Goal: Information Seeking & Learning: Learn about a topic

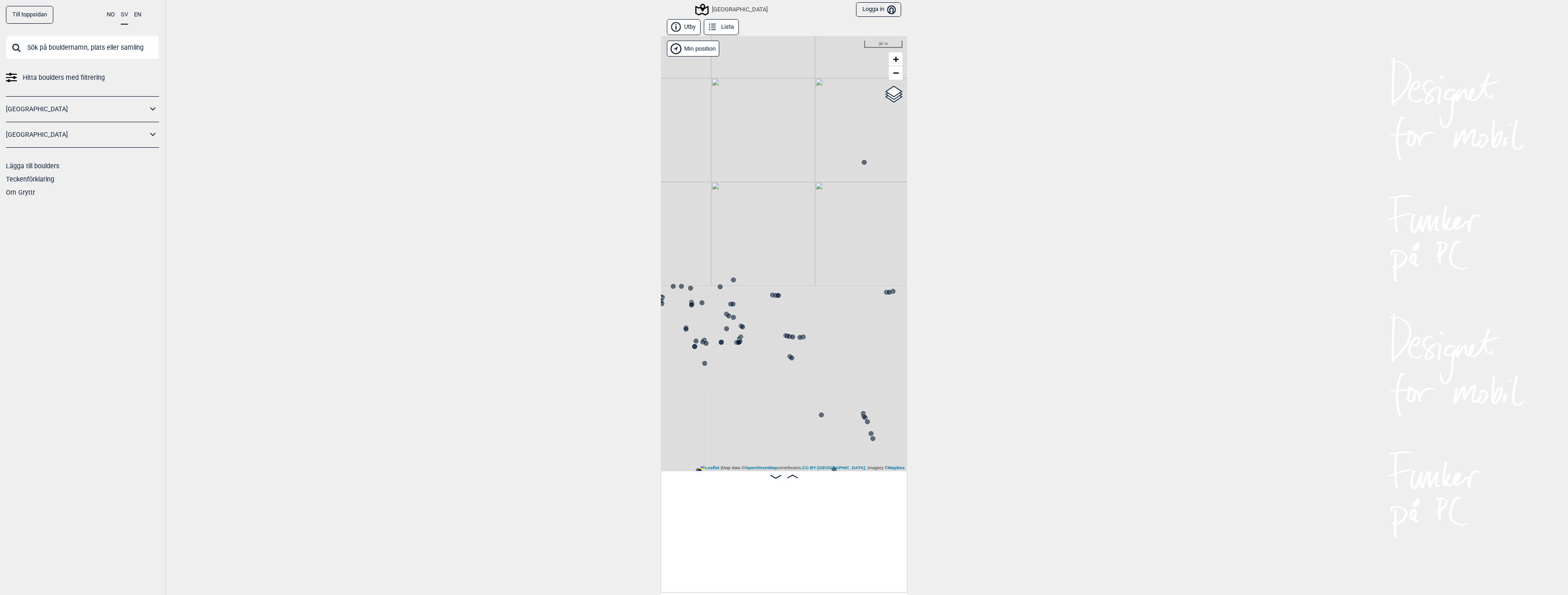
scroll to position [0, 13866]
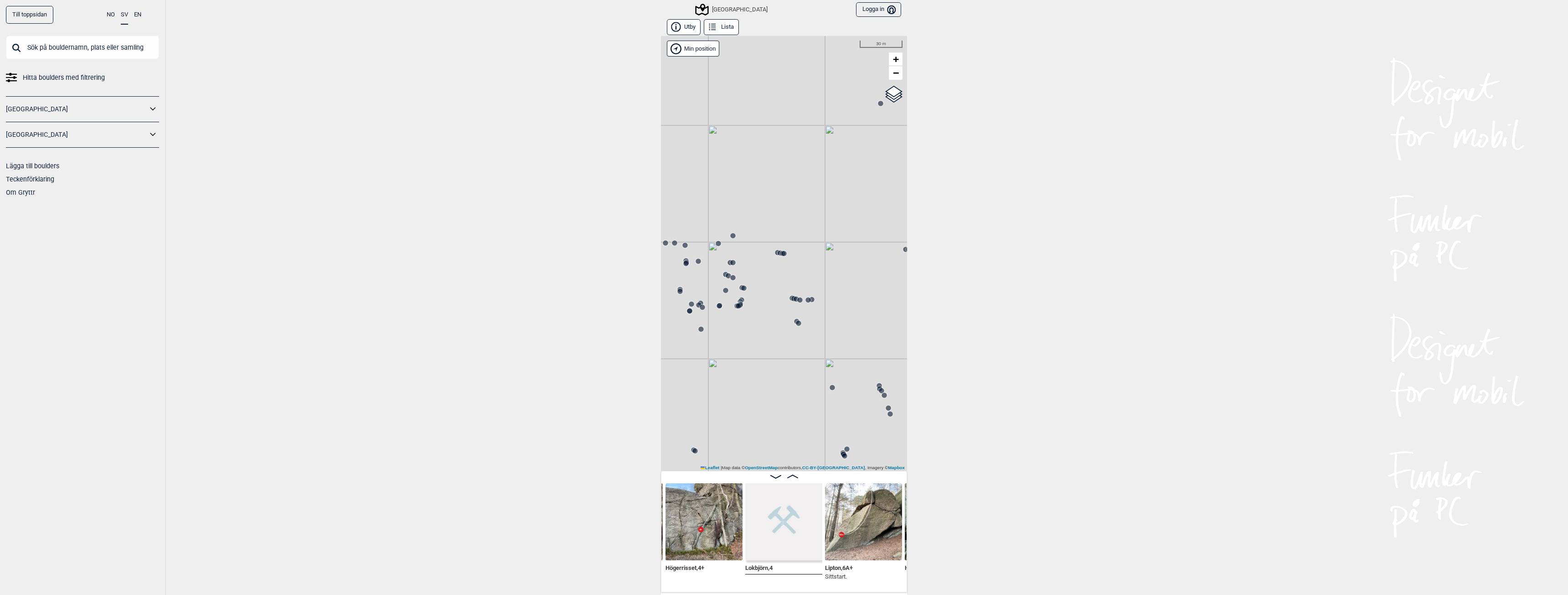
click at [725, 7] on div "[GEOGRAPHIC_DATA]" at bounding box center [732, 10] width 71 height 11
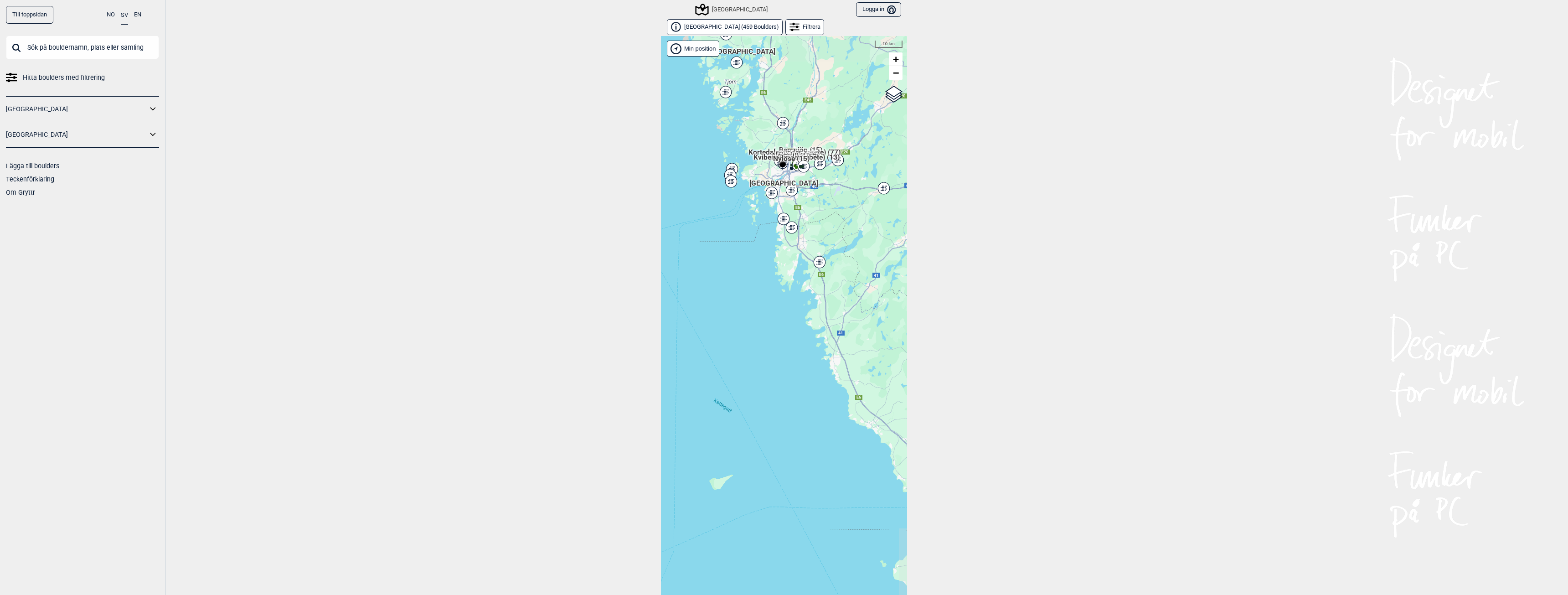
scroll to position [14, 0]
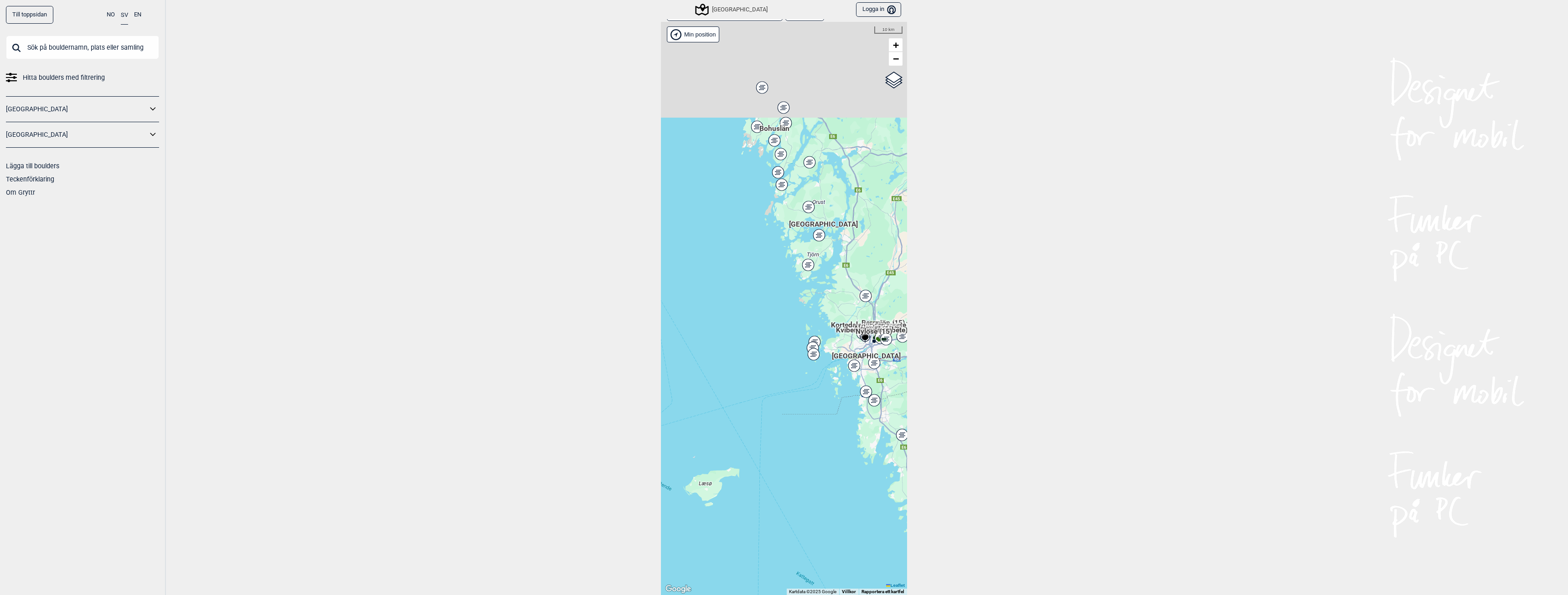
drag, startPoint x: 718, startPoint y: 135, endPoint x: 800, endPoint y: 322, distance: 204.2
click at [800, 322] on div "Hallingdal Stange [GEOGRAPHIC_DATA] syd [GEOGRAPHIC_DATA] og omegn [GEOGRAPHIC_…" at bounding box center [784, 308] width 246 height 573
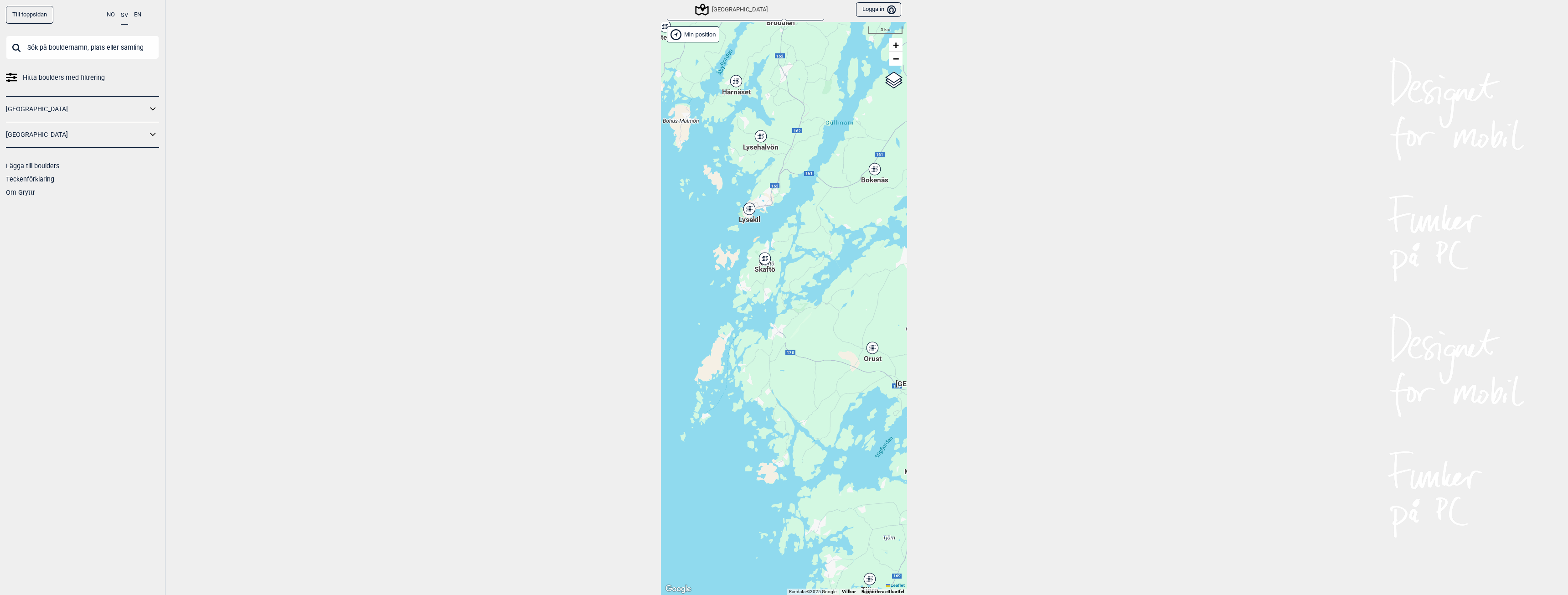
click at [747, 208] on div "Lysekil" at bounding box center [749, 208] width 5 height 5
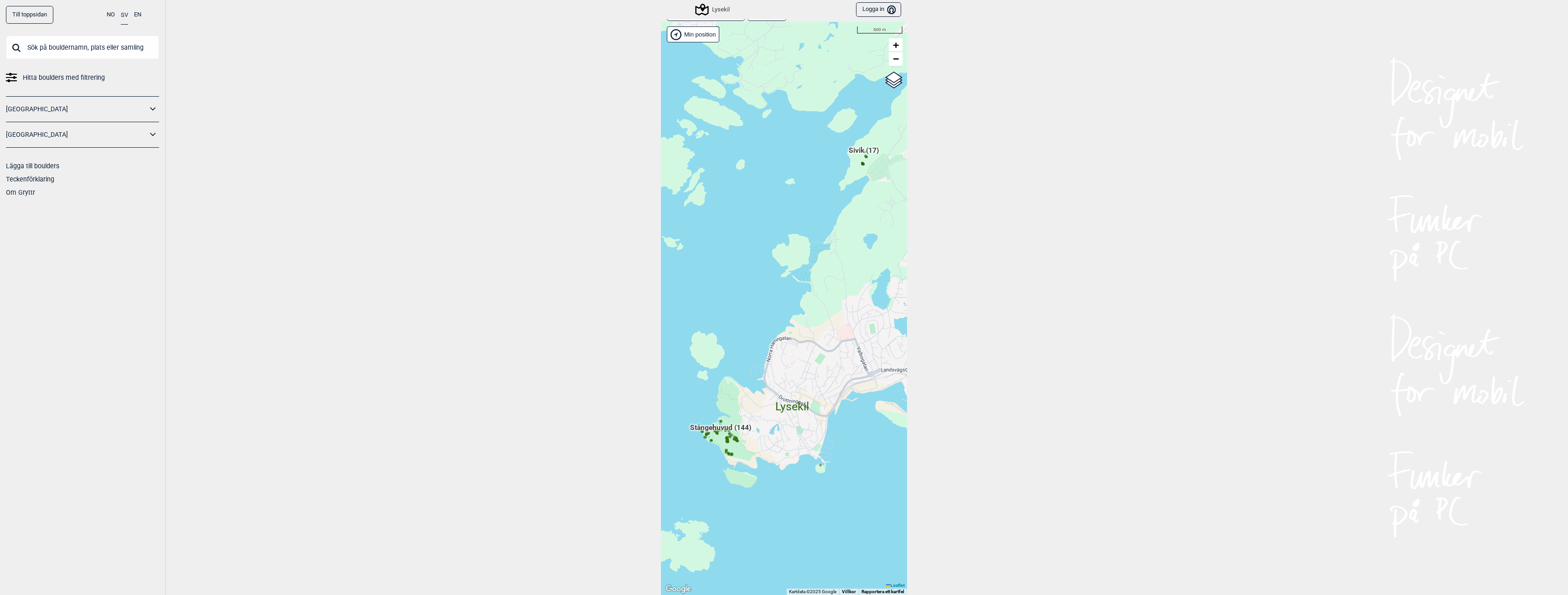
click at [727, 428] on span "Stångehuvud (144)" at bounding box center [721, 431] width 61 height 17
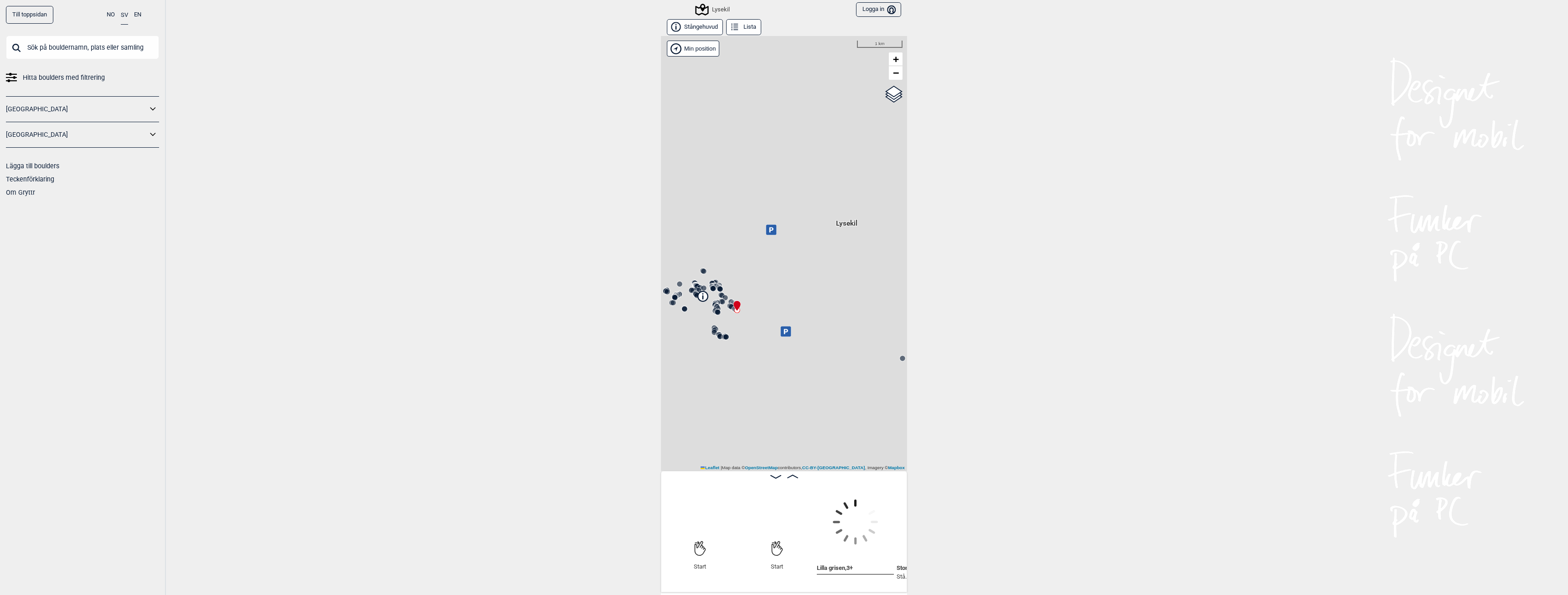
scroll to position [0, 72]
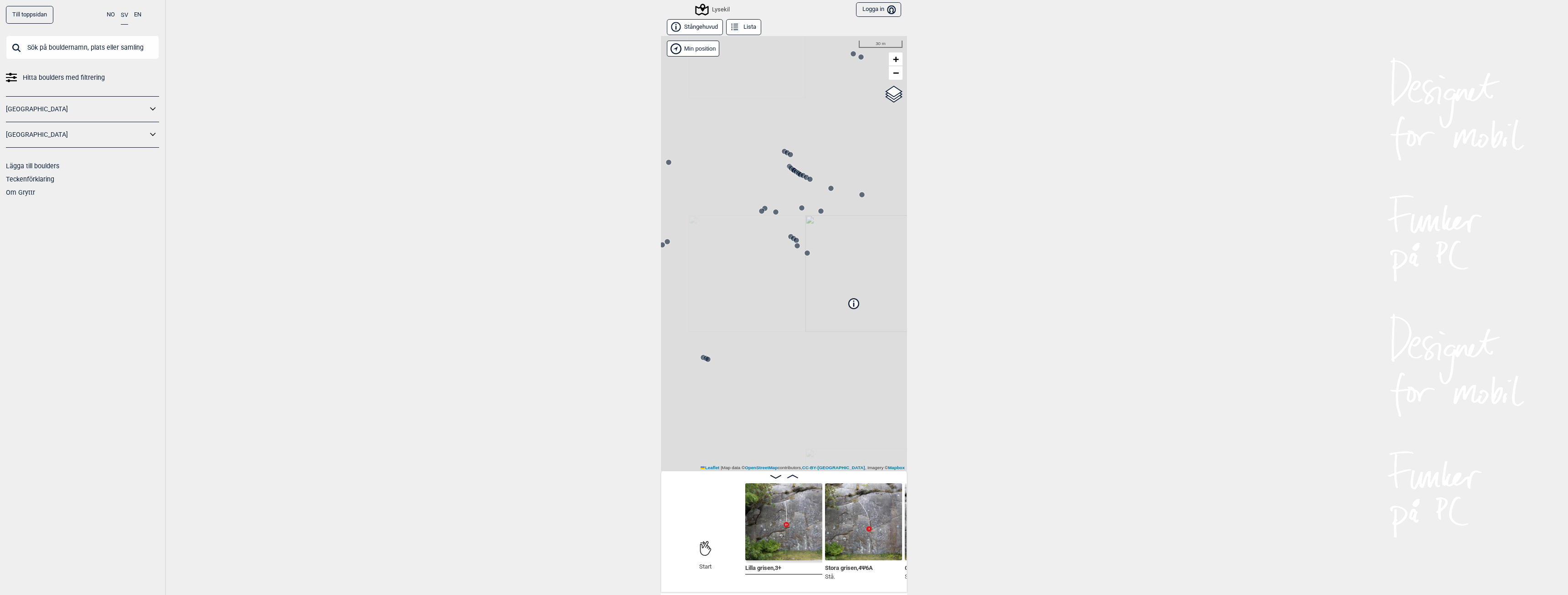
drag, startPoint x: 727, startPoint y: 246, endPoint x: 992, endPoint y: 481, distance: 354.2
click at [992, 481] on div "Till toppsidan NO SV EN Hitta boulders med filtrering [GEOGRAPHIC_DATA] [GEOGRA…" at bounding box center [784, 297] width 1568 height 595
drag, startPoint x: 744, startPoint y: 298, endPoint x: 877, endPoint y: 343, distance: 140.4
click at [877, 343] on div "Lysekil" at bounding box center [784, 253] width 246 height 435
click at [767, 298] on circle at bounding box center [769, 300] width 5 height 5
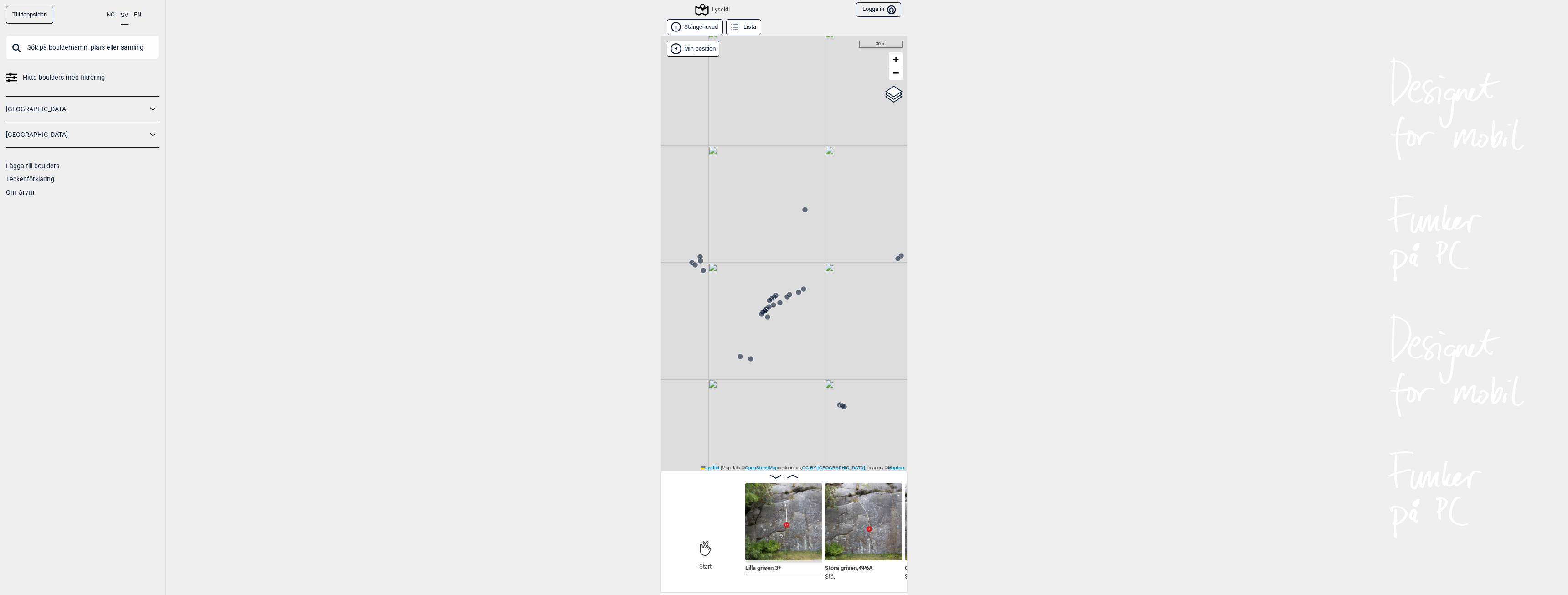
scroll to position [0, 7404]
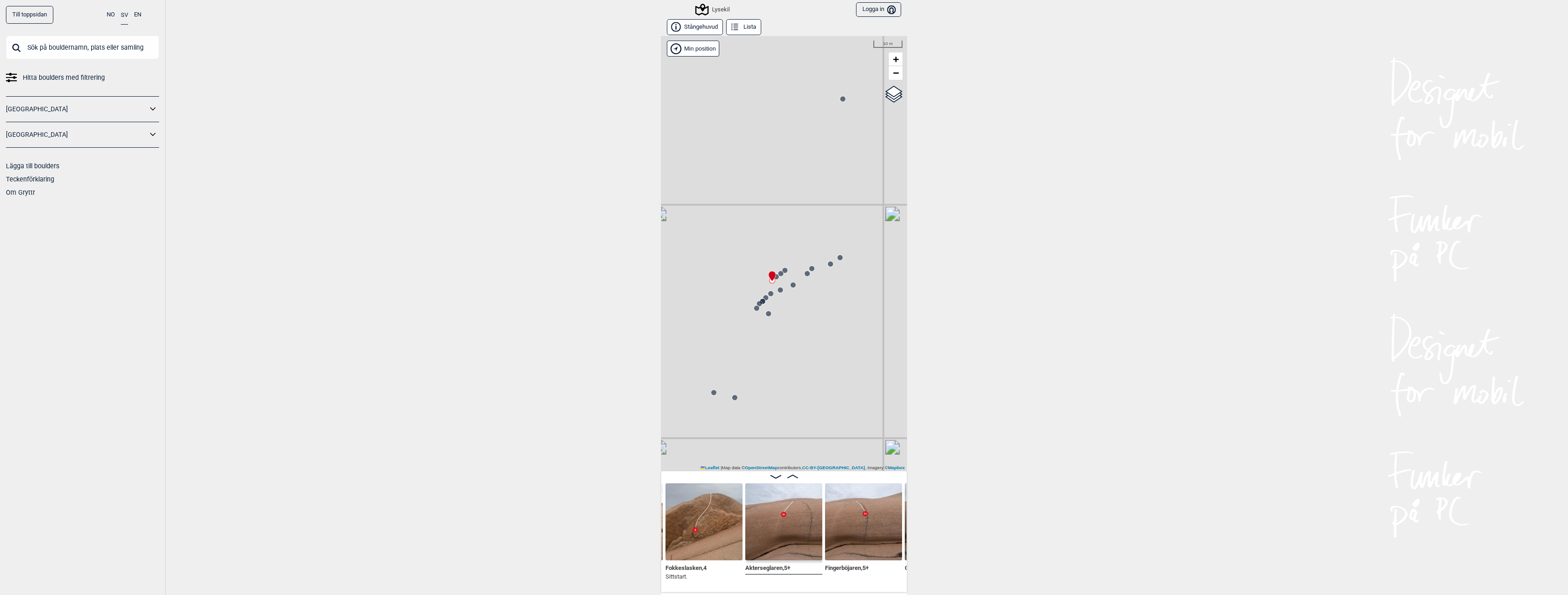
click at [753, 311] on icon at bounding box center [757, 308] width 7 height 7
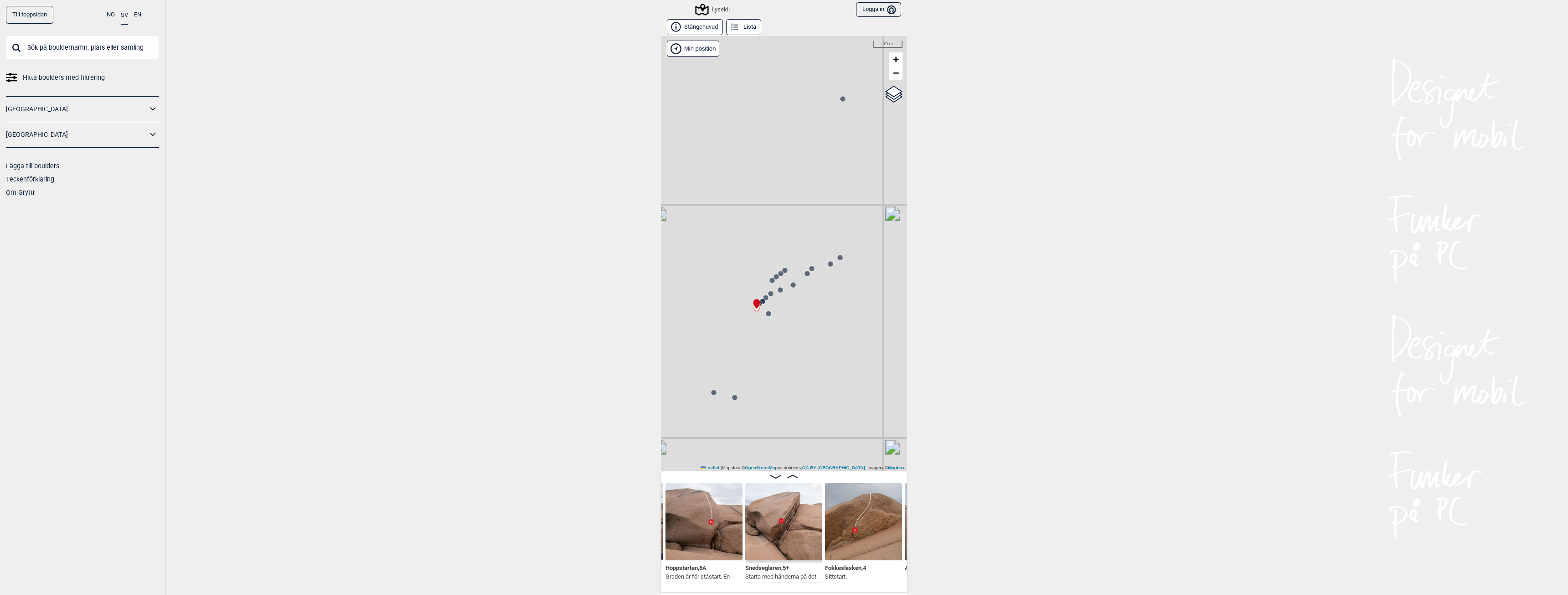
click at [713, 533] on img at bounding box center [704, 522] width 77 height 77
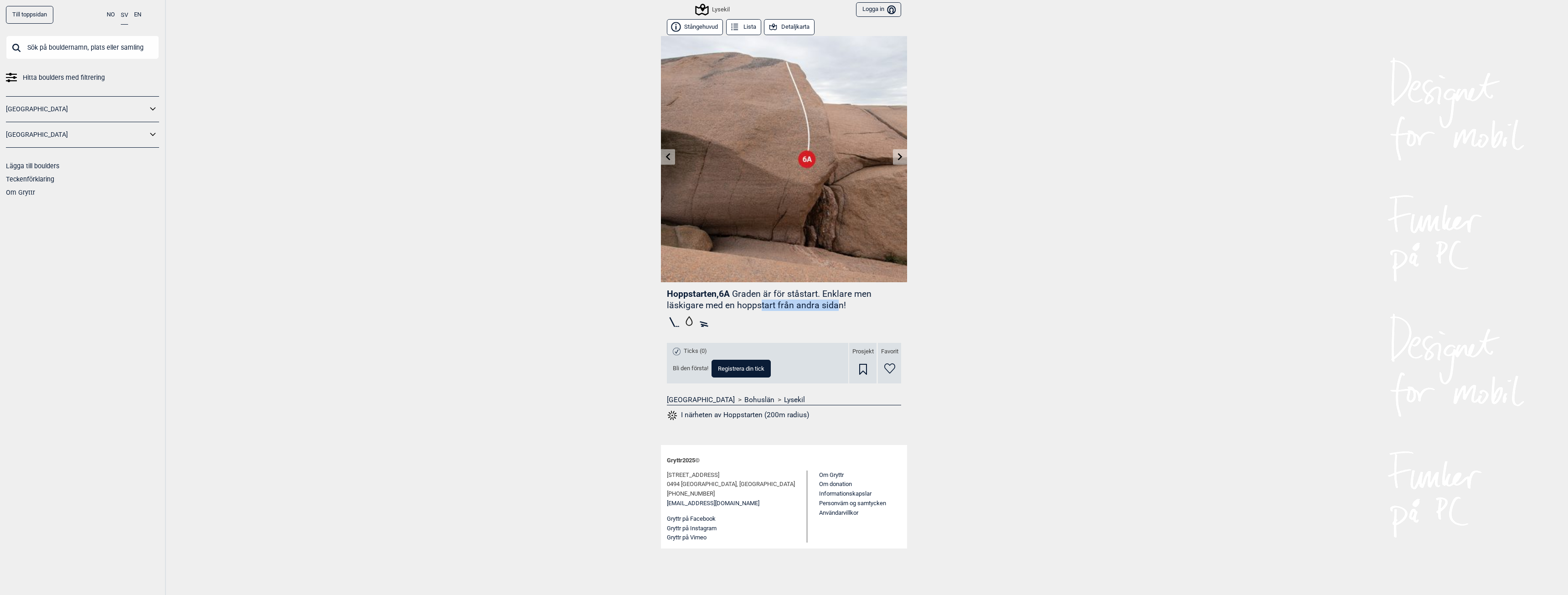
drag, startPoint x: 758, startPoint y: 306, endPoint x: 834, endPoint y: 308, distance: 76.0
click at [834, 308] on p "Graden är för ståstart. Enklare men läskigare med en hoppstart från andra sidan!" at bounding box center [769, 300] width 205 height 22
click at [899, 157] on icon at bounding box center [900, 157] width 7 height 7
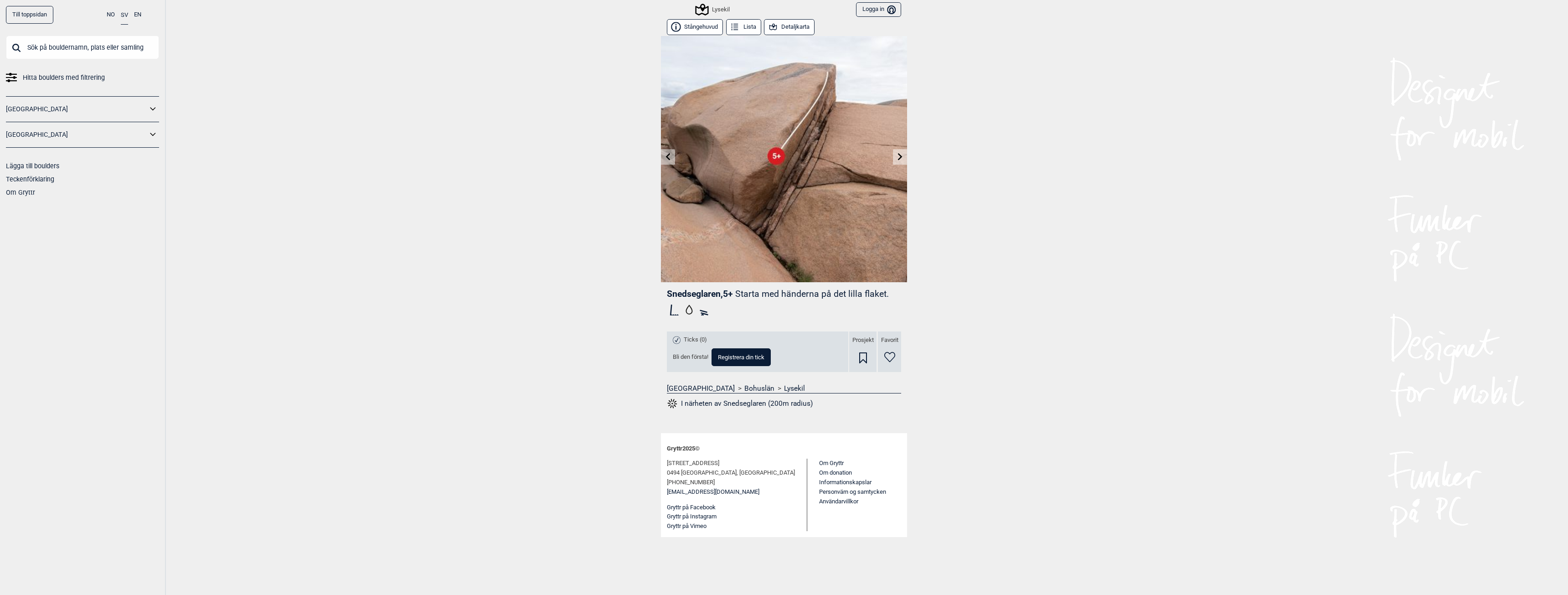
click at [899, 157] on icon at bounding box center [900, 157] width 7 height 7
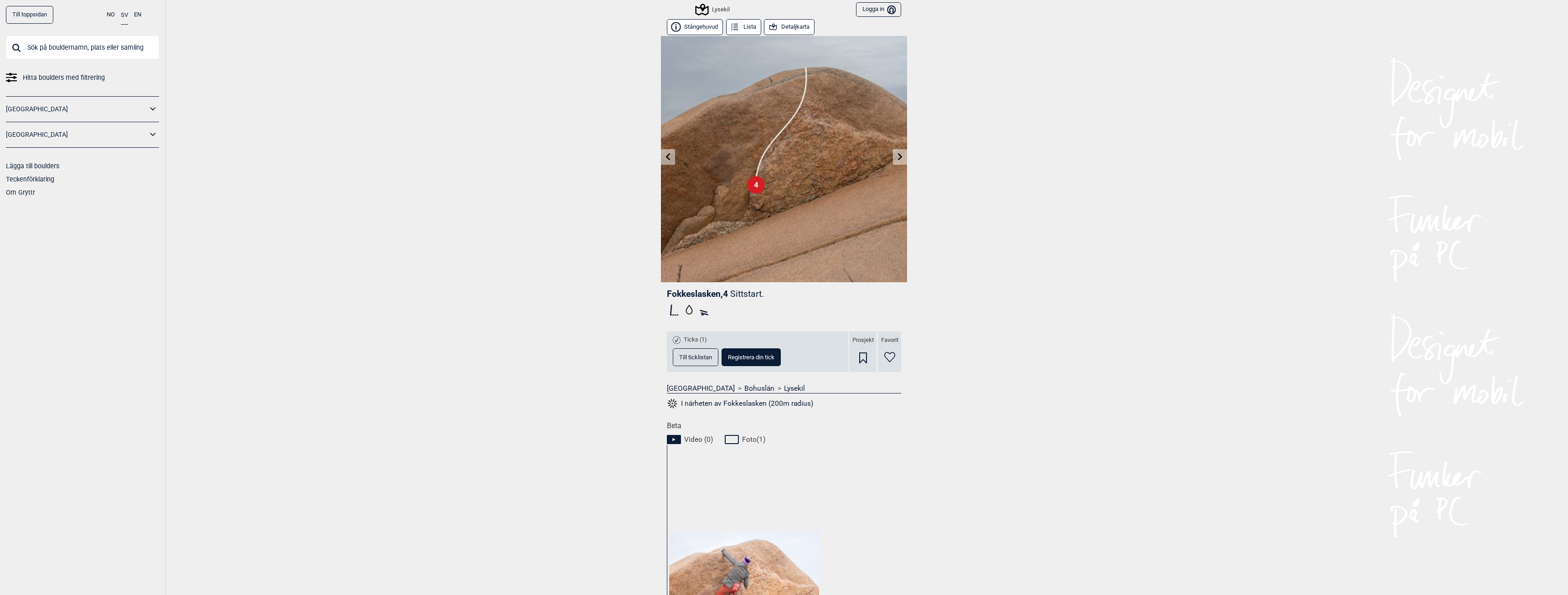
click at [899, 157] on icon at bounding box center [900, 157] width 7 height 7
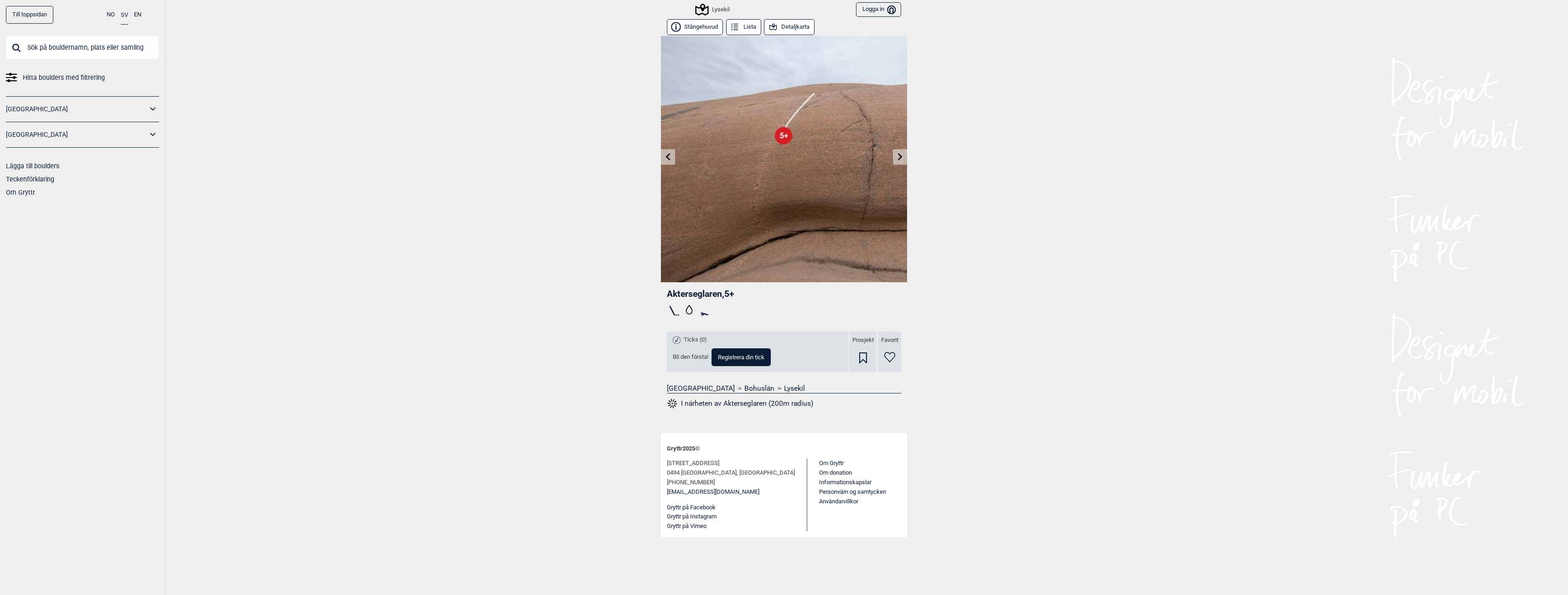
click at [899, 157] on icon at bounding box center [900, 157] width 7 height 7
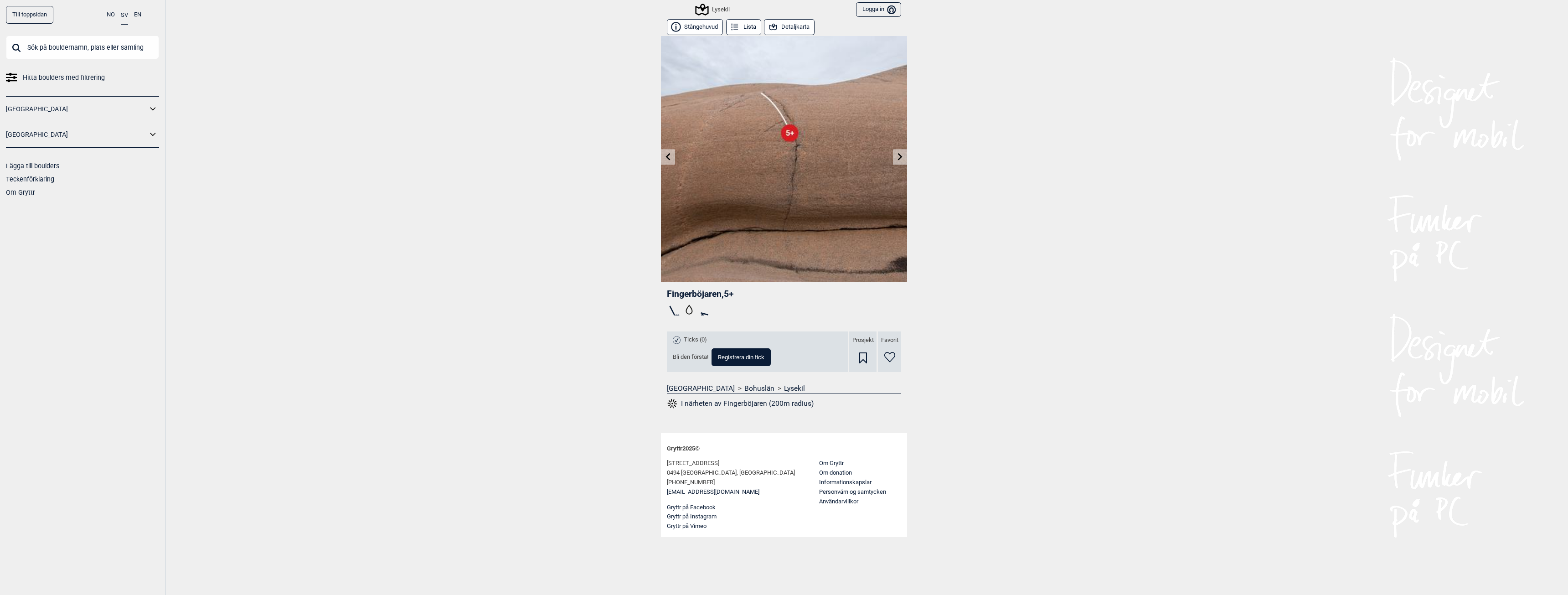
click at [899, 157] on icon at bounding box center [900, 157] width 7 height 7
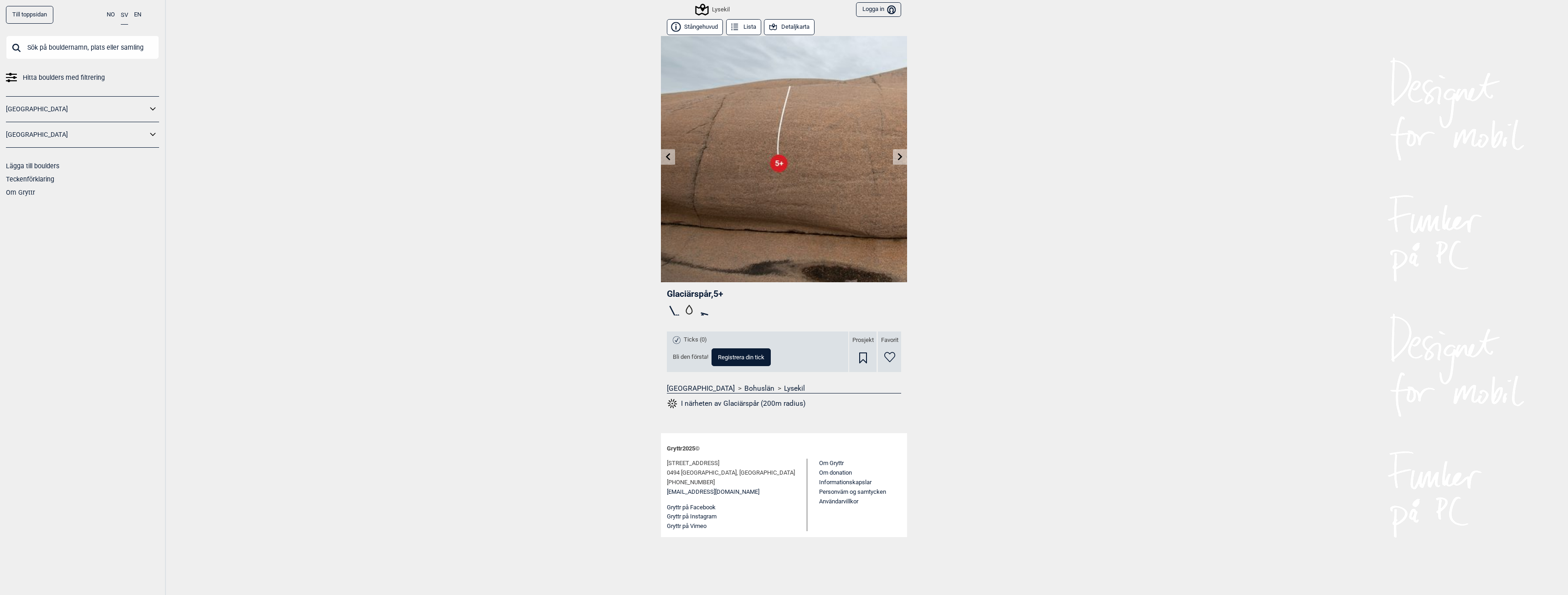
click at [899, 157] on icon at bounding box center [900, 157] width 7 height 7
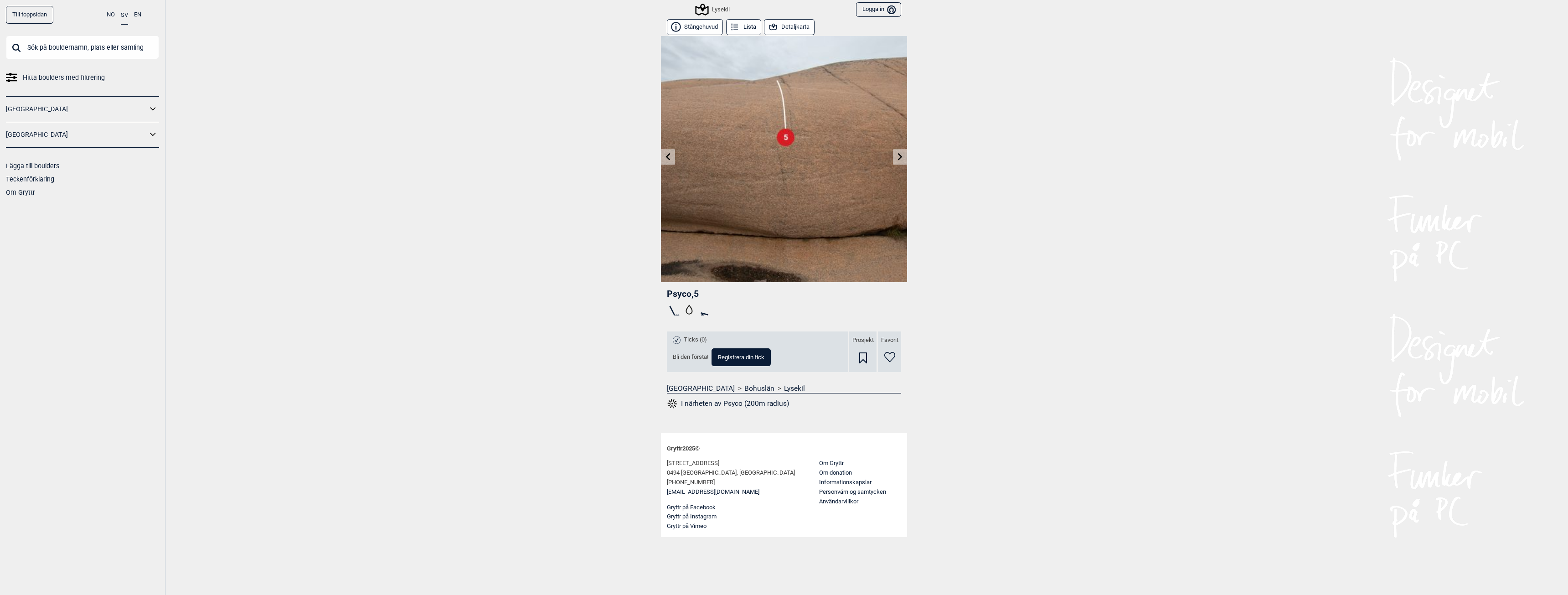
click at [899, 157] on icon at bounding box center [900, 157] width 7 height 7
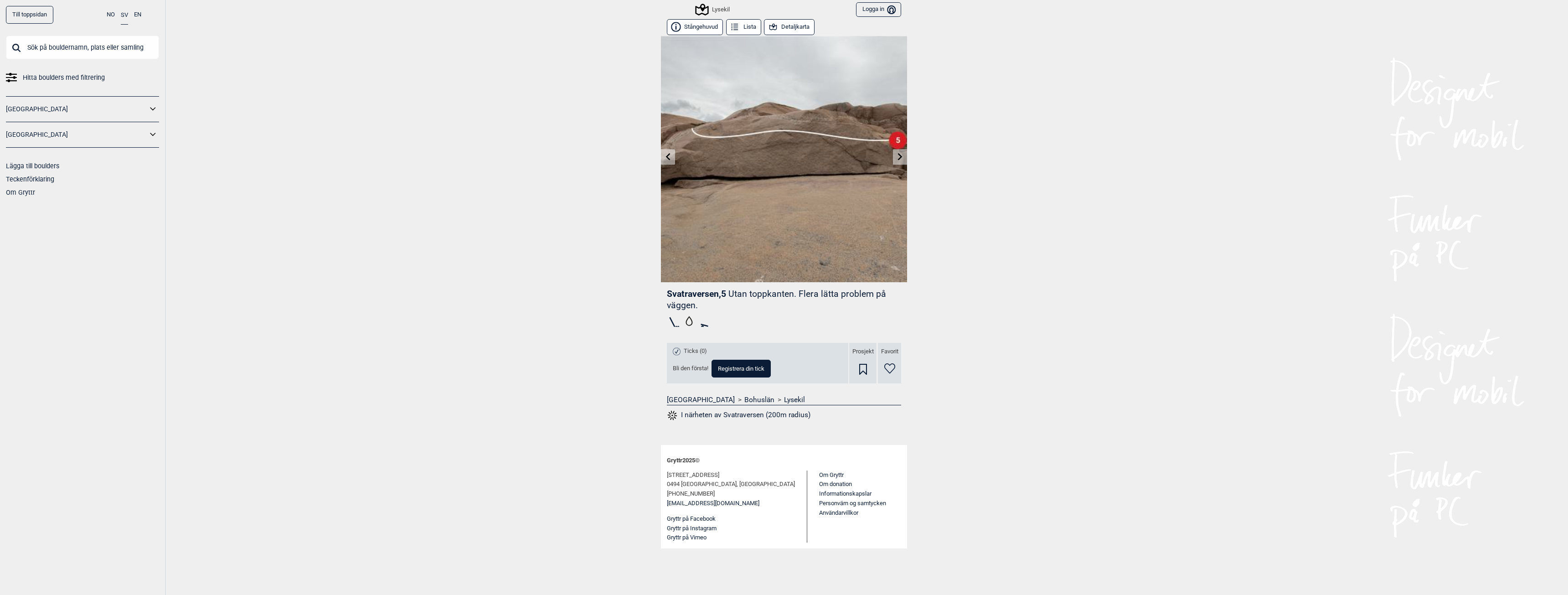
click at [899, 157] on icon at bounding box center [900, 157] width 7 height 7
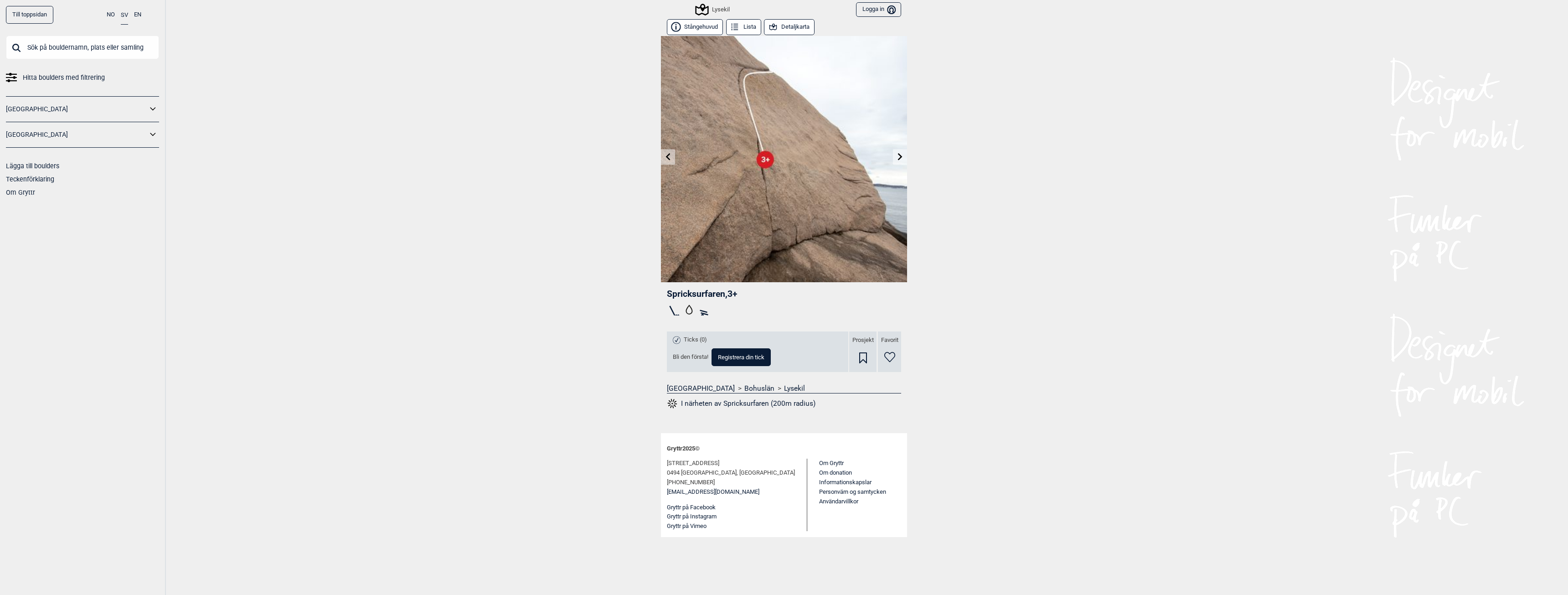
click at [899, 157] on icon at bounding box center [900, 157] width 7 height 7
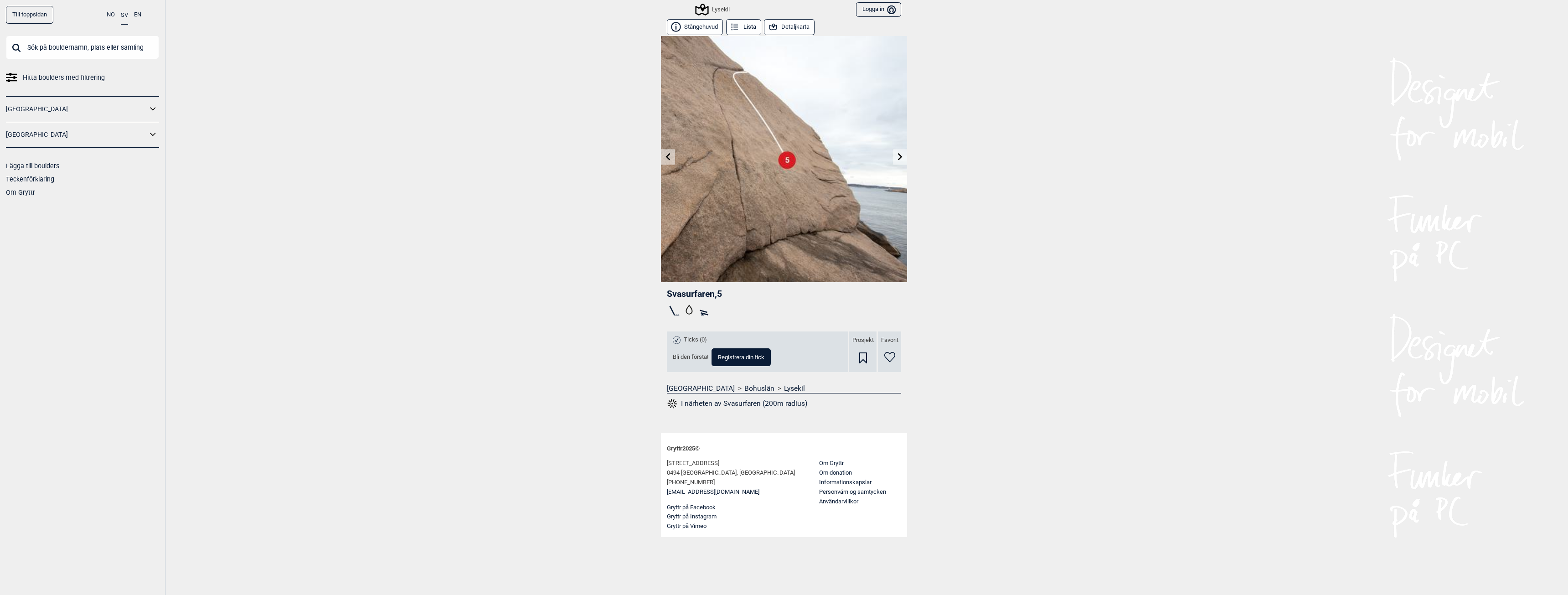
click at [899, 157] on icon at bounding box center [900, 157] width 7 height 7
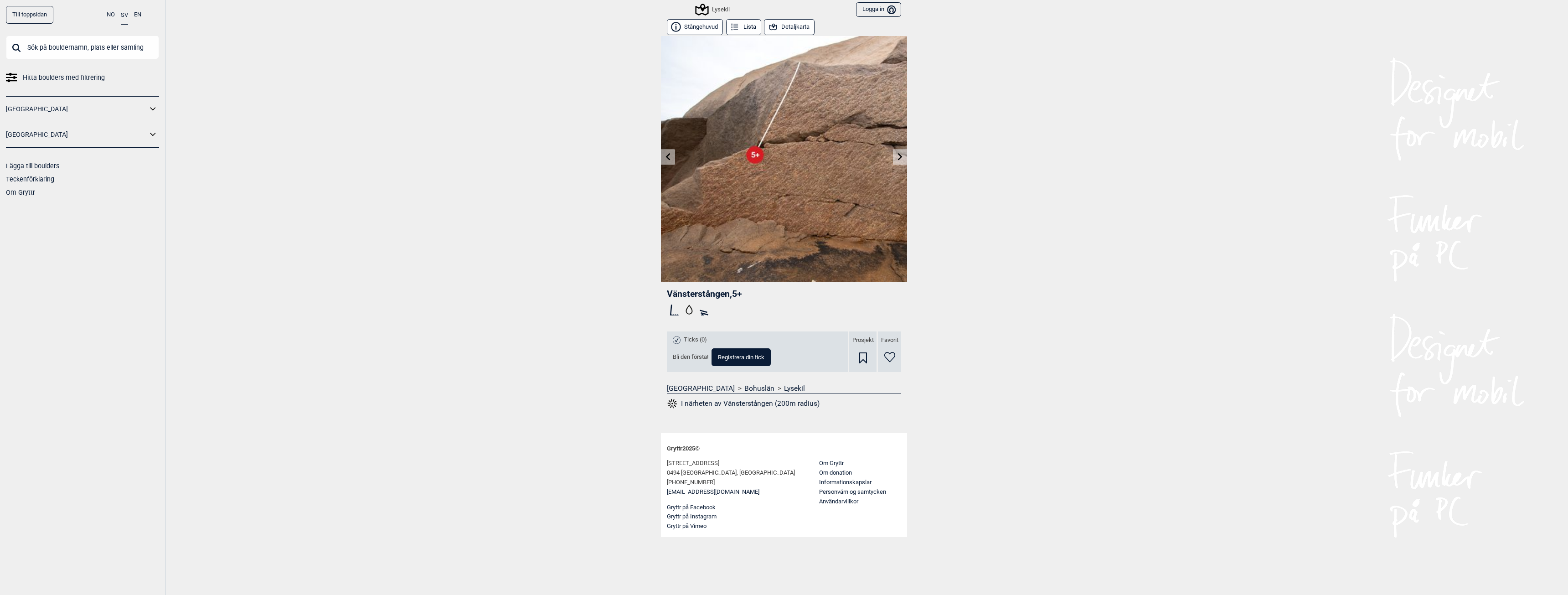
click at [899, 157] on icon at bounding box center [900, 157] width 7 height 7
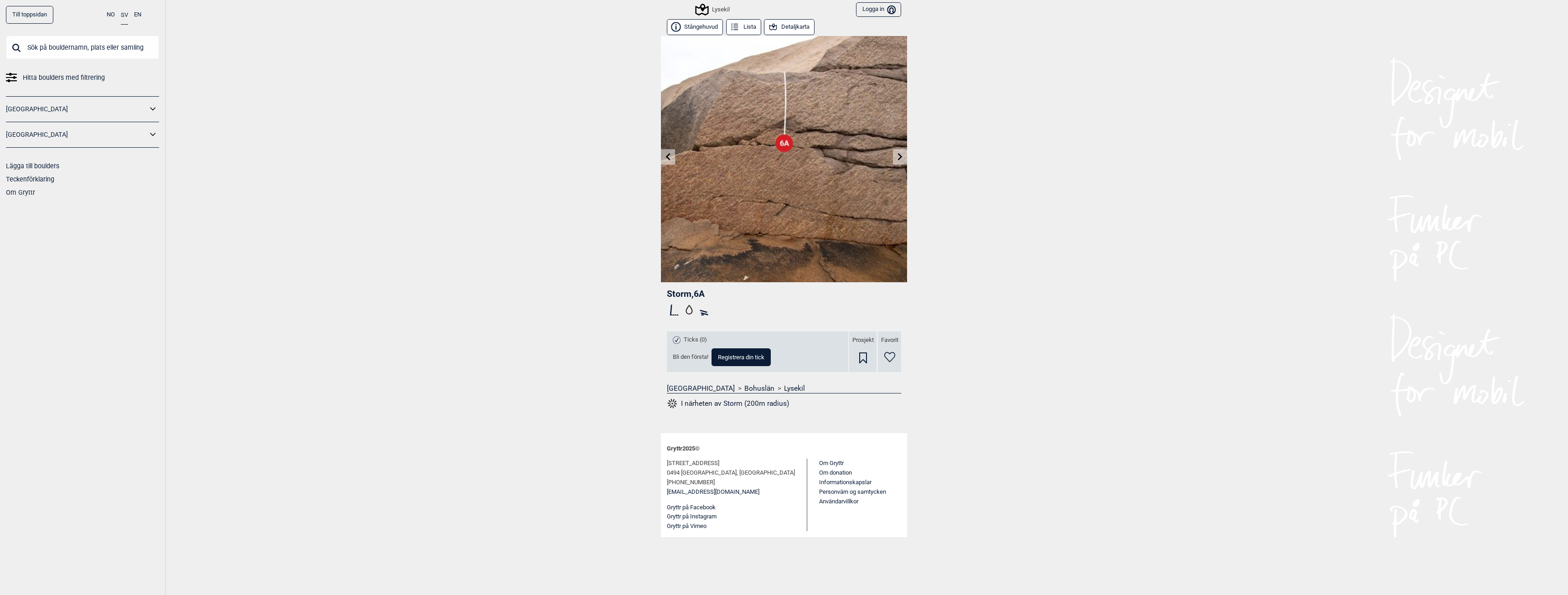
click at [899, 157] on icon at bounding box center [900, 157] width 7 height 7
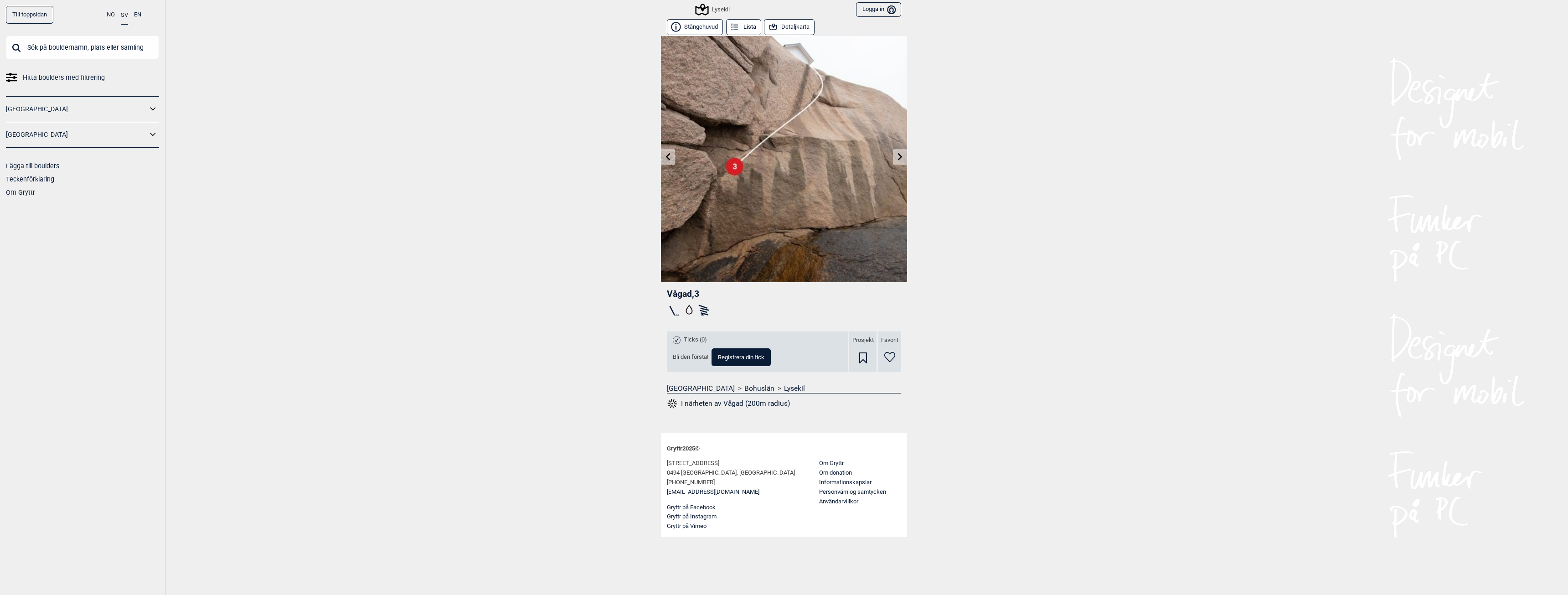
click at [899, 157] on icon at bounding box center [900, 157] width 7 height 7
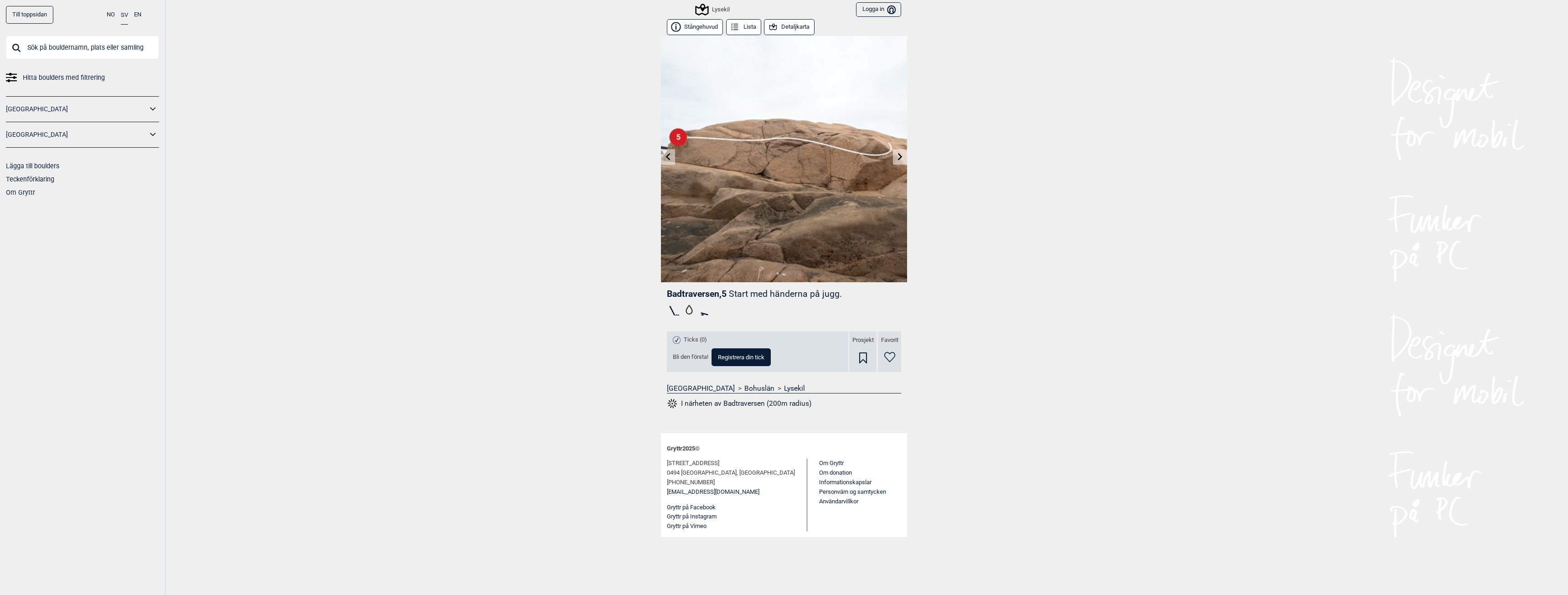
click at [667, 150] on link at bounding box center [668, 157] width 14 height 15
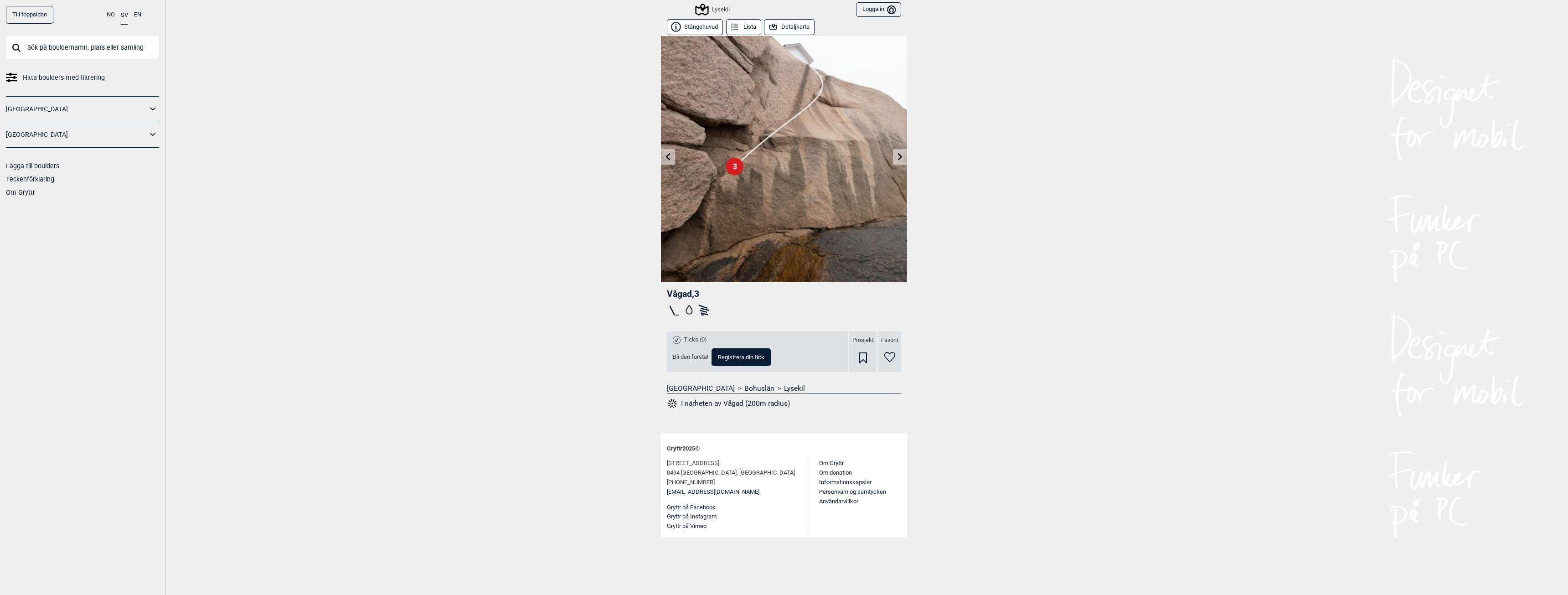
click at [902, 160] on icon at bounding box center [900, 157] width 7 height 7
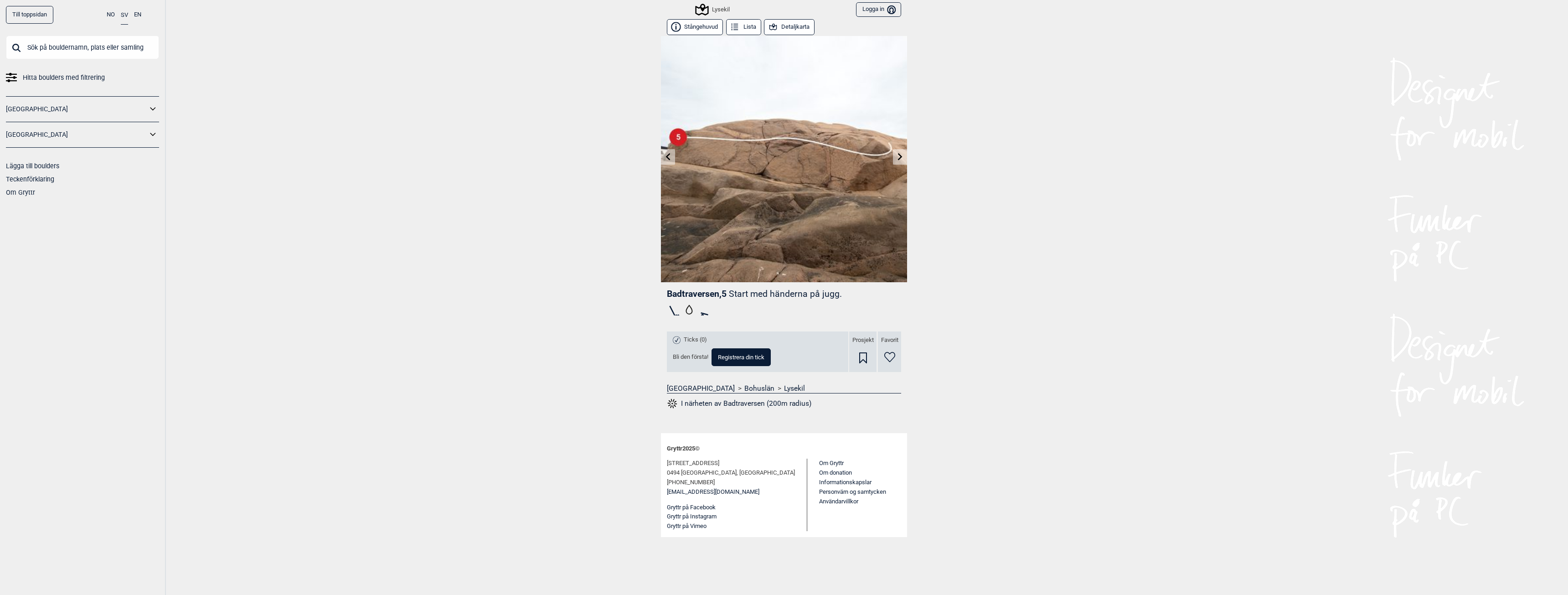
click at [902, 160] on icon at bounding box center [900, 157] width 7 height 7
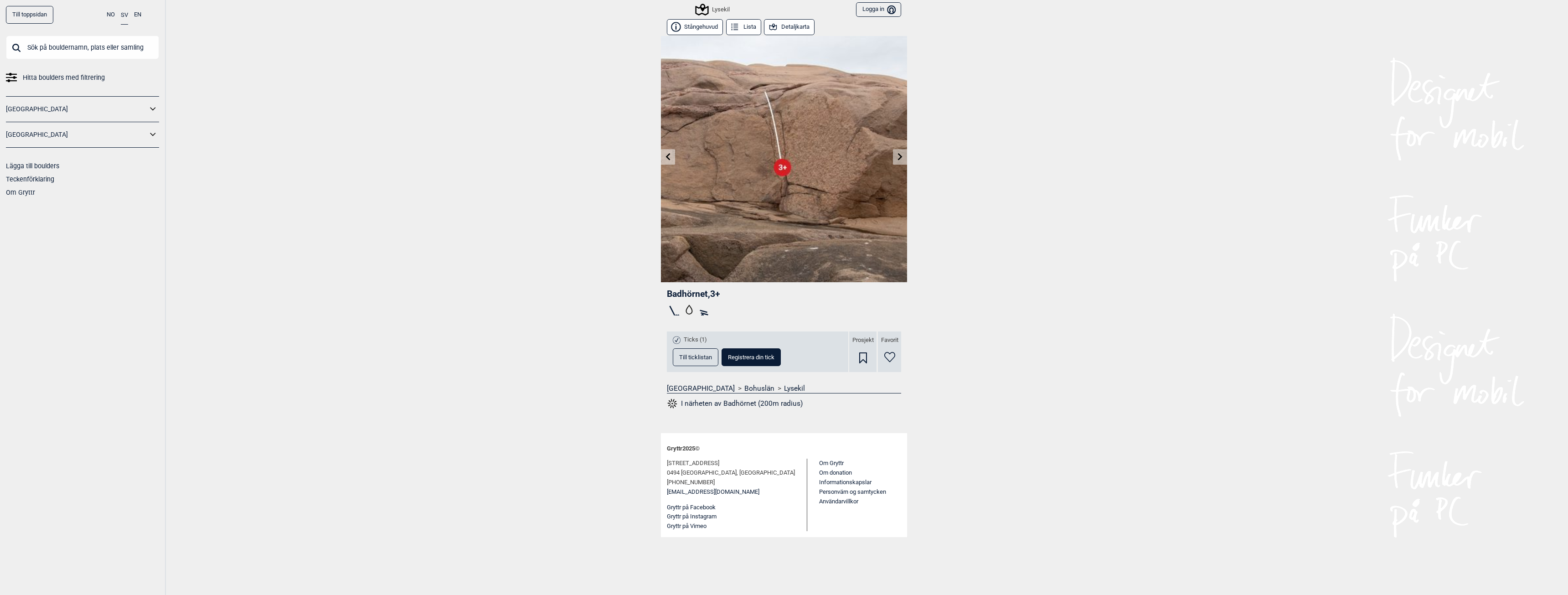
click at [902, 160] on icon at bounding box center [900, 157] width 7 height 7
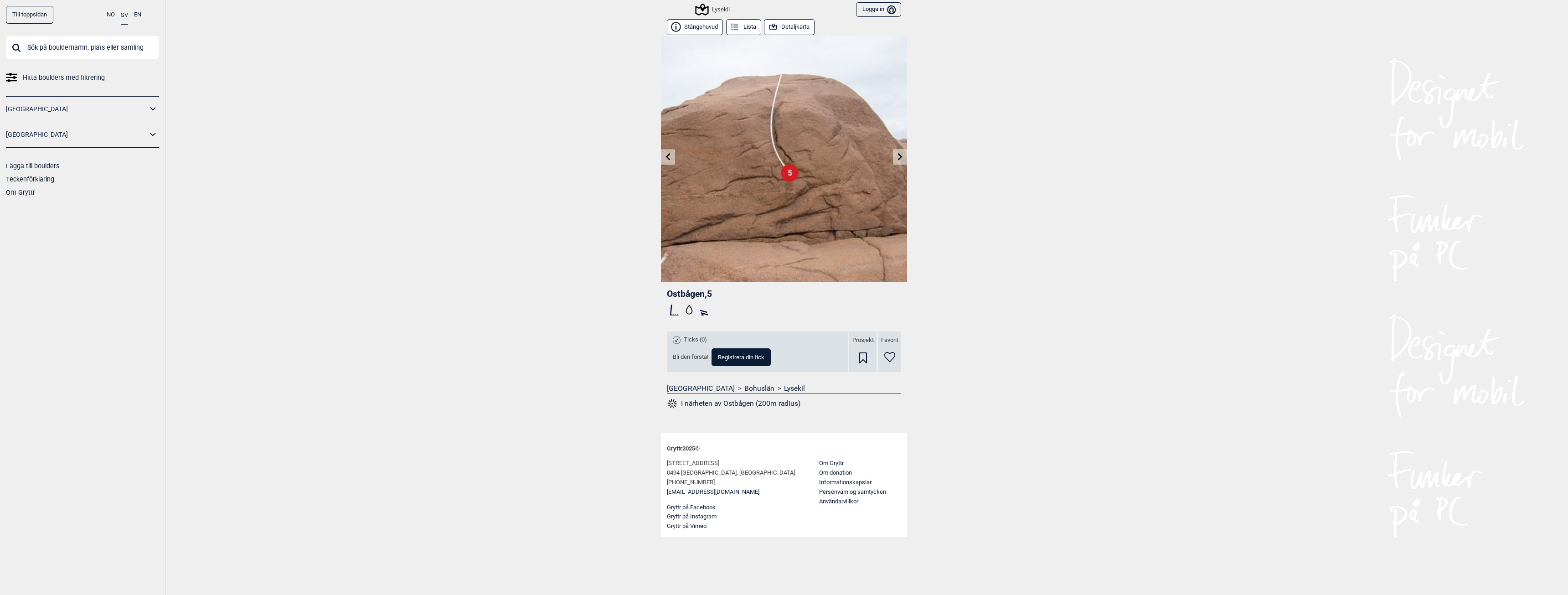
click at [902, 160] on icon at bounding box center [900, 157] width 7 height 7
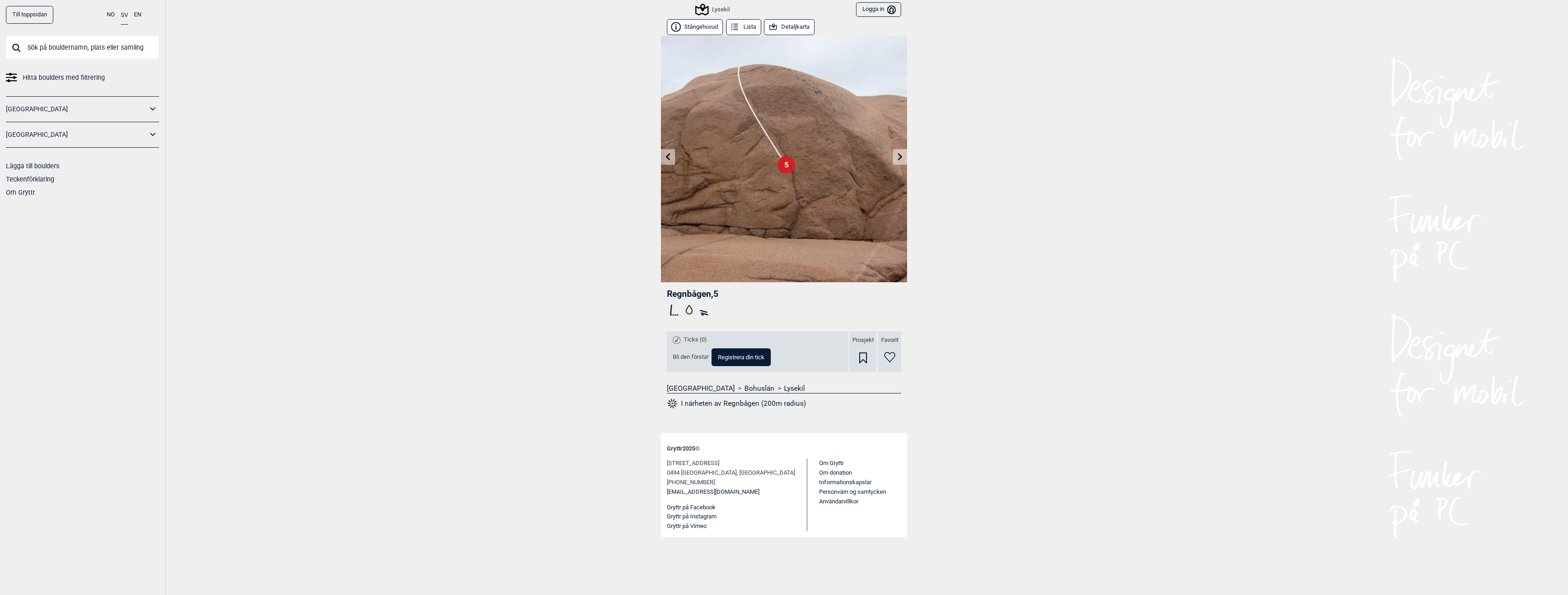
click at [902, 160] on icon at bounding box center [900, 157] width 7 height 7
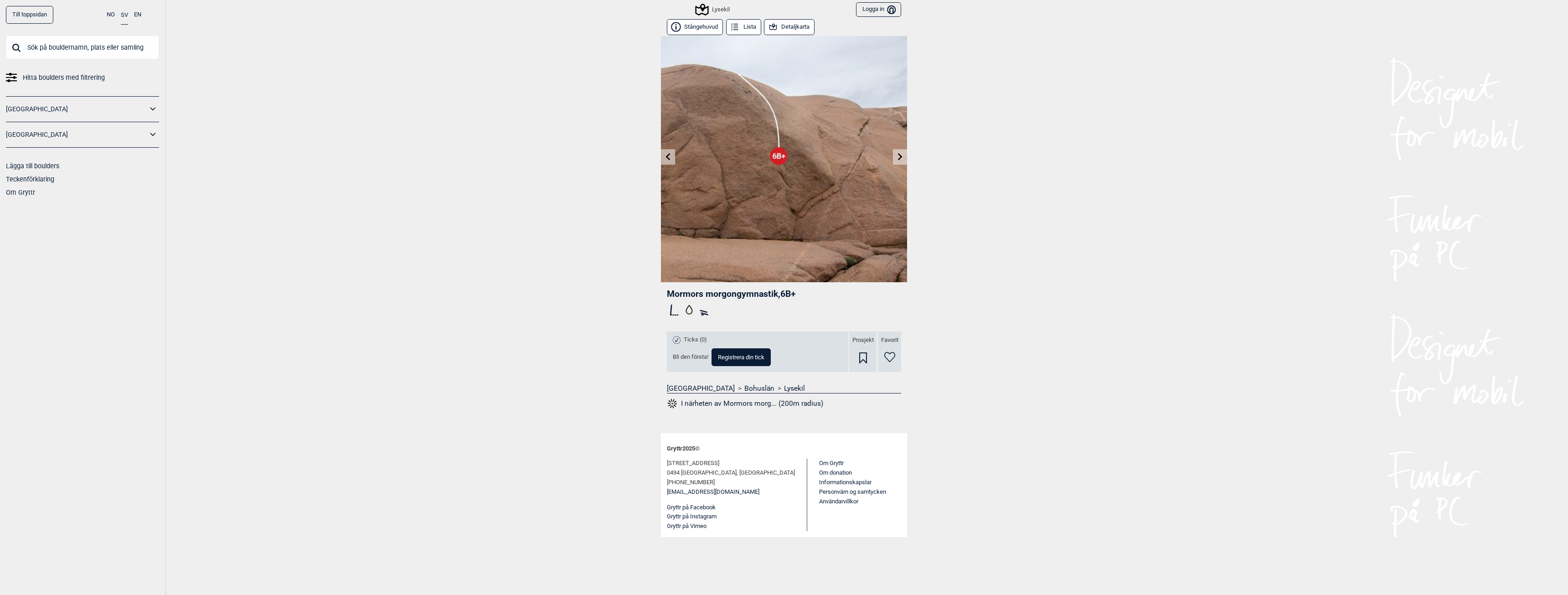
click at [902, 160] on icon at bounding box center [900, 157] width 7 height 7
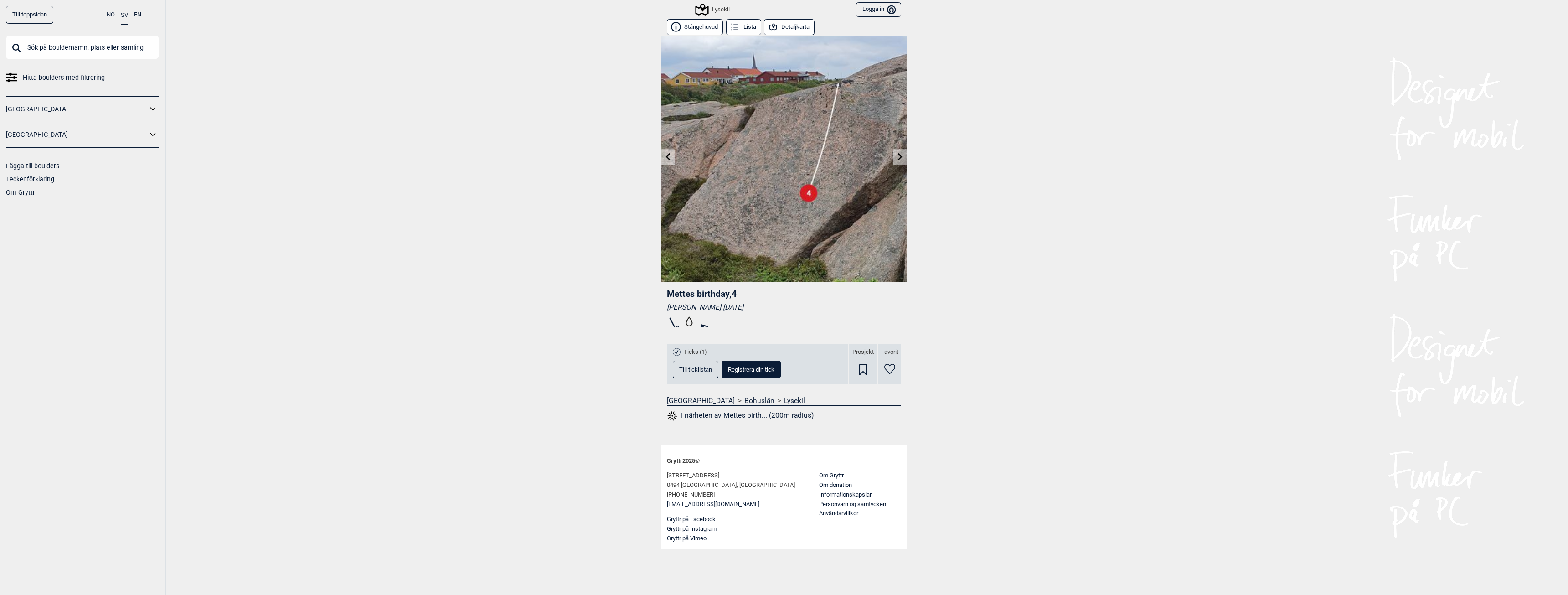
click at [902, 160] on icon at bounding box center [900, 157] width 7 height 7
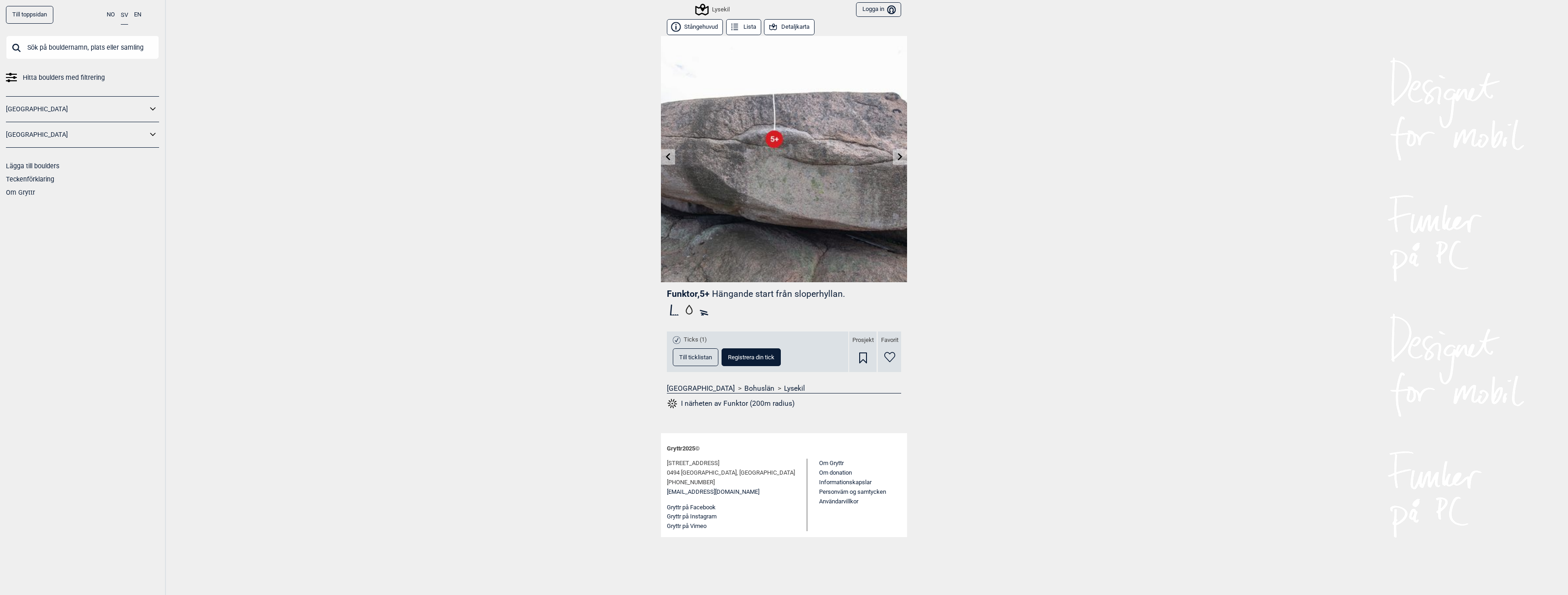
click at [668, 157] on icon at bounding box center [668, 157] width 7 height 7
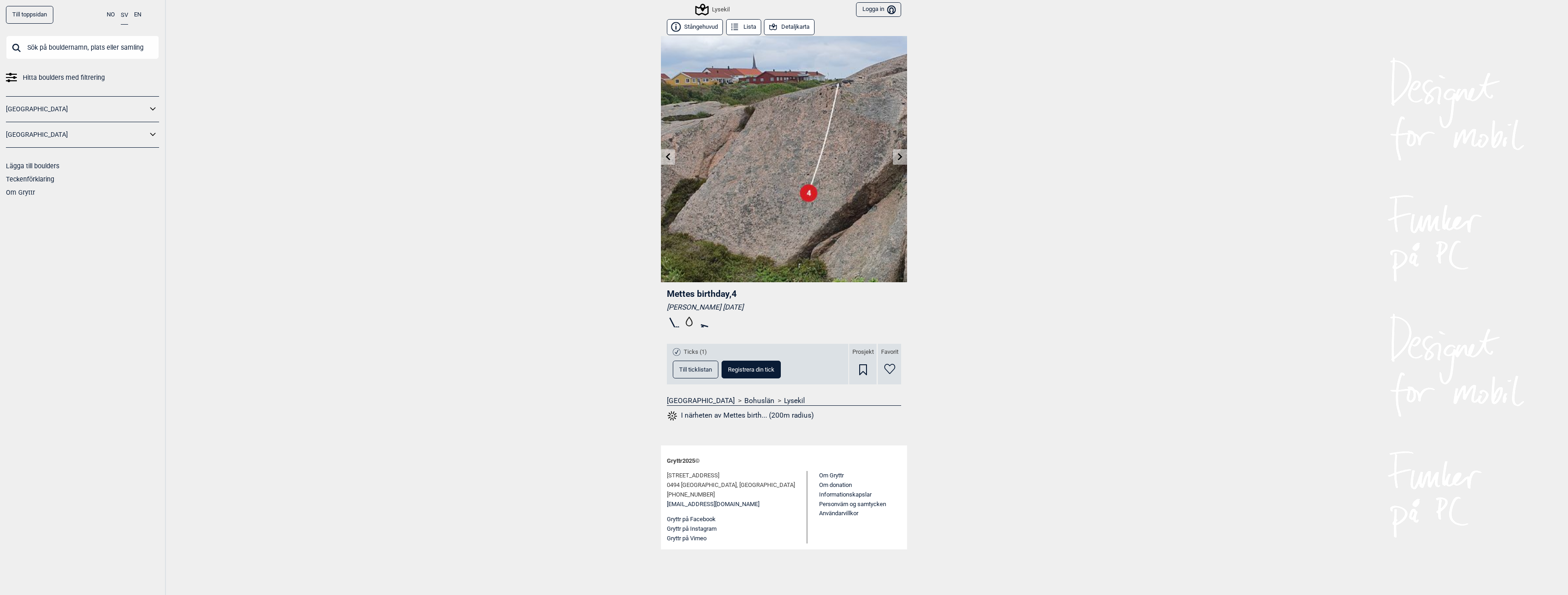
click at [901, 157] on icon at bounding box center [900, 157] width 4 height 7
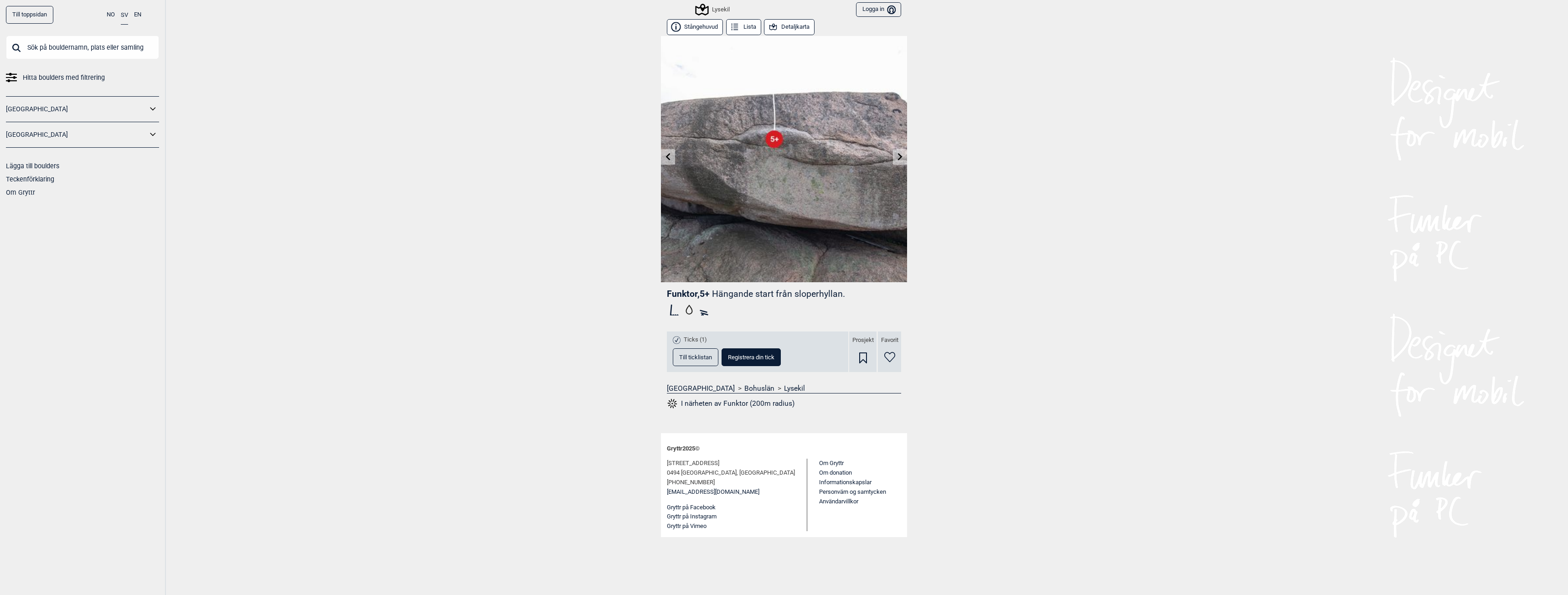
click at [901, 157] on icon at bounding box center [900, 157] width 4 height 7
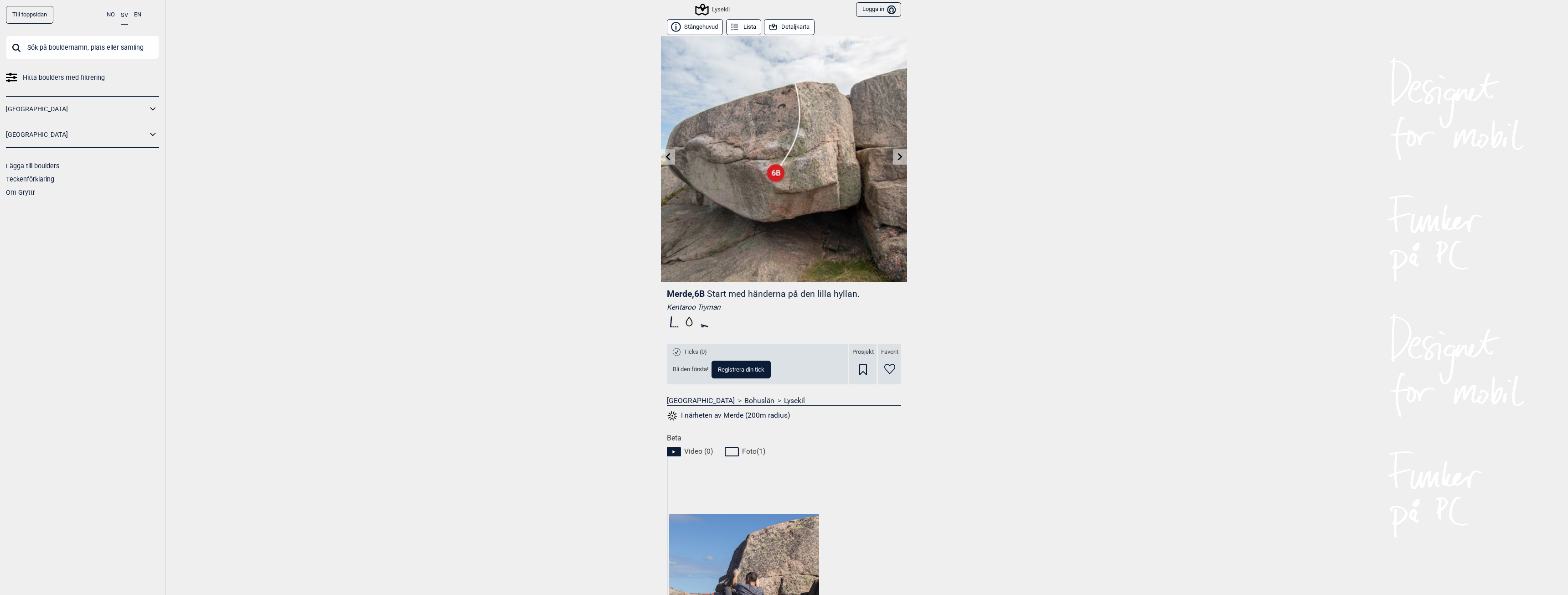
click at [666, 158] on icon at bounding box center [668, 157] width 4 height 7
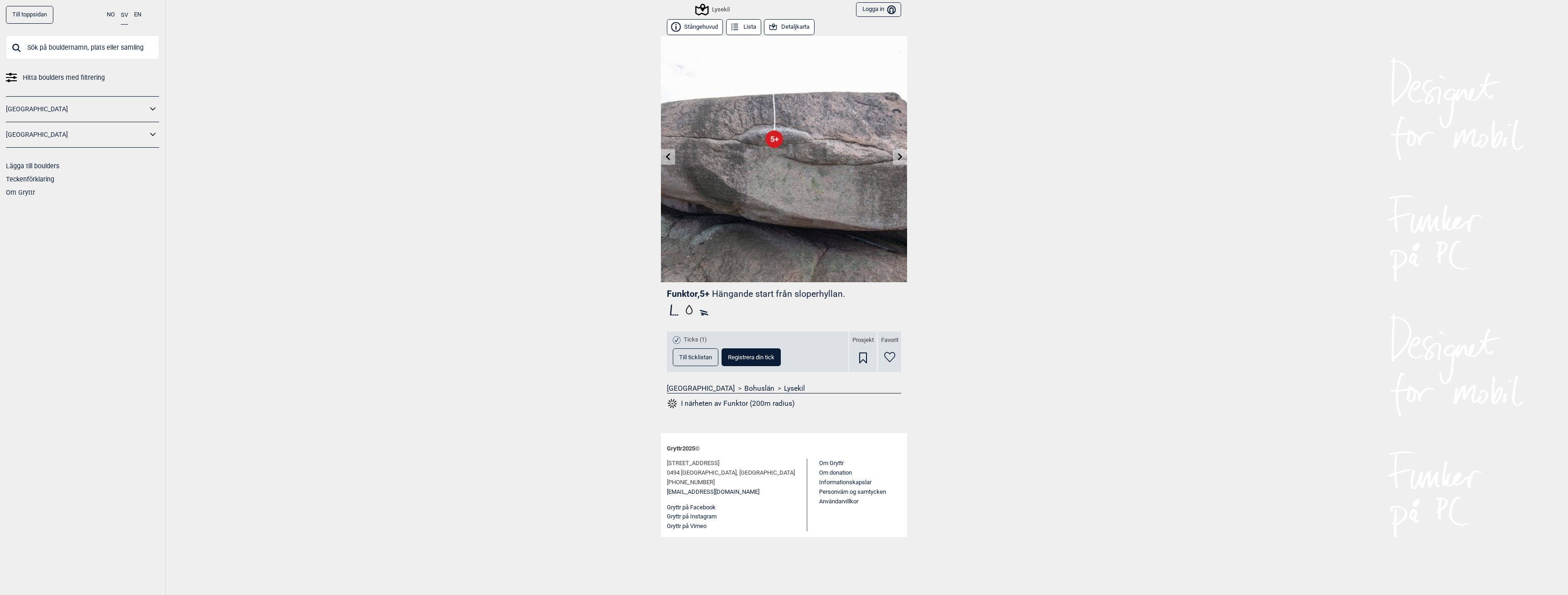
click at [898, 161] on link at bounding box center [900, 157] width 14 height 15
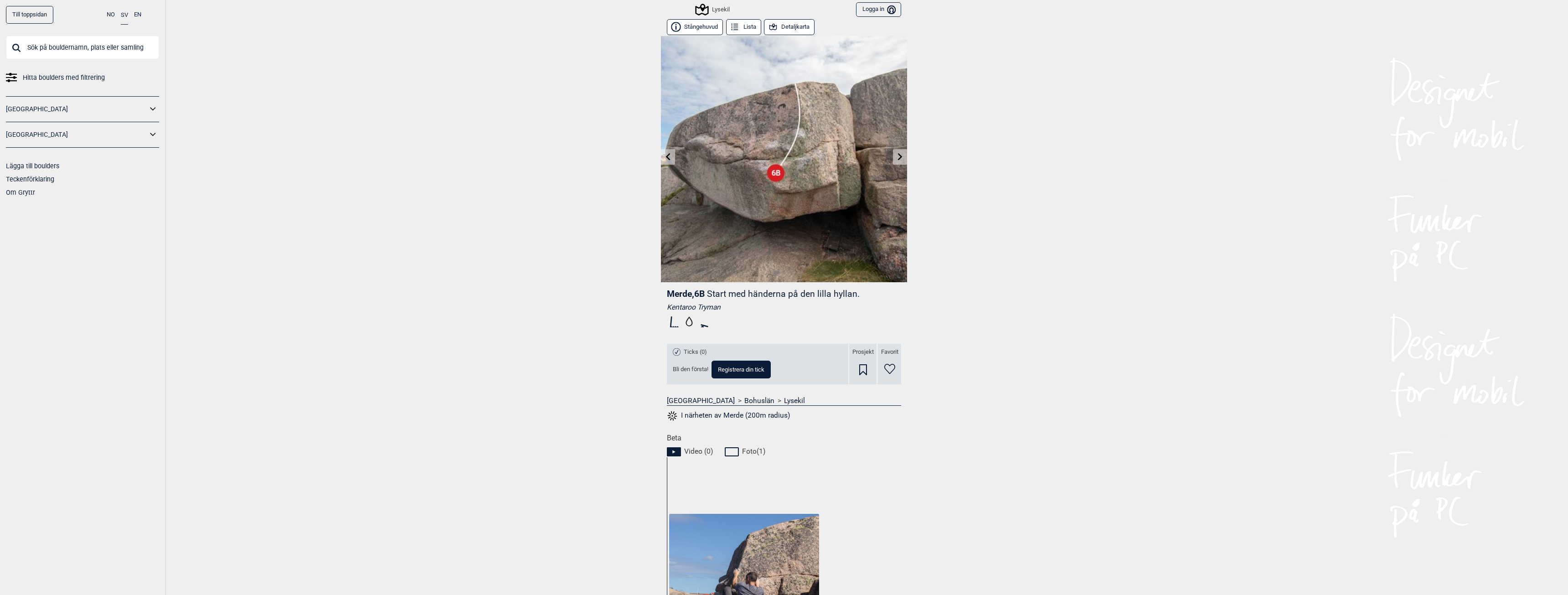
click at [898, 161] on link at bounding box center [900, 157] width 14 height 15
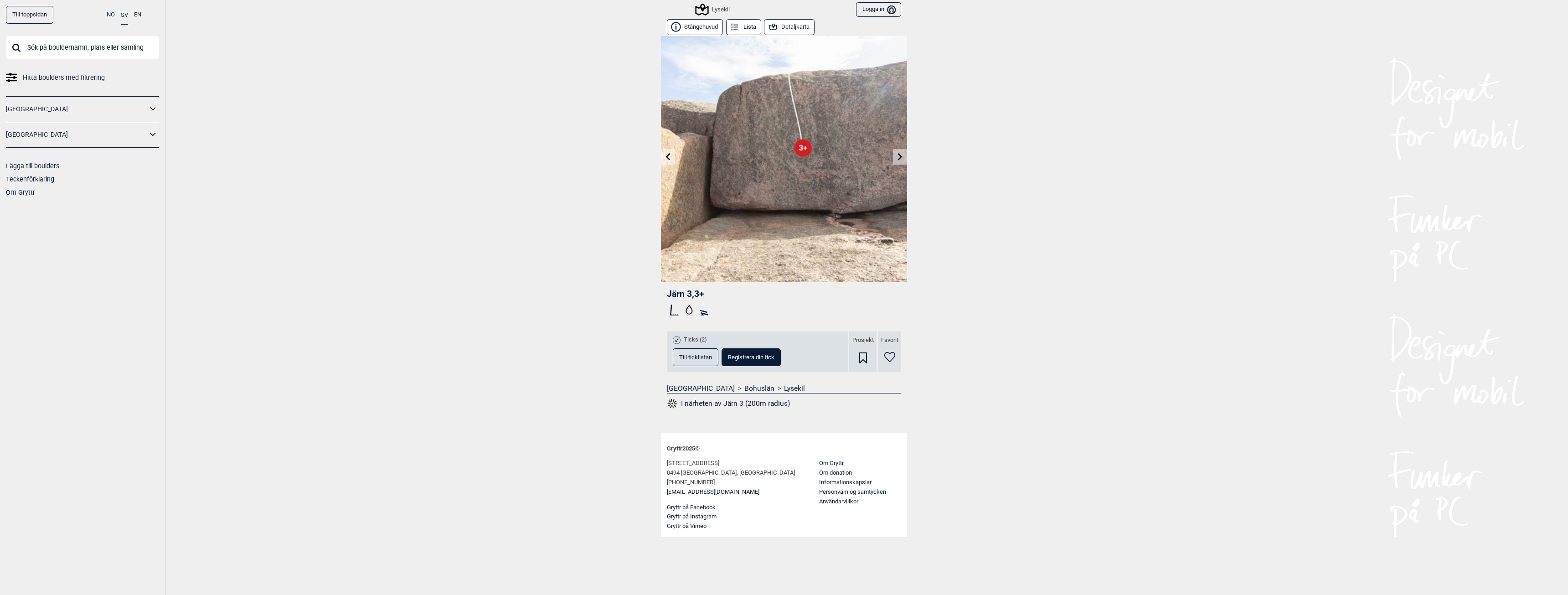
click at [898, 161] on link at bounding box center [900, 157] width 14 height 15
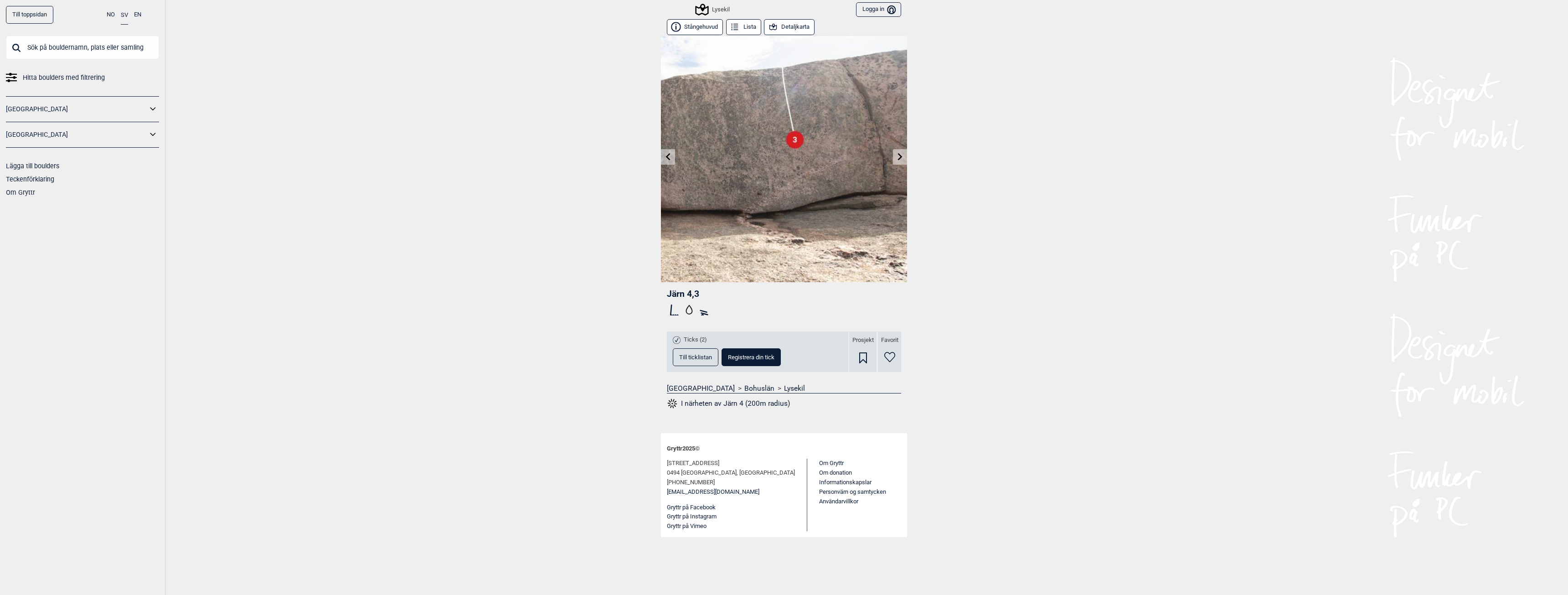
click at [898, 161] on link at bounding box center [900, 157] width 14 height 15
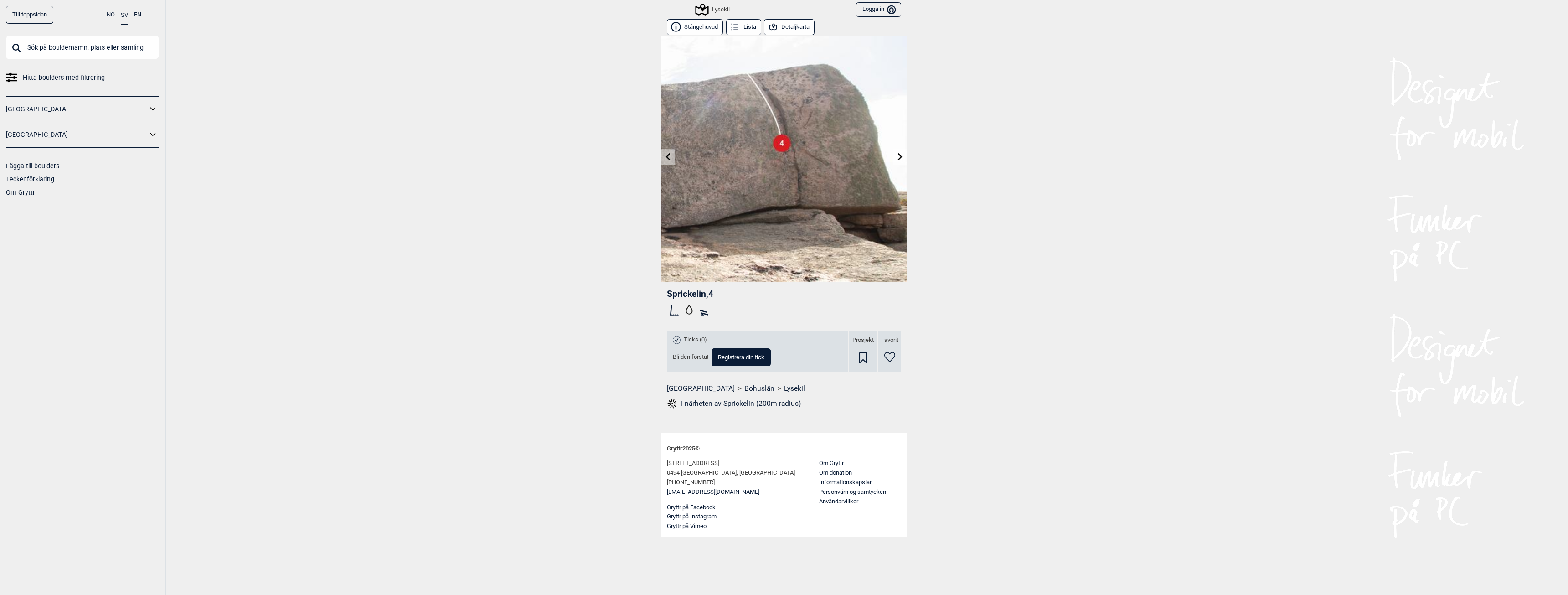
click at [898, 161] on link at bounding box center [900, 157] width 14 height 15
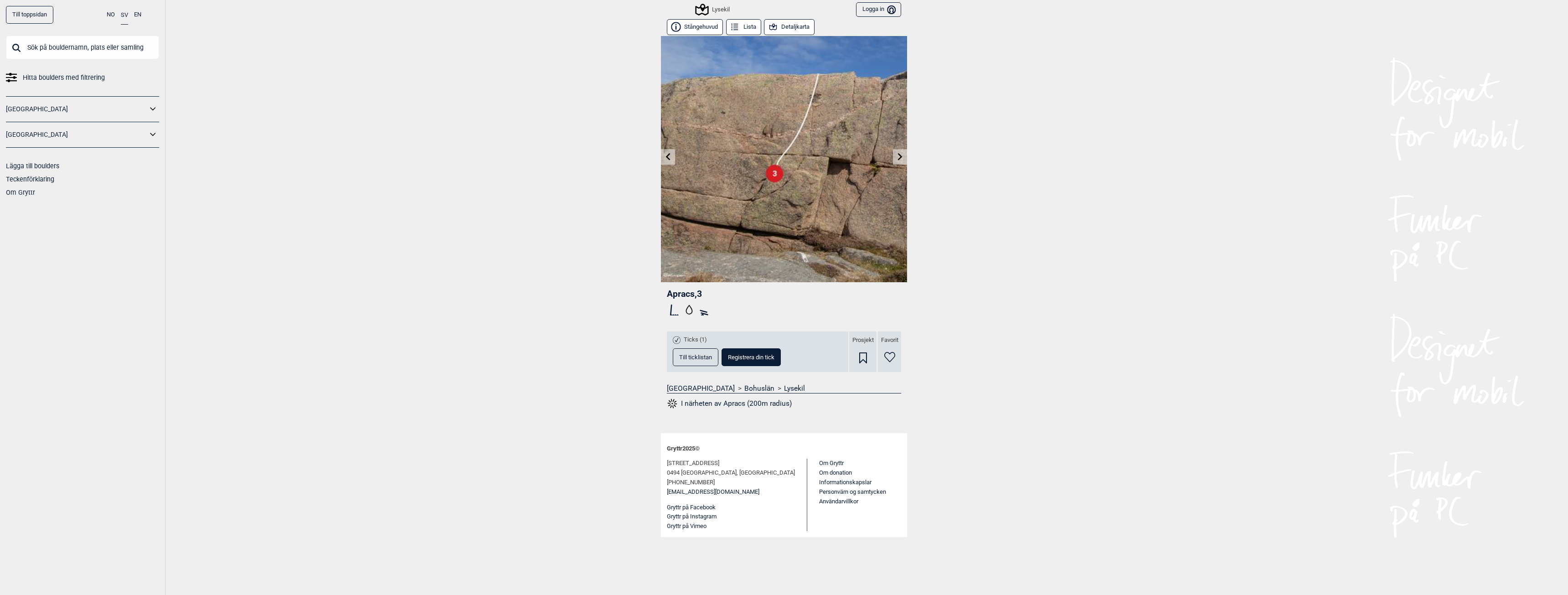
click at [898, 161] on link at bounding box center [900, 157] width 14 height 15
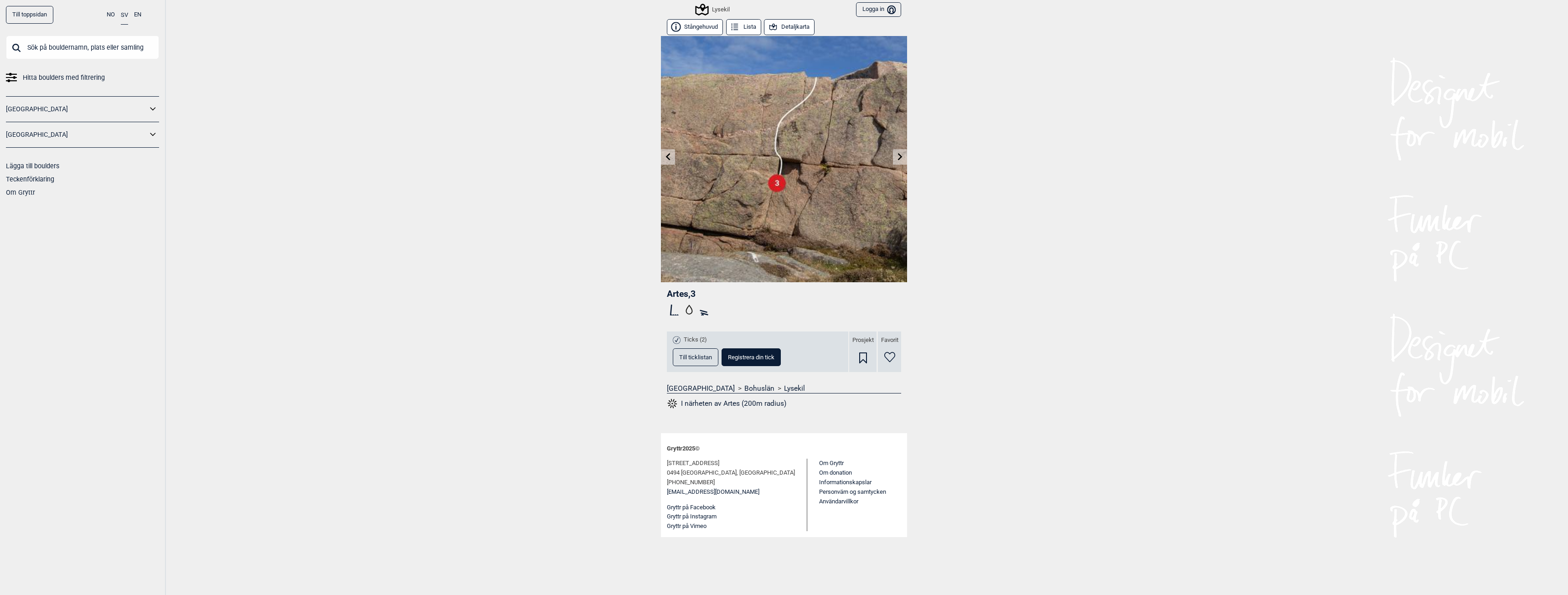
click at [898, 161] on link at bounding box center [900, 157] width 14 height 15
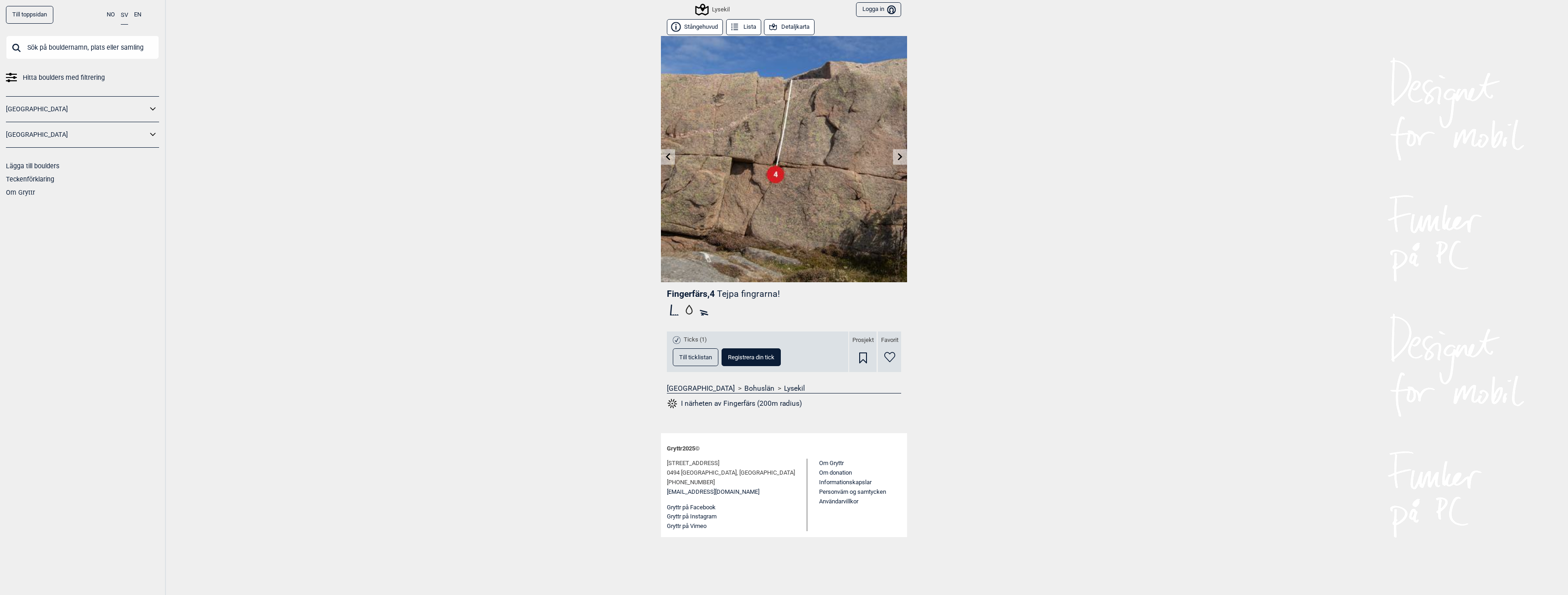
click at [898, 161] on link at bounding box center [900, 157] width 14 height 15
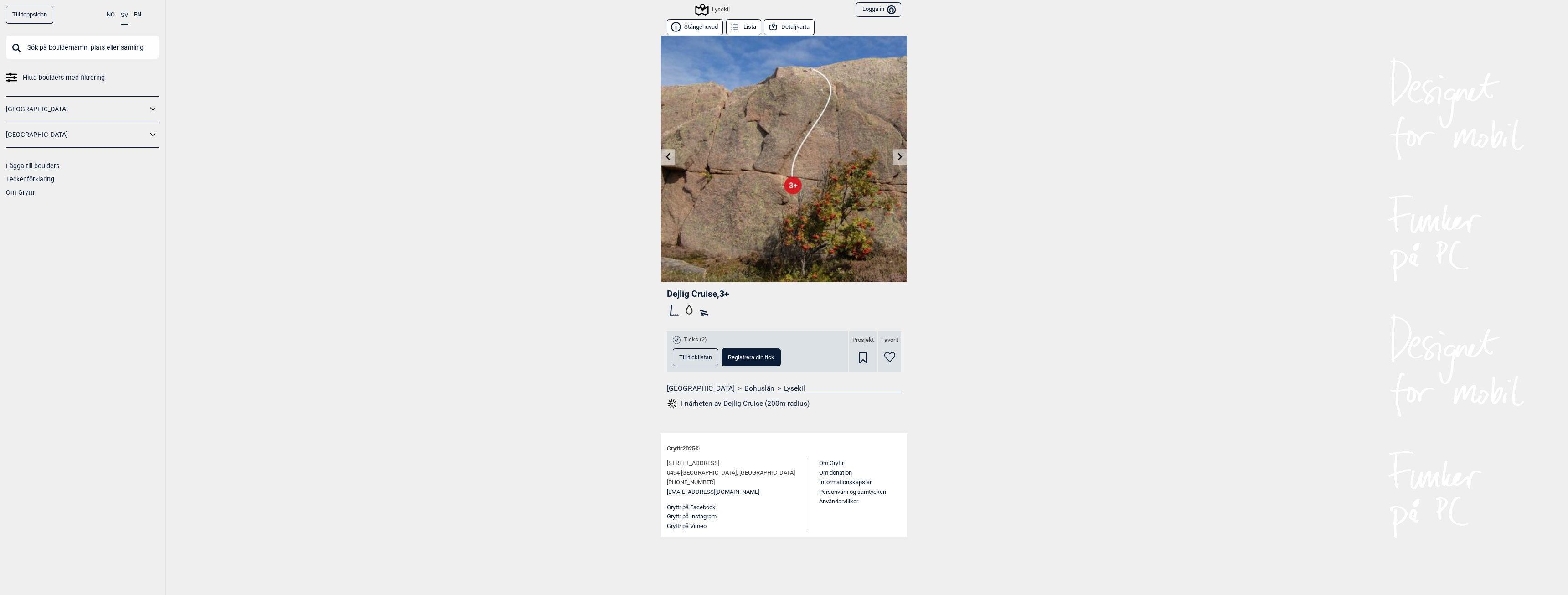
click at [898, 161] on link at bounding box center [900, 157] width 14 height 15
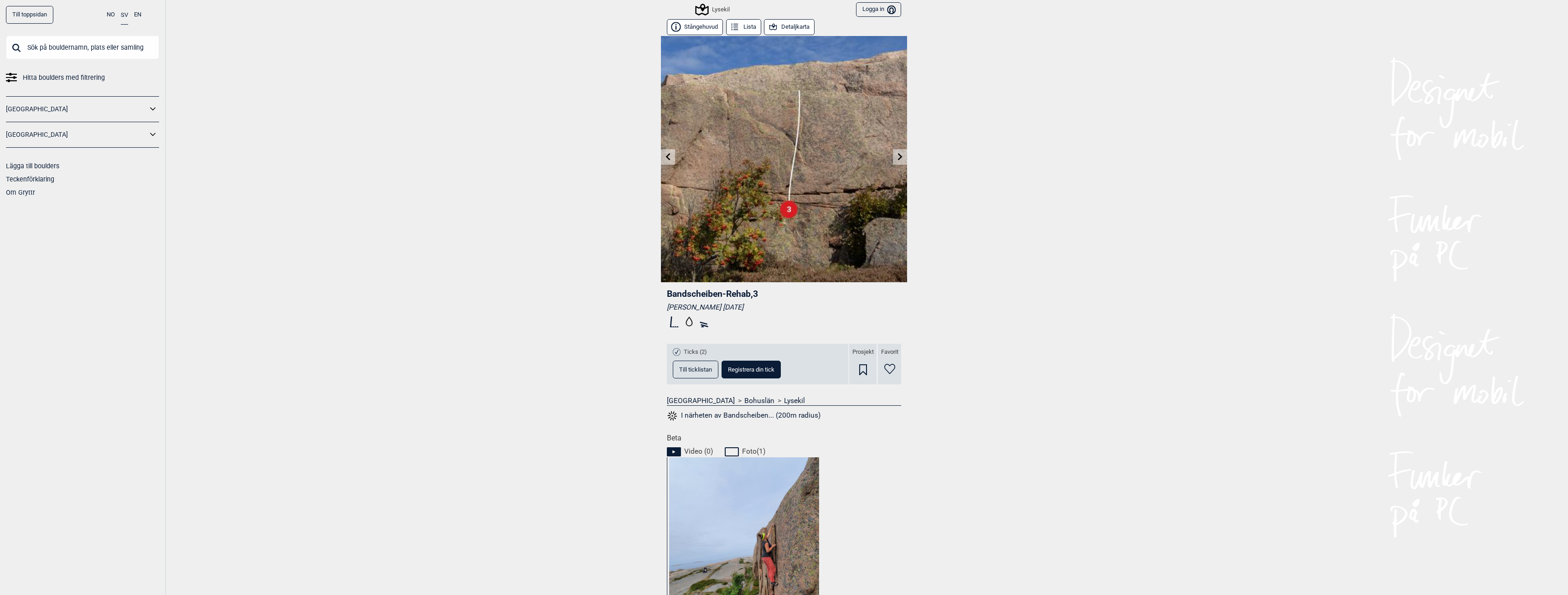
click at [898, 161] on link at bounding box center [900, 157] width 14 height 15
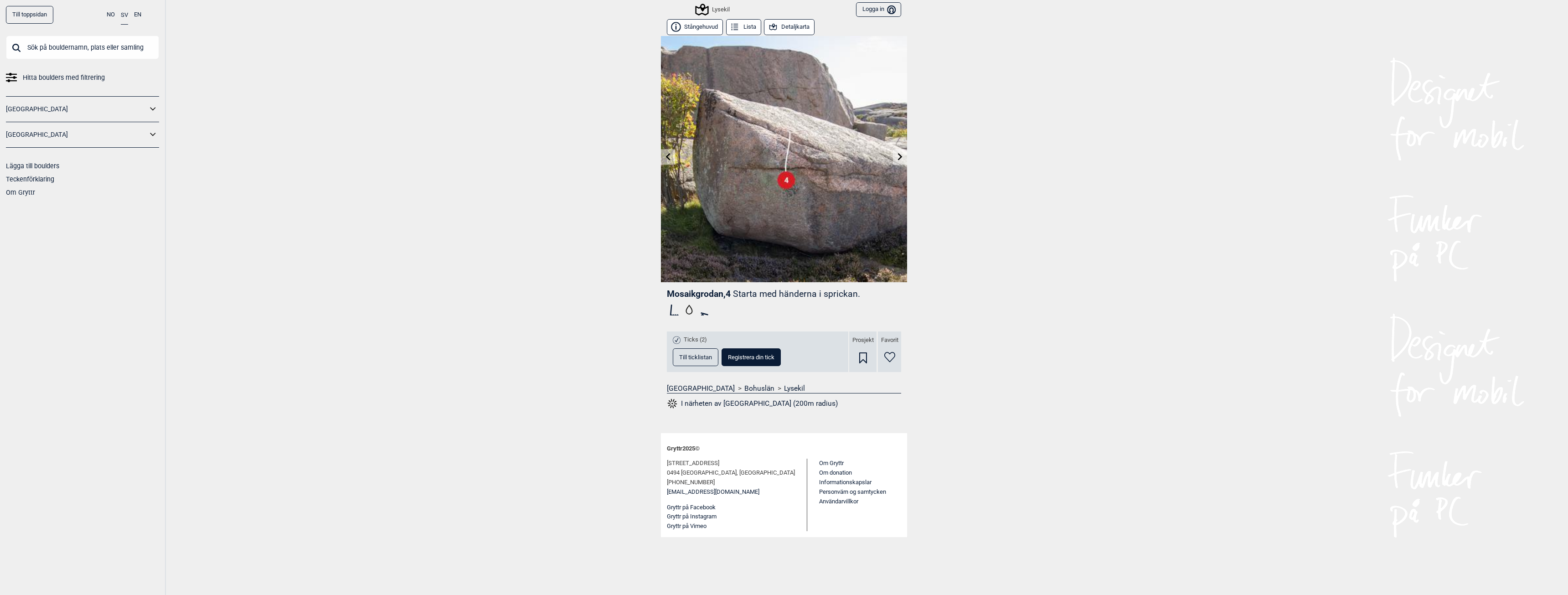
click at [898, 161] on link at bounding box center [900, 157] width 14 height 15
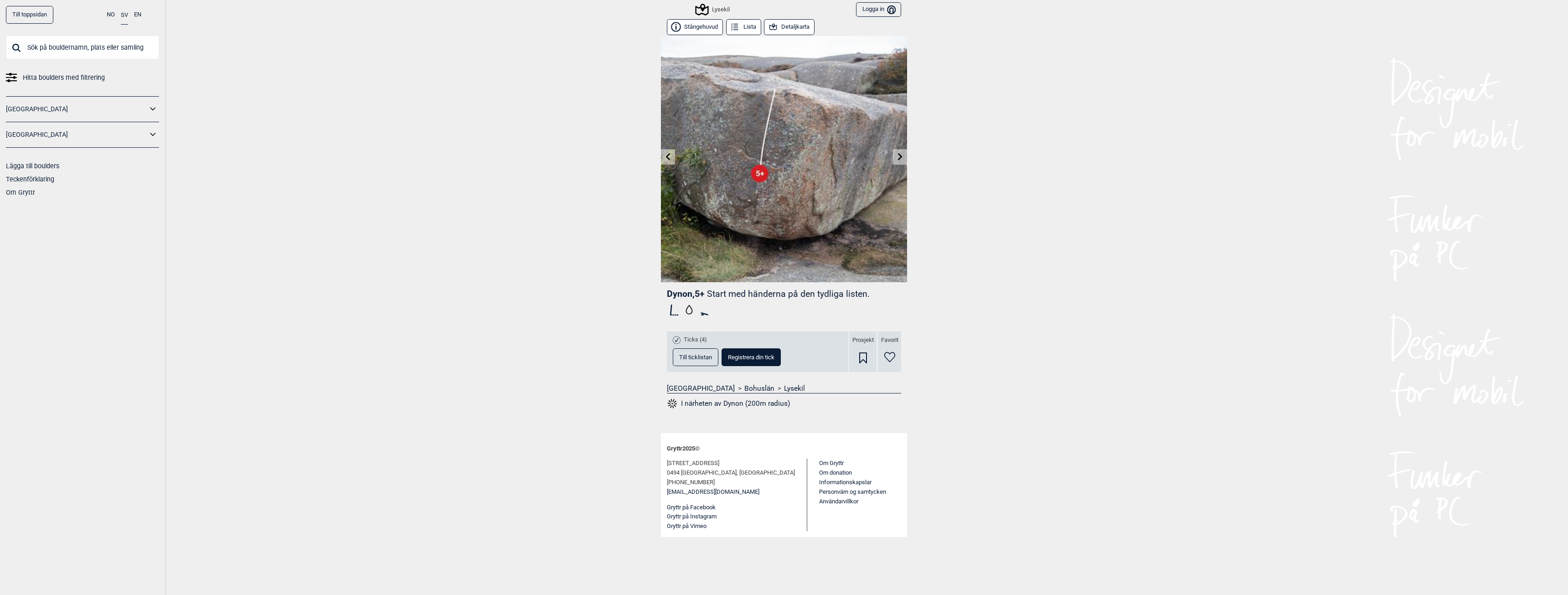
click at [898, 161] on link at bounding box center [900, 157] width 14 height 15
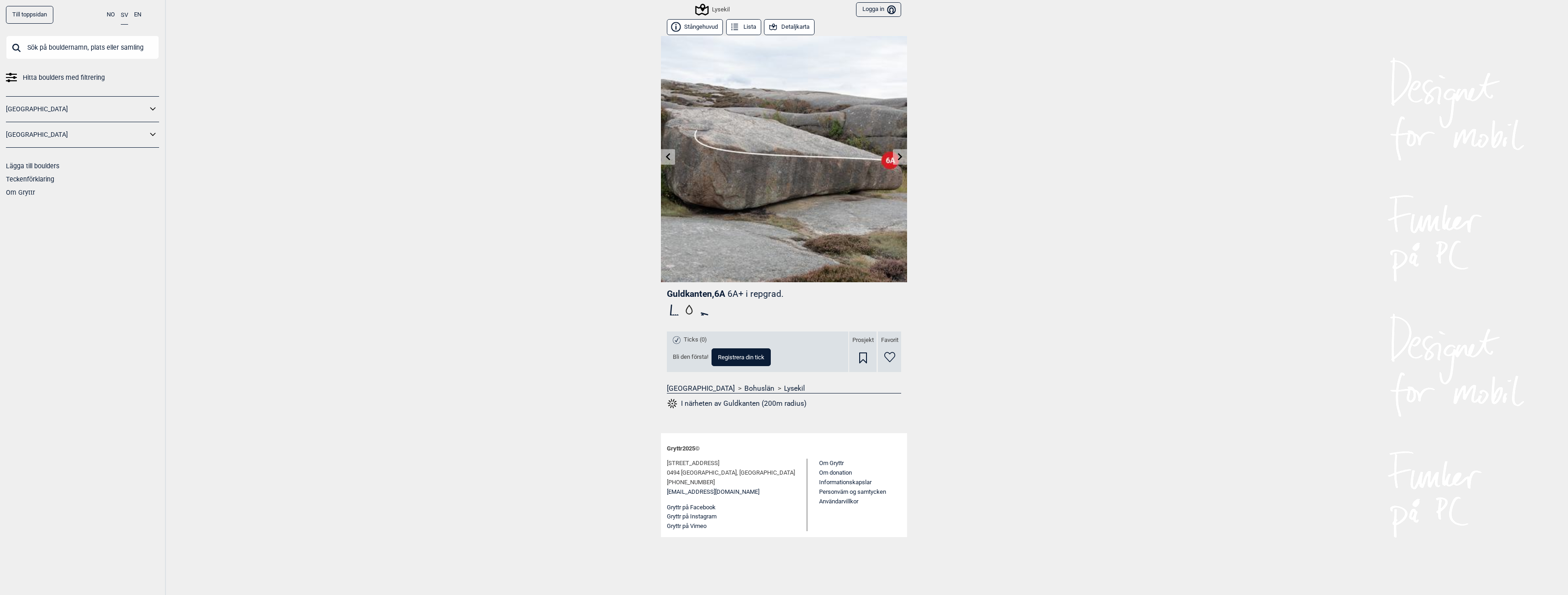
click at [898, 161] on link at bounding box center [900, 157] width 14 height 15
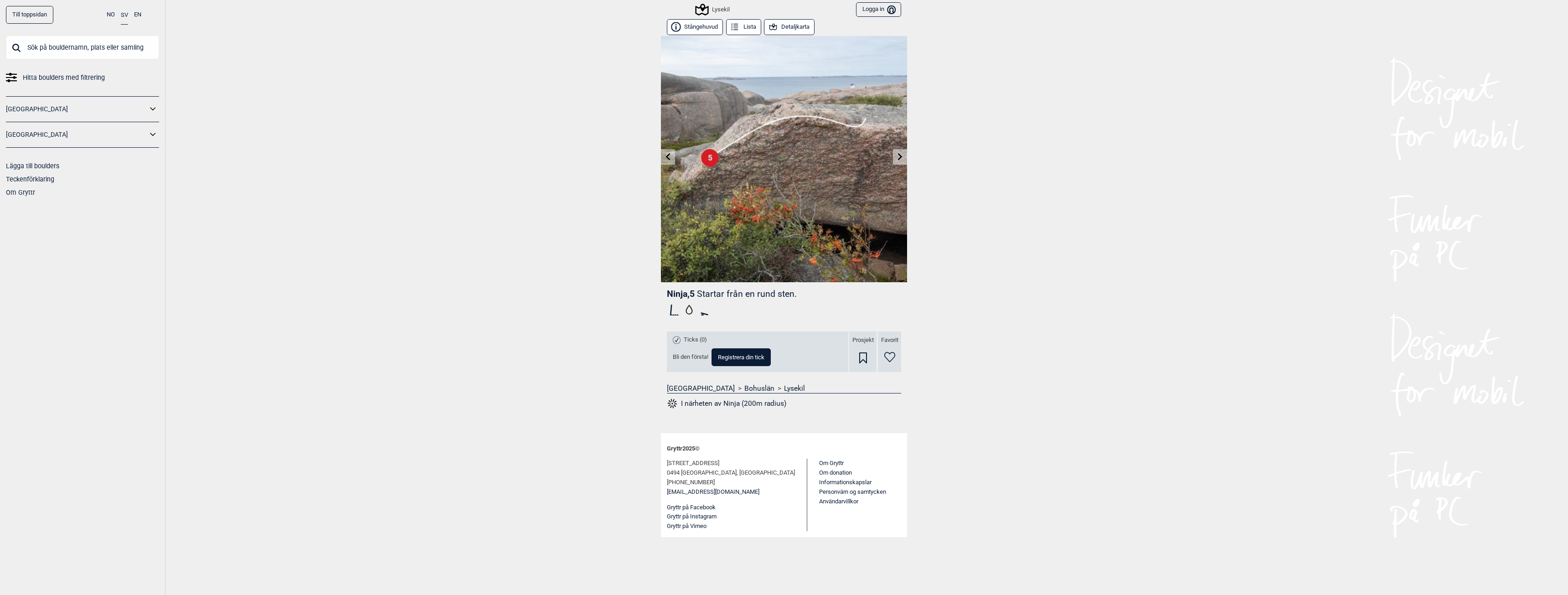
click at [898, 161] on link at bounding box center [900, 157] width 14 height 15
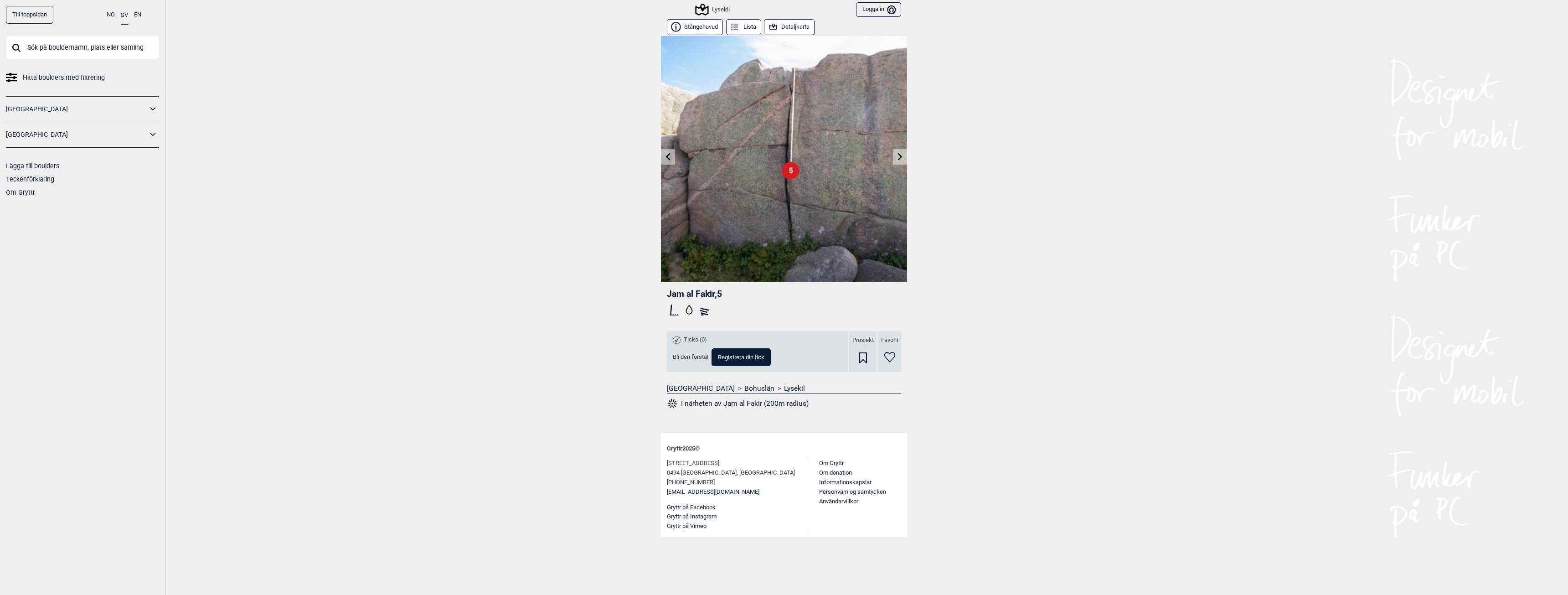
click at [898, 161] on link at bounding box center [900, 157] width 14 height 15
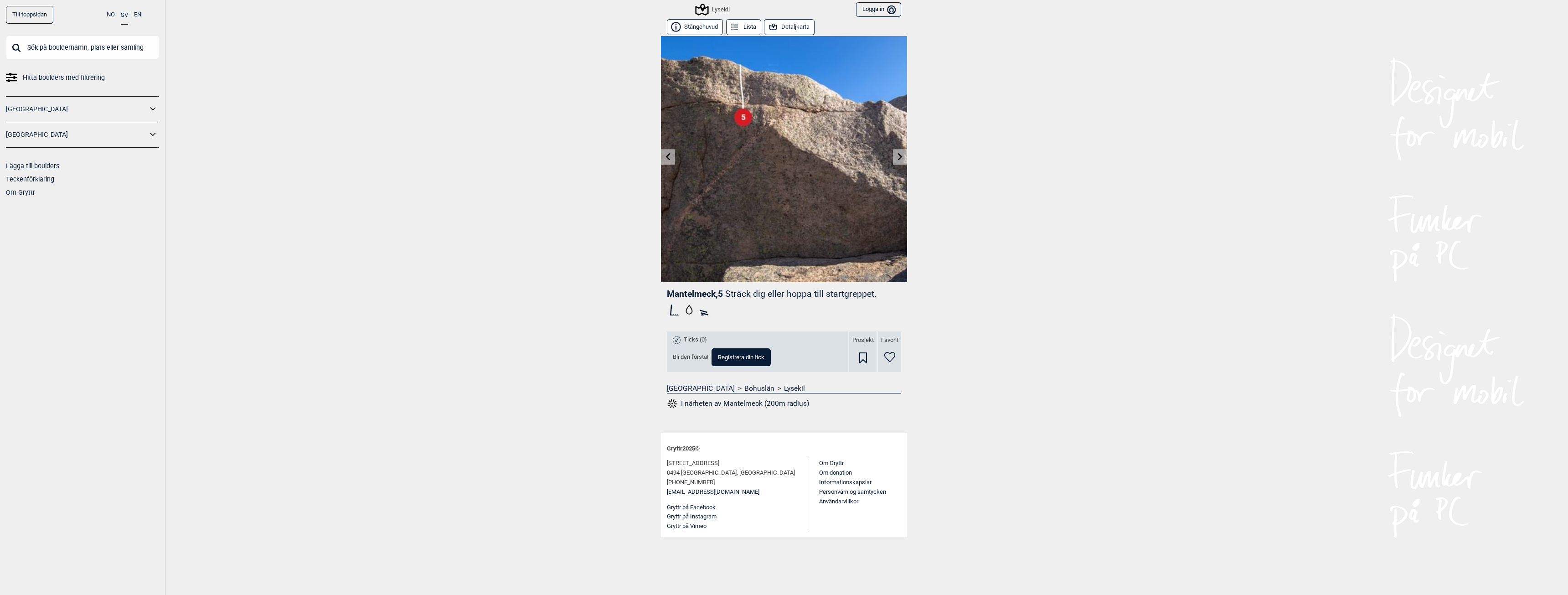
click at [901, 154] on icon at bounding box center [900, 157] width 7 height 7
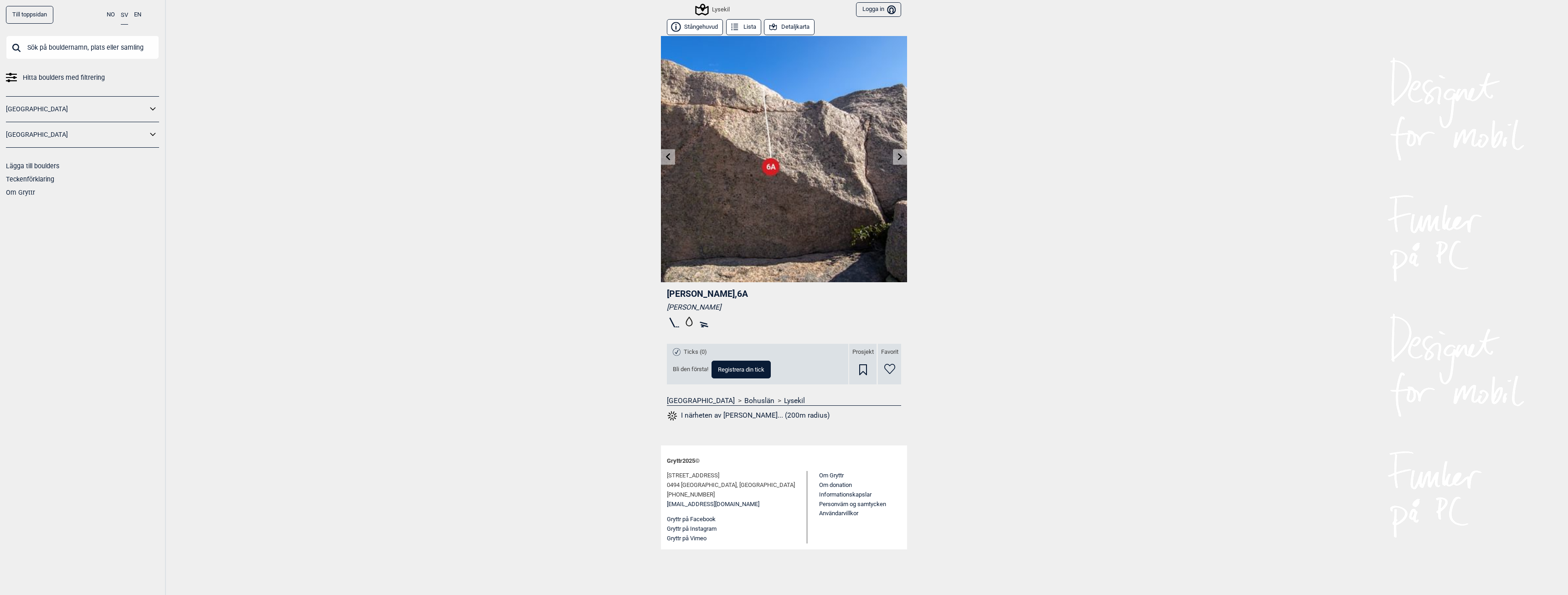
click at [901, 154] on icon at bounding box center [900, 157] width 7 height 7
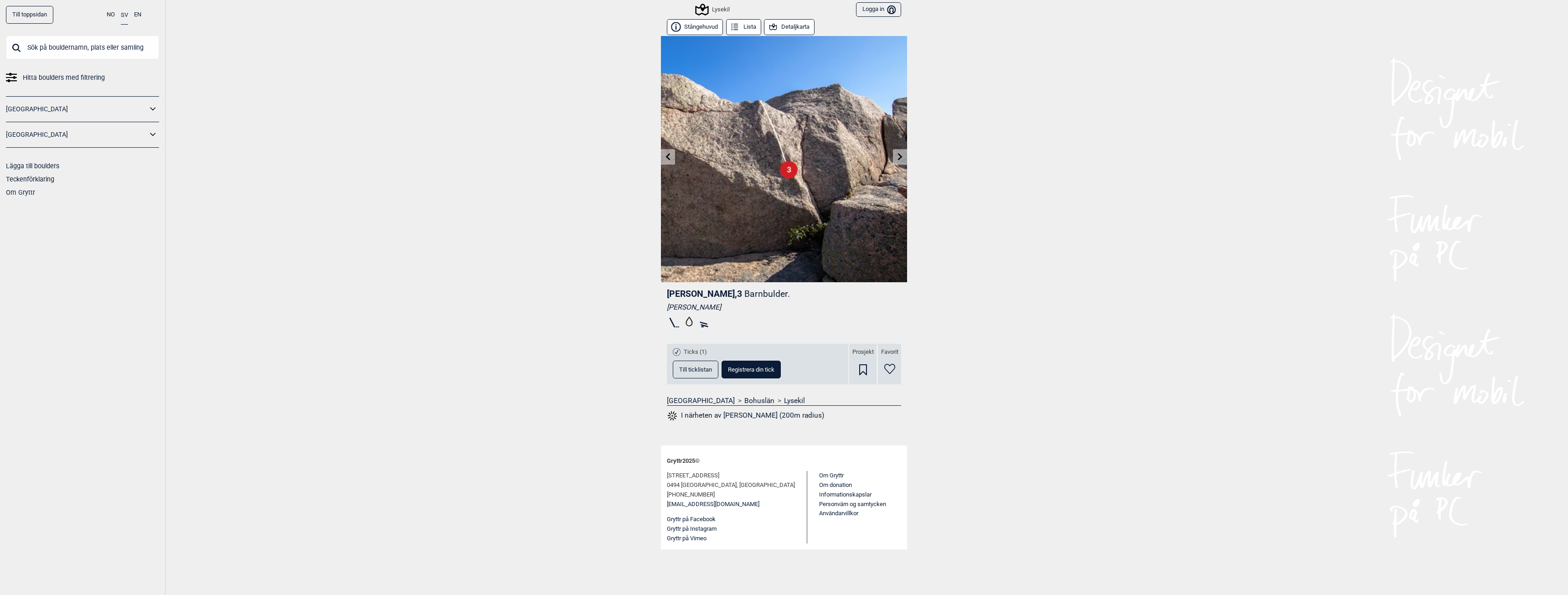
click at [901, 154] on icon at bounding box center [900, 157] width 7 height 7
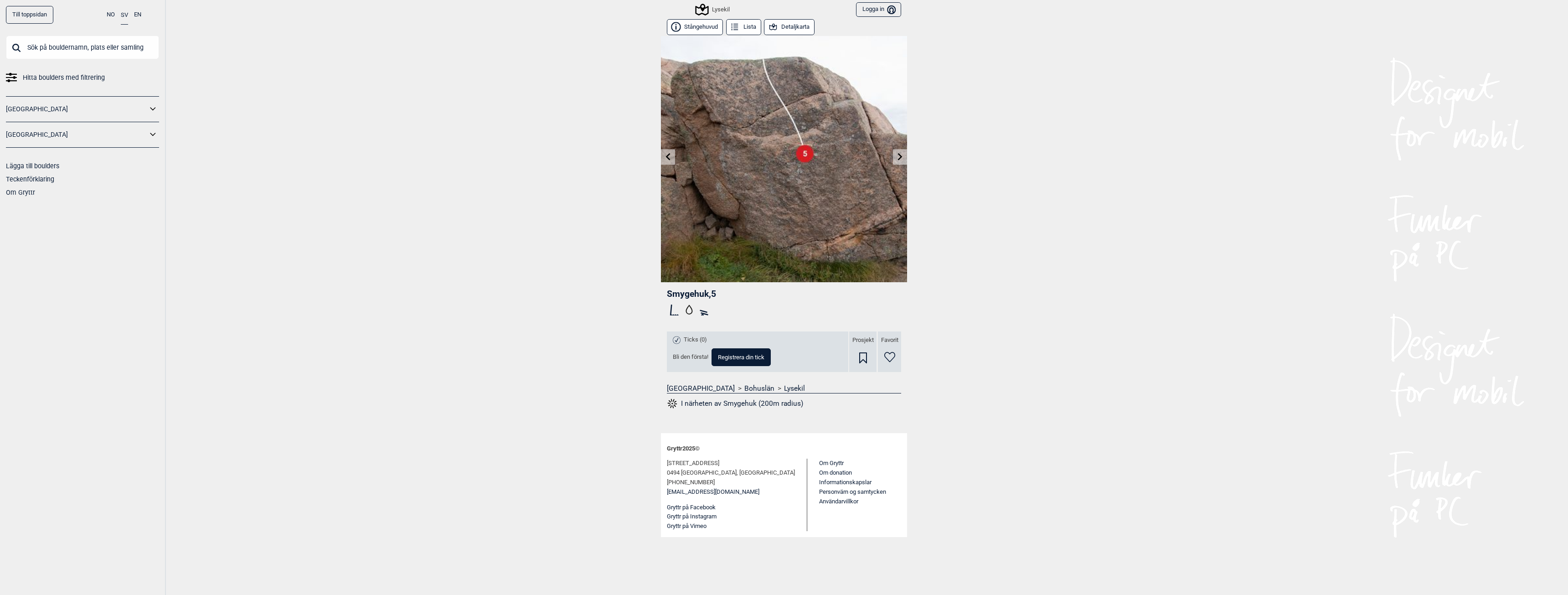
click at [667, 158] on icon at bounding box center [668, 157] width 4 height 7
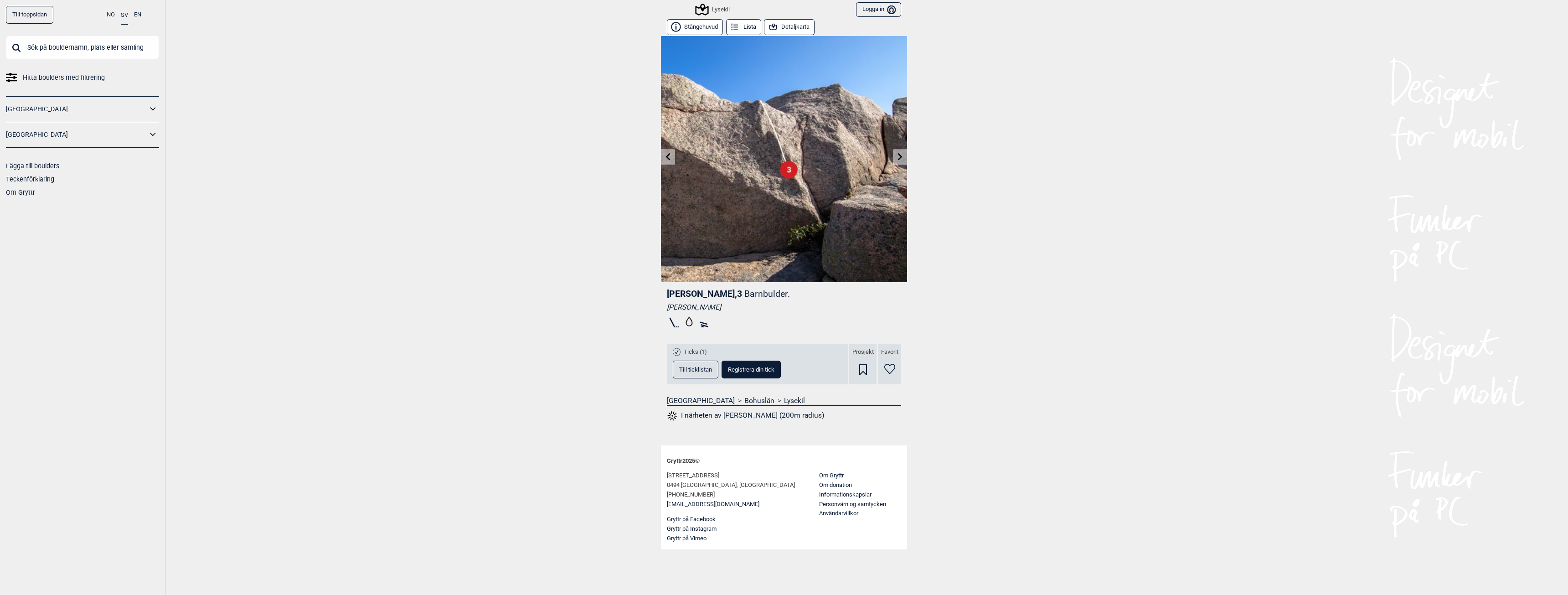
click at [897, 157] on icon at bounding box center [900, 157] width 7 height 7
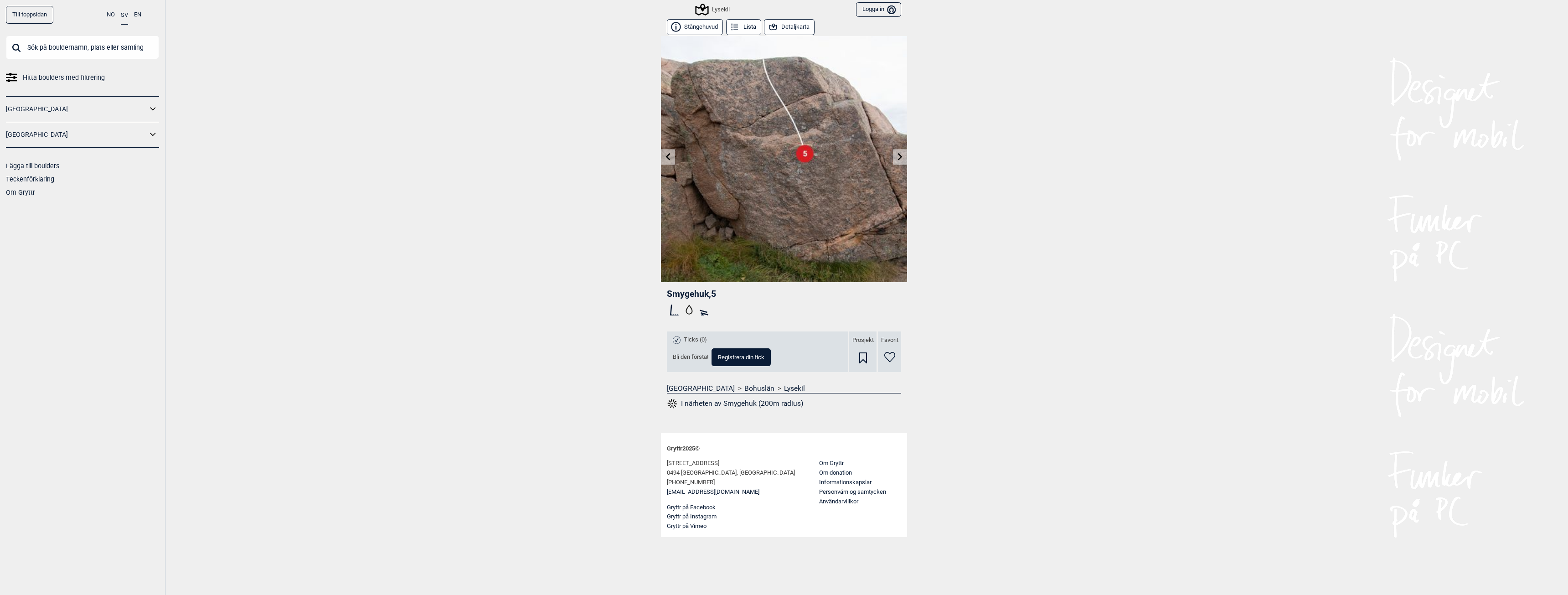
click at [897, 157] on icon at bounding box center [900, 157] width 7 height 7
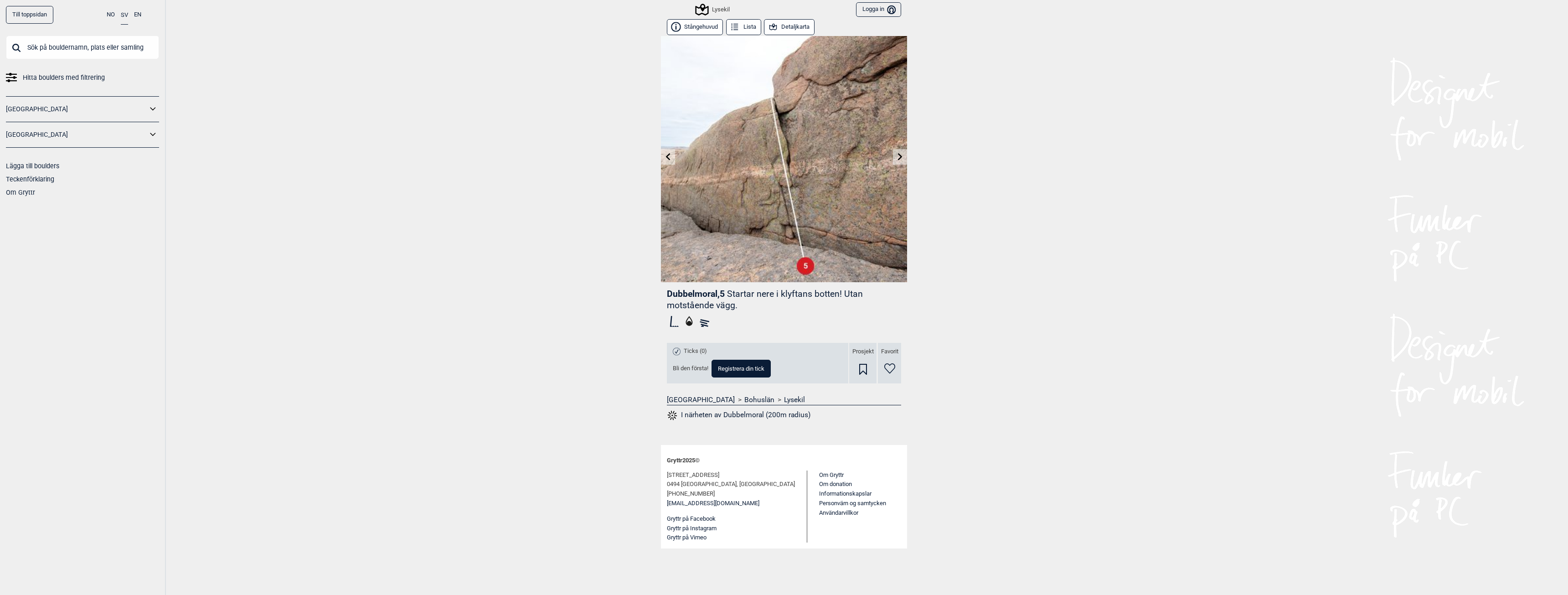
click at [897, 157] on icon at bounding box center [900, 157] width 7 height 7
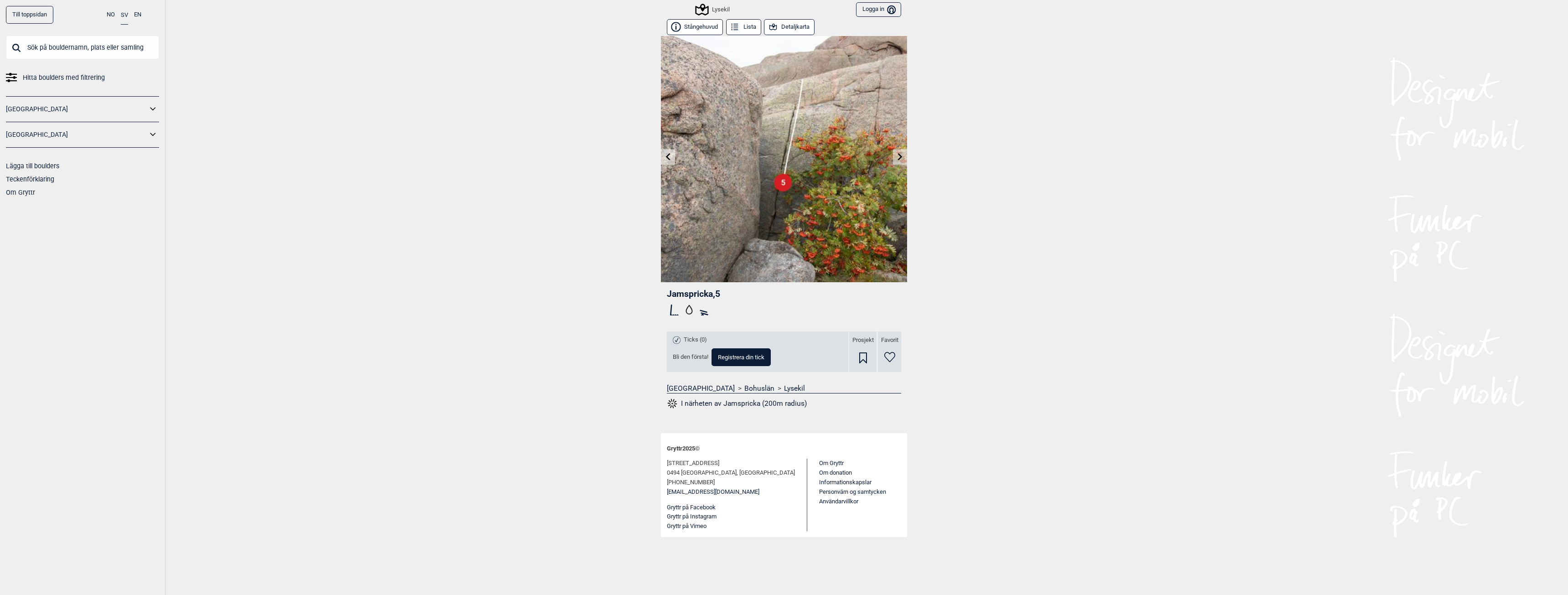
click at [671, 154] on icon at bounding box center [668, 157] width 7 height 7
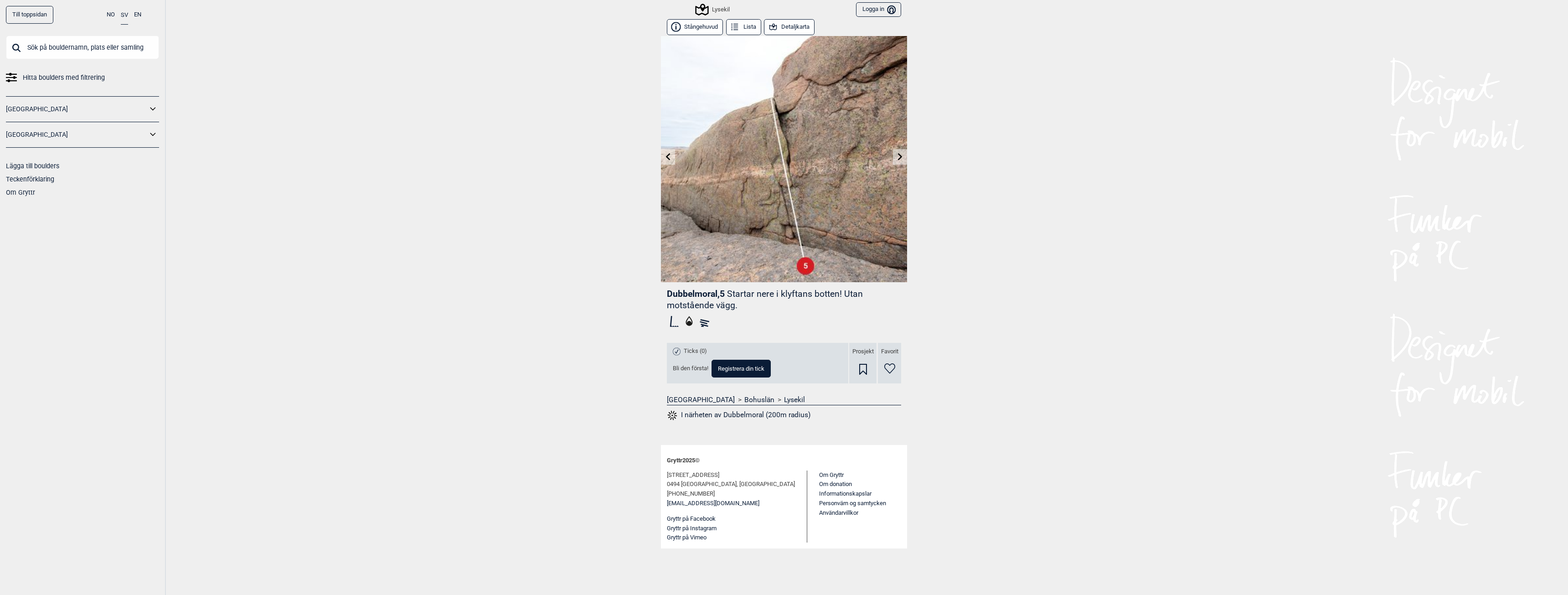
click at [900, 161] on link at bounding box center [900, 157] width 14 height 15
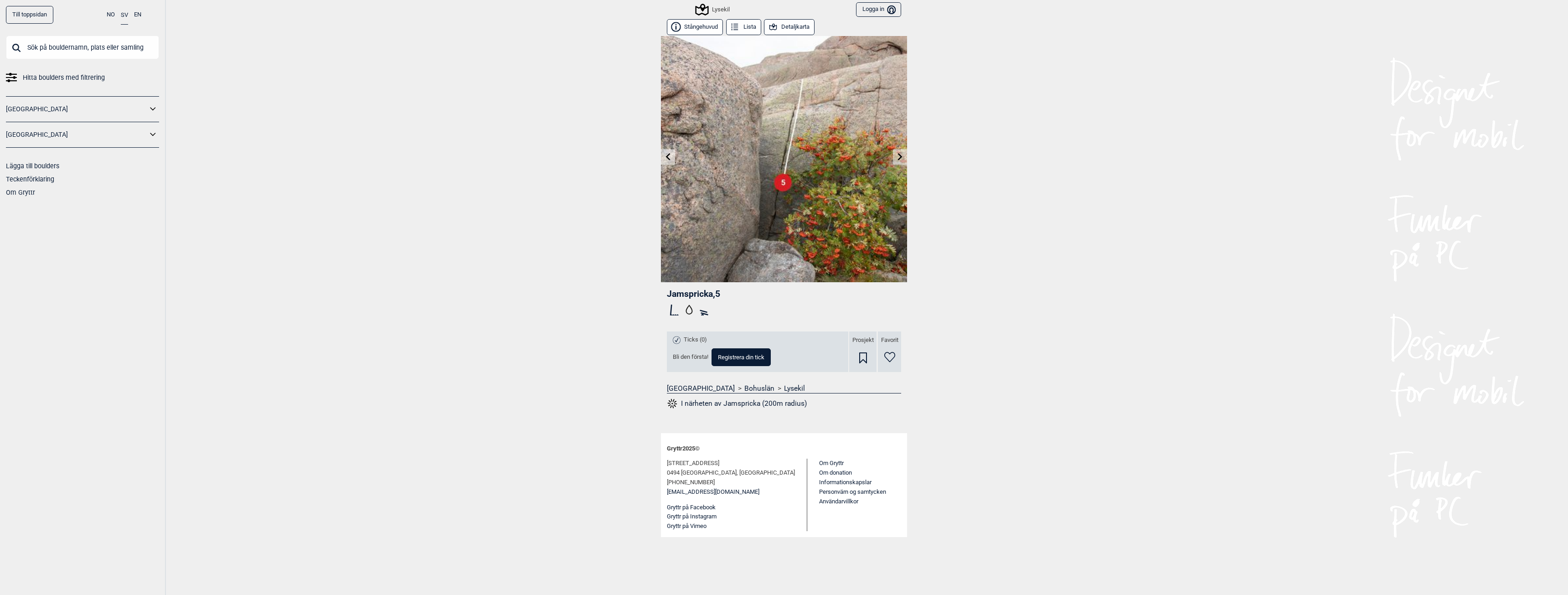
click at [900, 159] on icon at bounding box center [900, 157] width 4 height 7
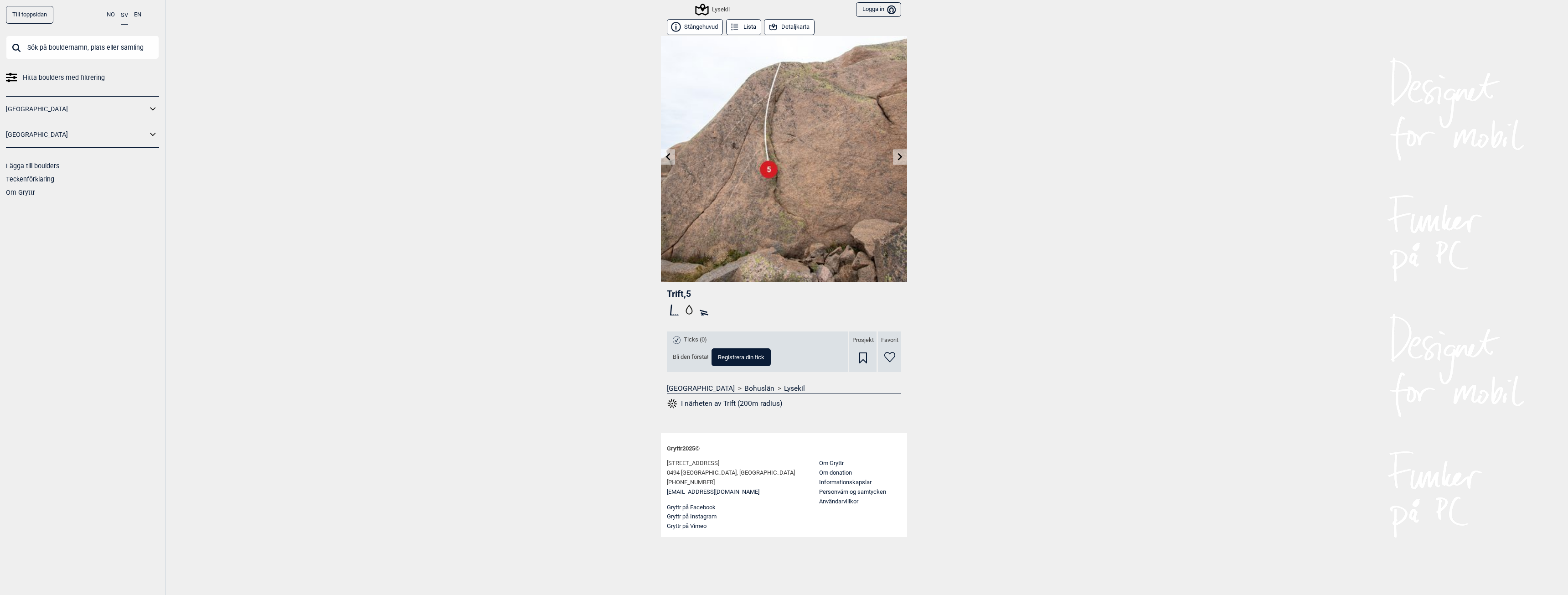
click at [900, 159] on icon at bounding box center [900, 157] width 4 height 7
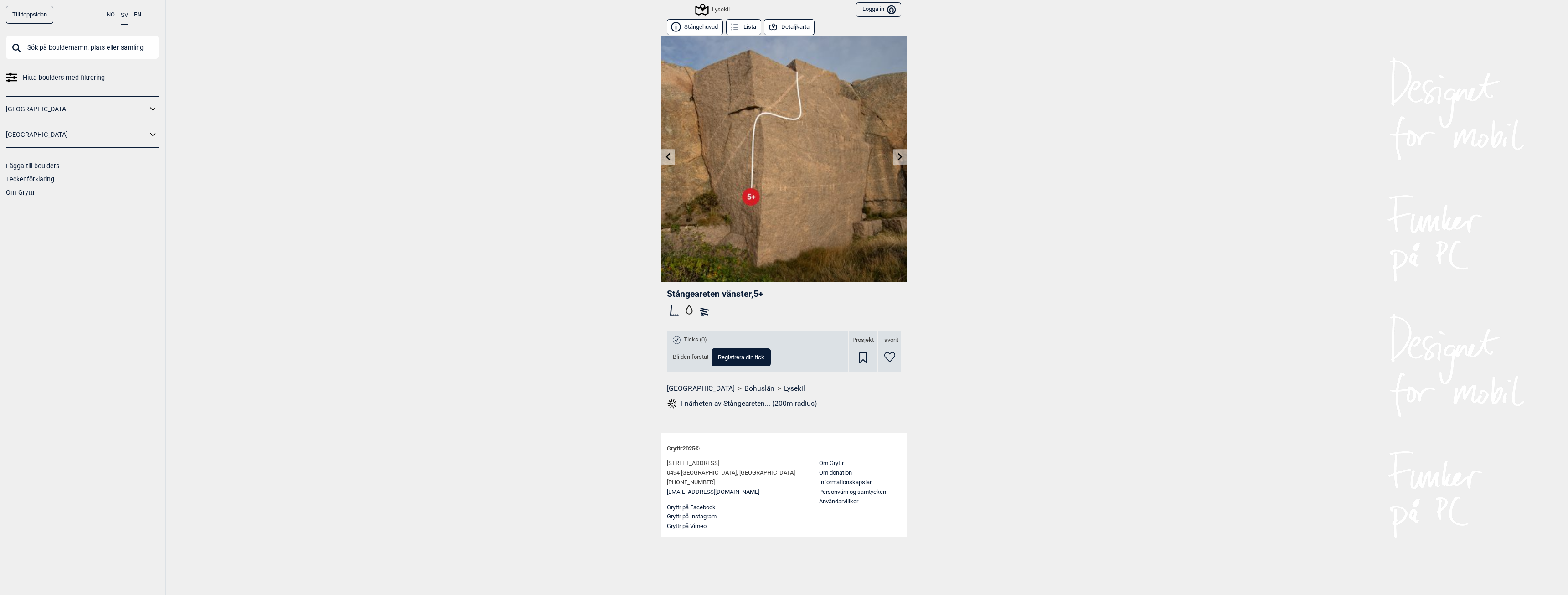
click at [900, 159] on icon at bounding box center [900, 157] width 4 height 7
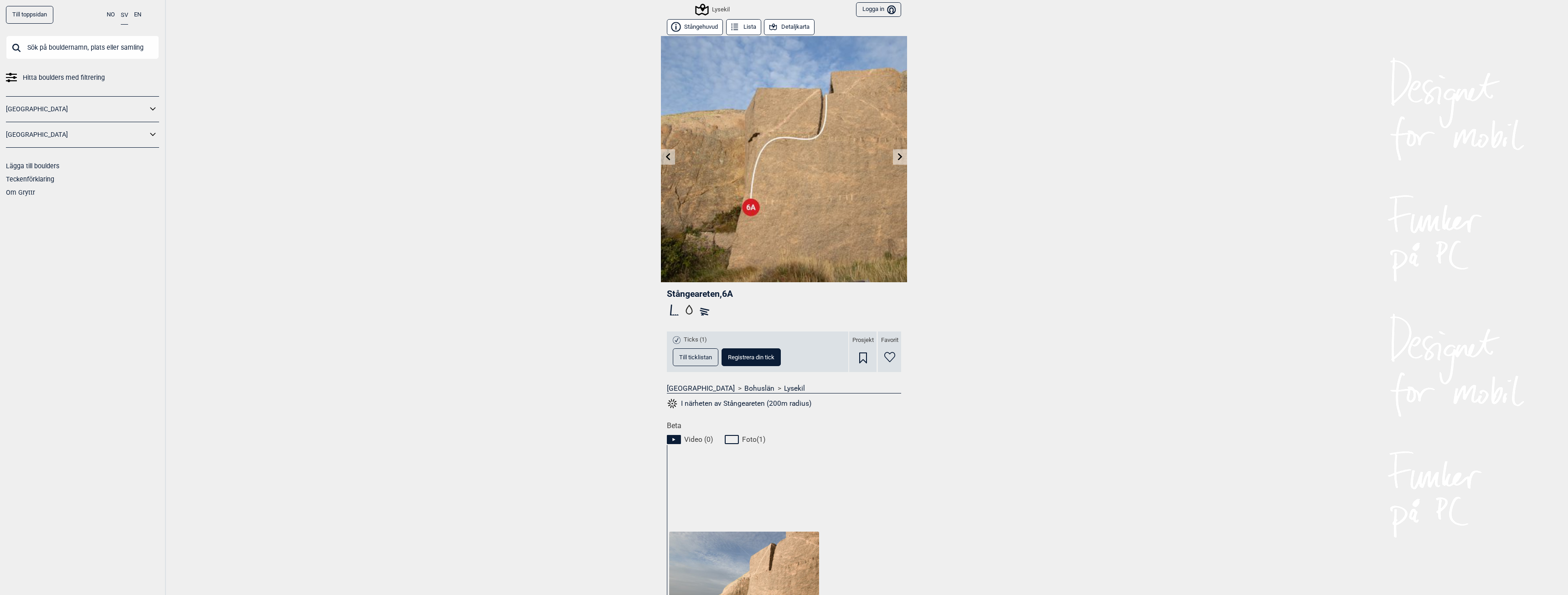
click at [900, 159] on icon at bounding box center [900, 157] width 7 height 7
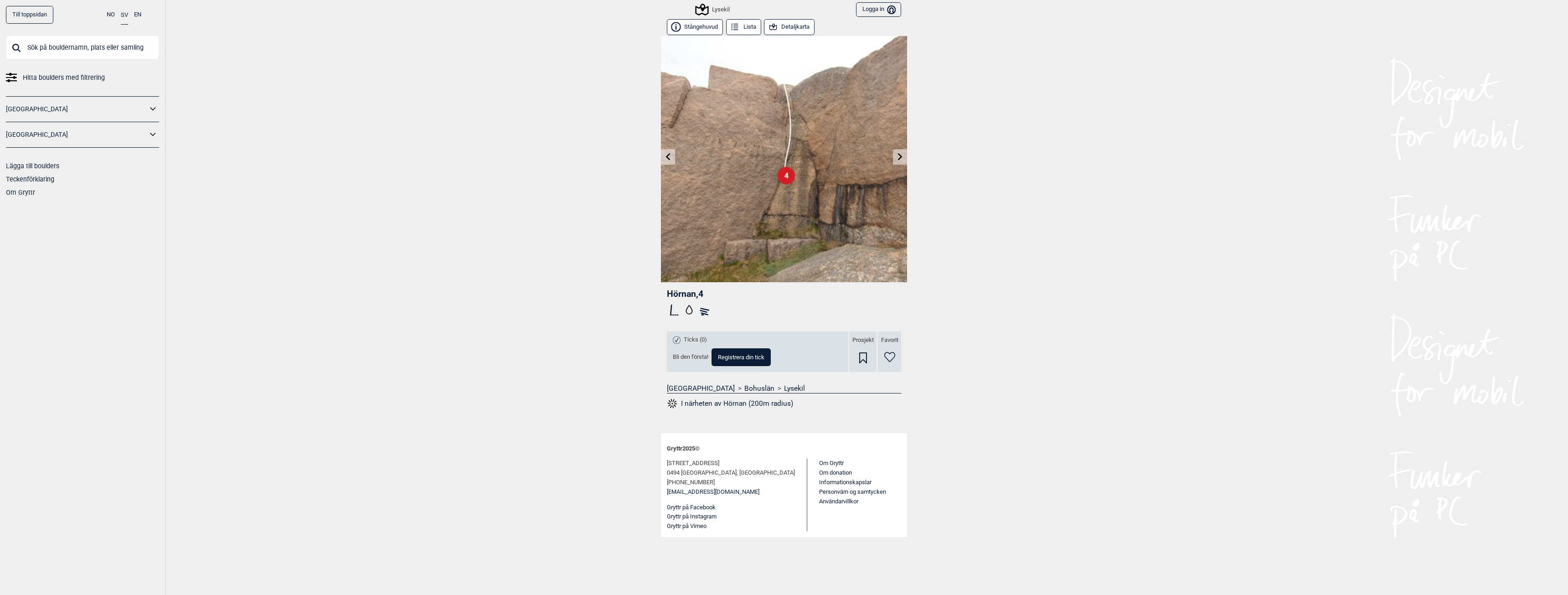
click at [900, 159] on icon at bounding box center [900, 157] width 4 height 7
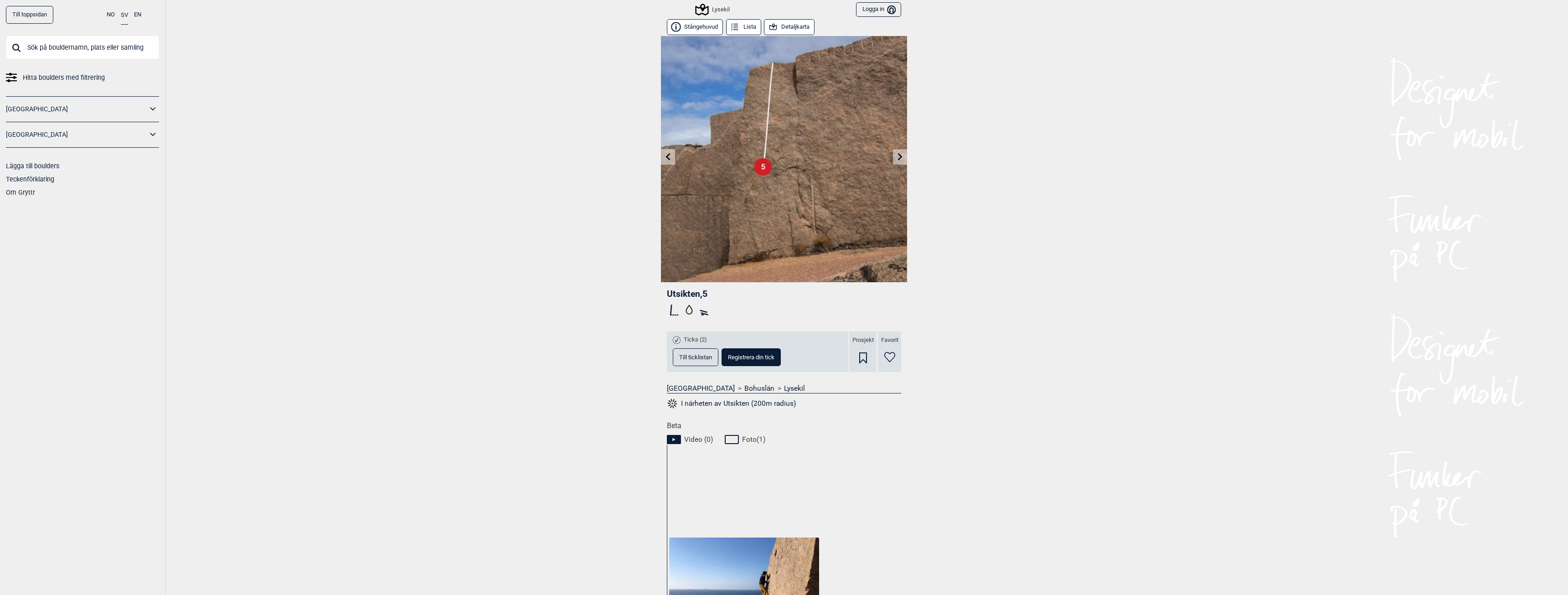
click at [900, 159] on icon at bounding box center [900, 157] width 7 height 7
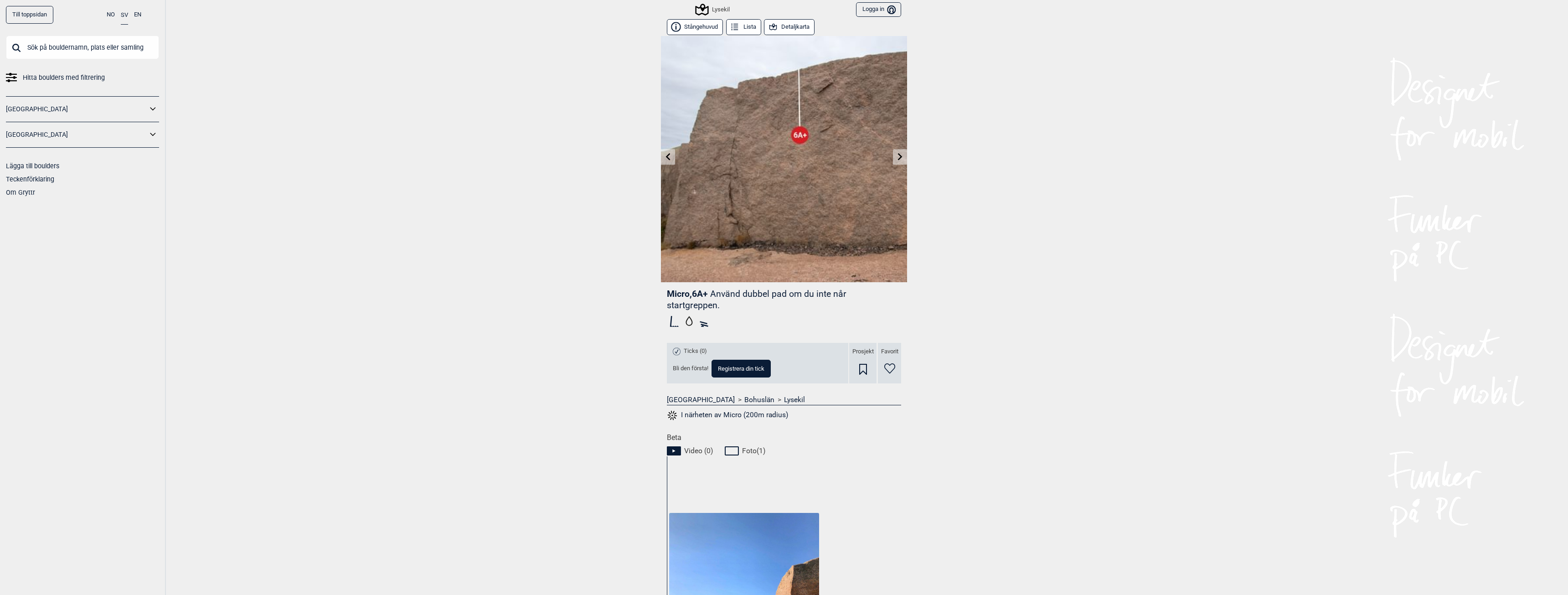
click at [900, 159] on icon at bounding box center [900, 157] width 7 height 7
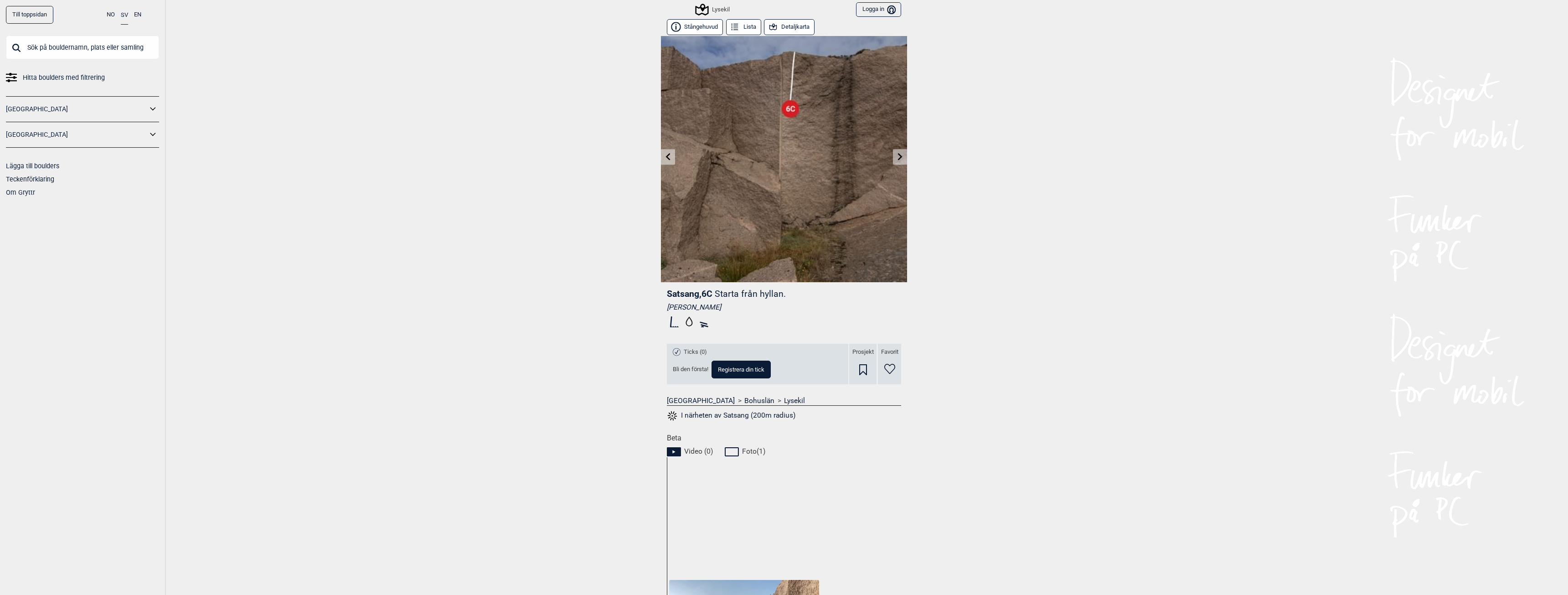
click at [898, 157] on icon at bounding box center [900, 157] width 4 height 7
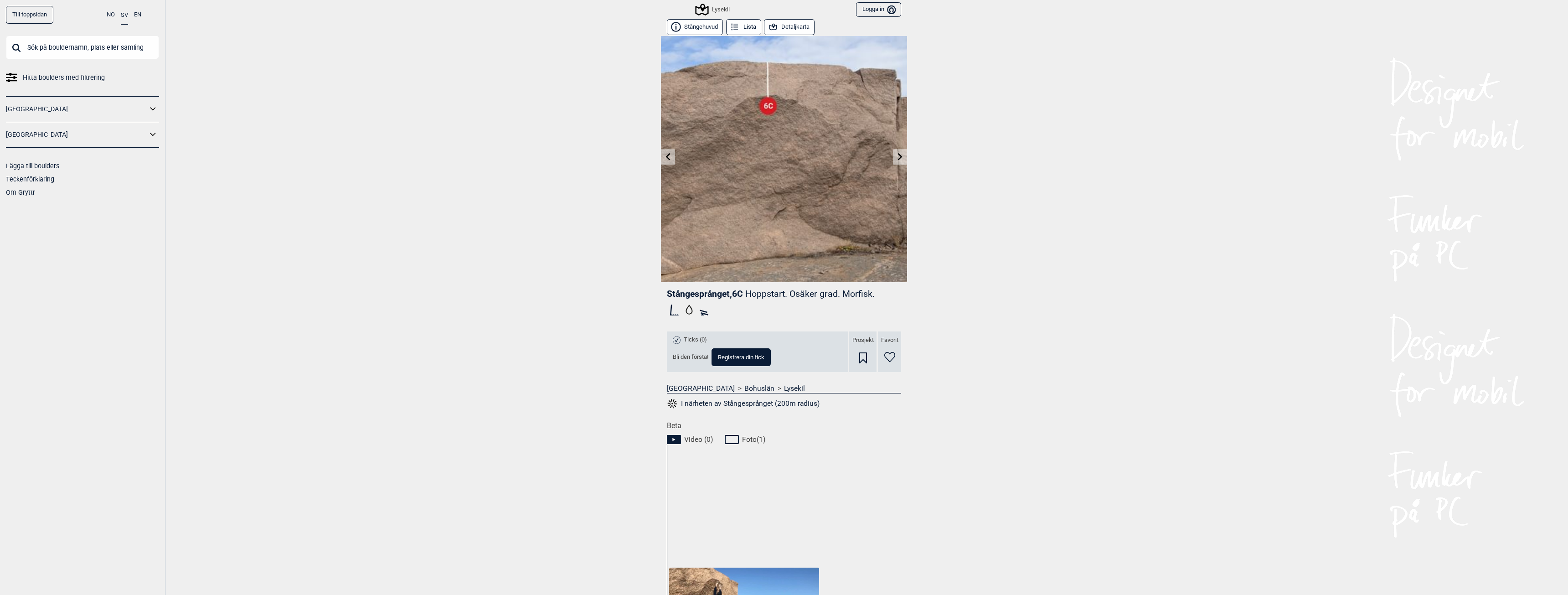
click at [898, 157] on icon at bounding box center [900, 157] width 4 height 7
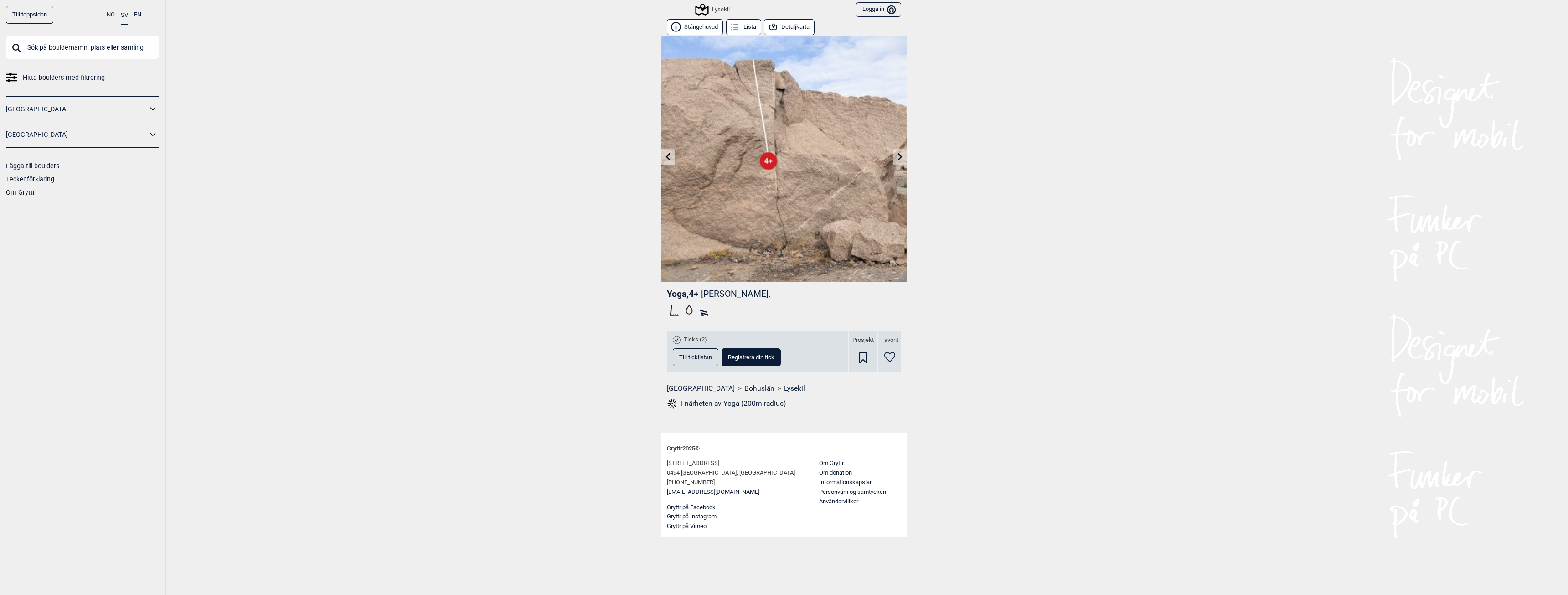
click at [897, 157] on icon at bounding box center [900, 157] width 7 height 7
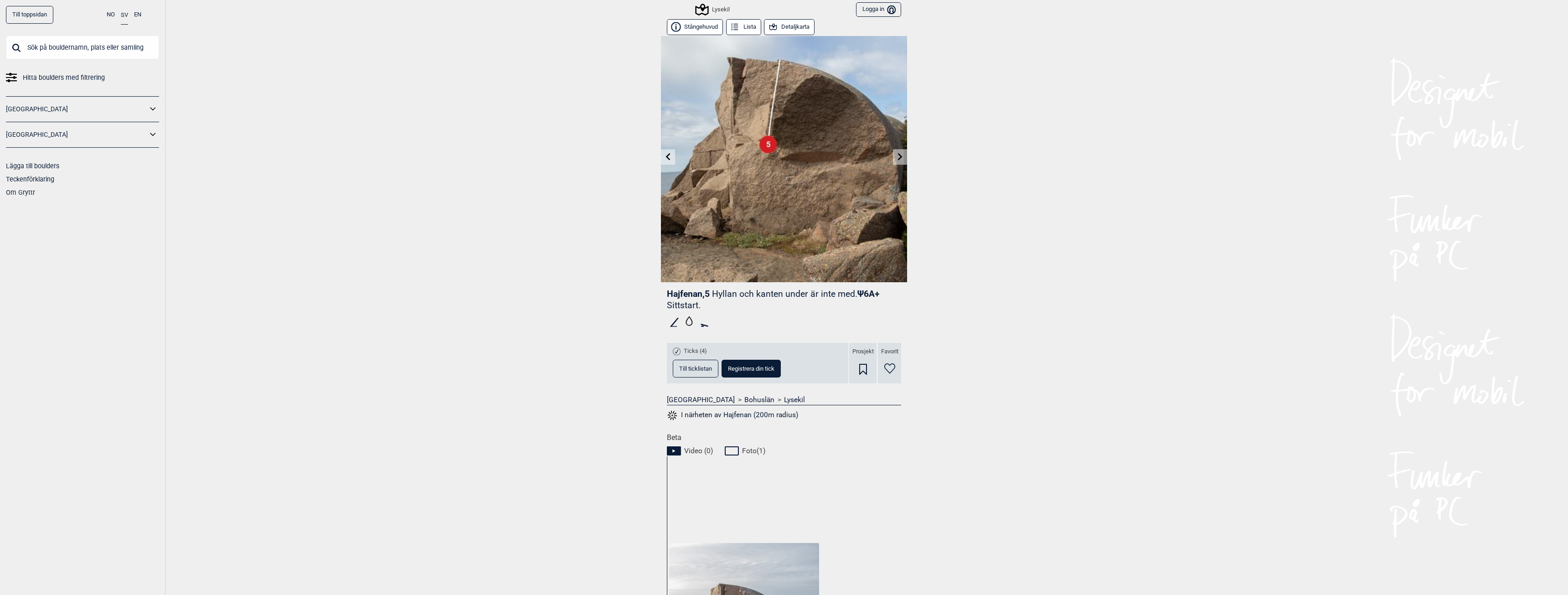
click at [674, 157] on img at bounding box center [784, 159] width 246 height 246
click at [669, 157] on link at bounding box center [668, 157] width 14 height 15
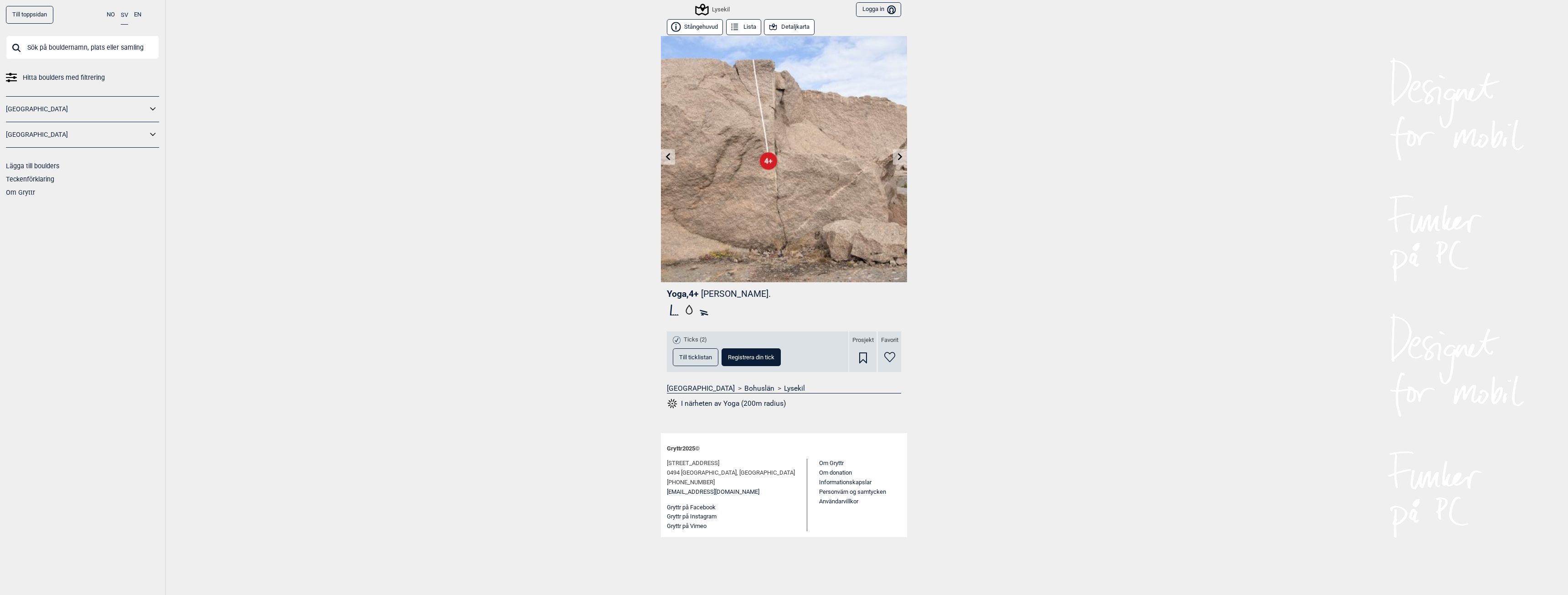
click at [903, 153] on icon at bounding box center [900, 157] width 7 height 7
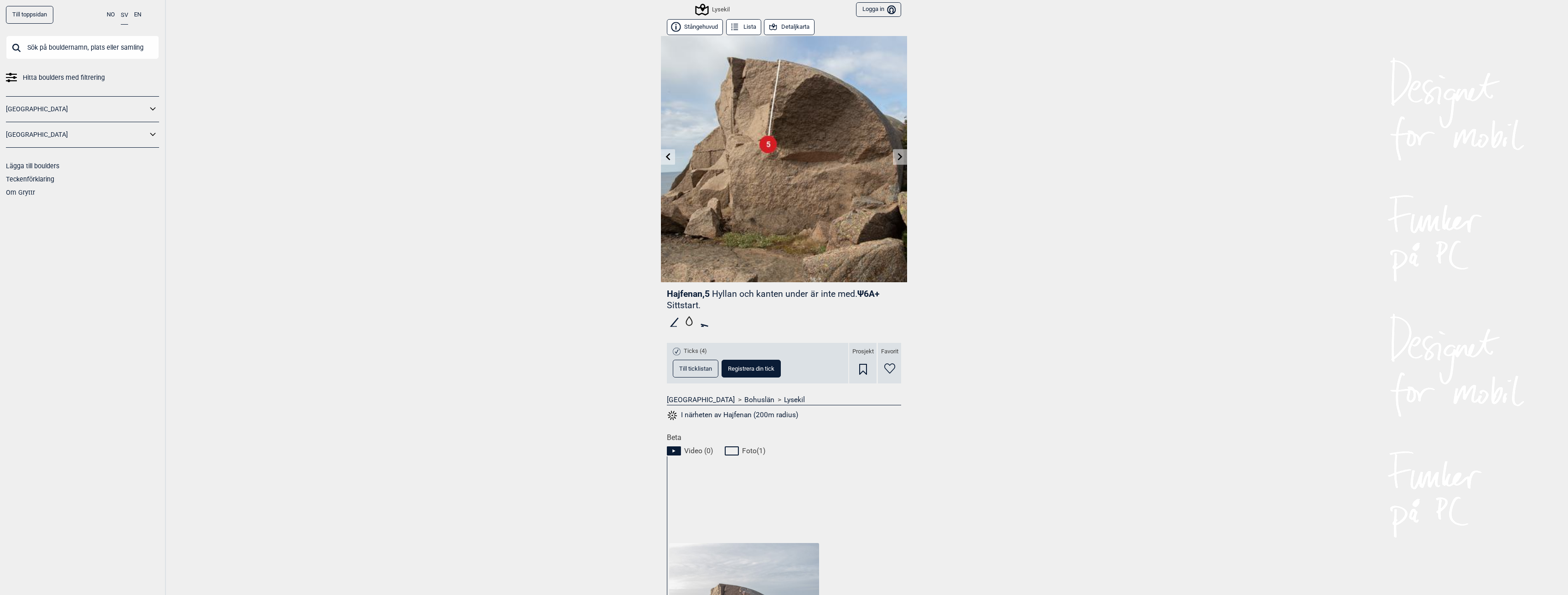
click at [903, 153] on link at bounding box center [900, 157] width 14 height 15
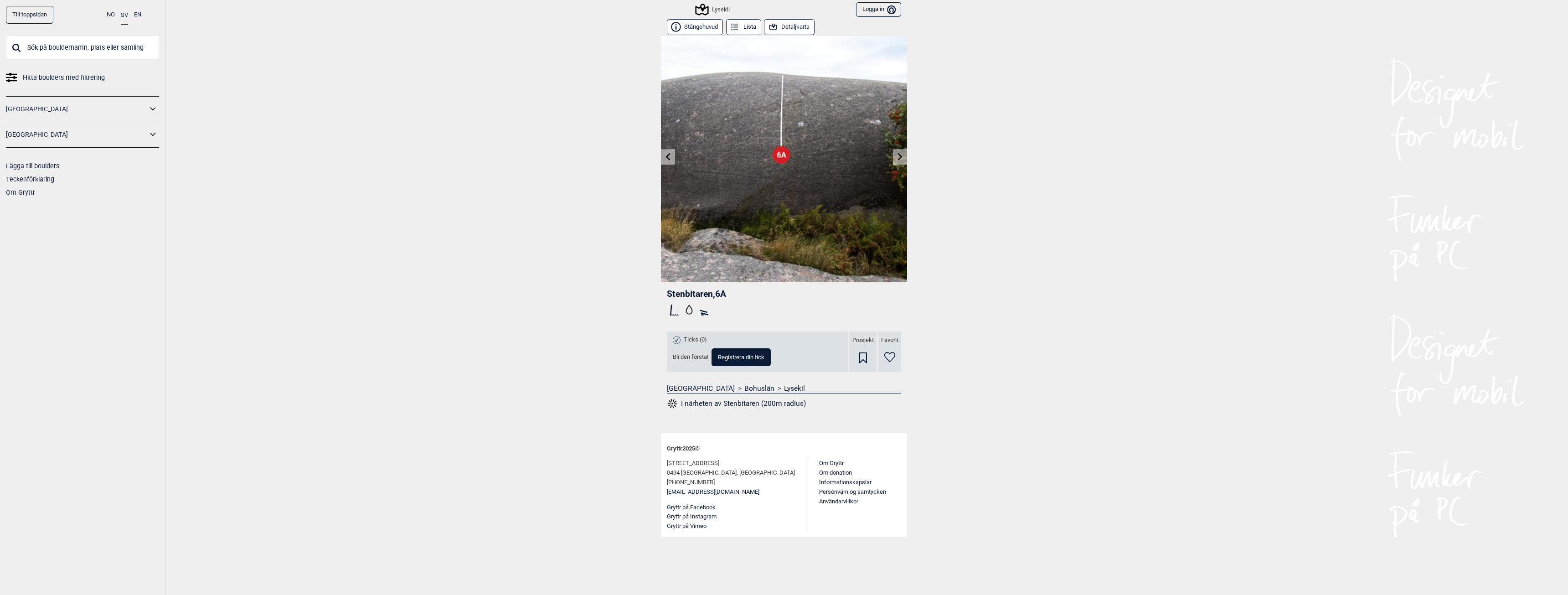
click at [903, 153] on icon at bounding box center [900, 157] width 7 height 7
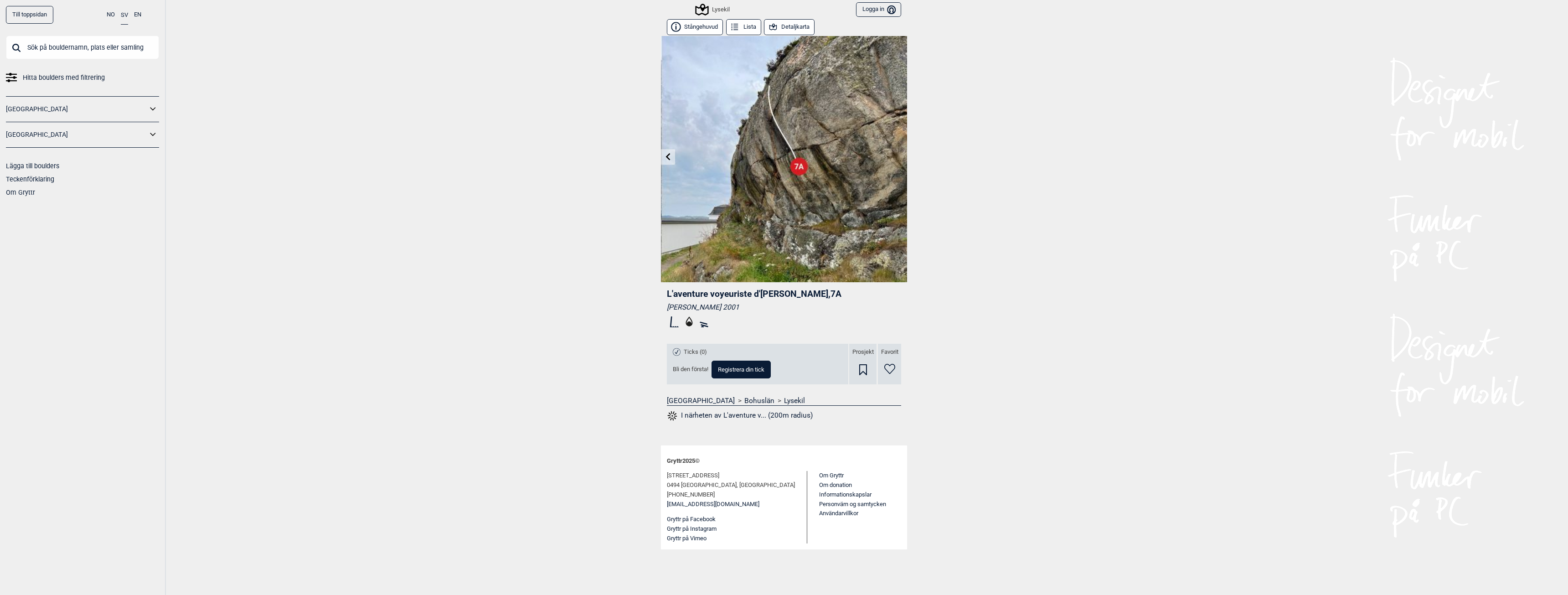
click at [720, 7] on div "Lysekil" at bounding box center [713, 10] width 33 height 11
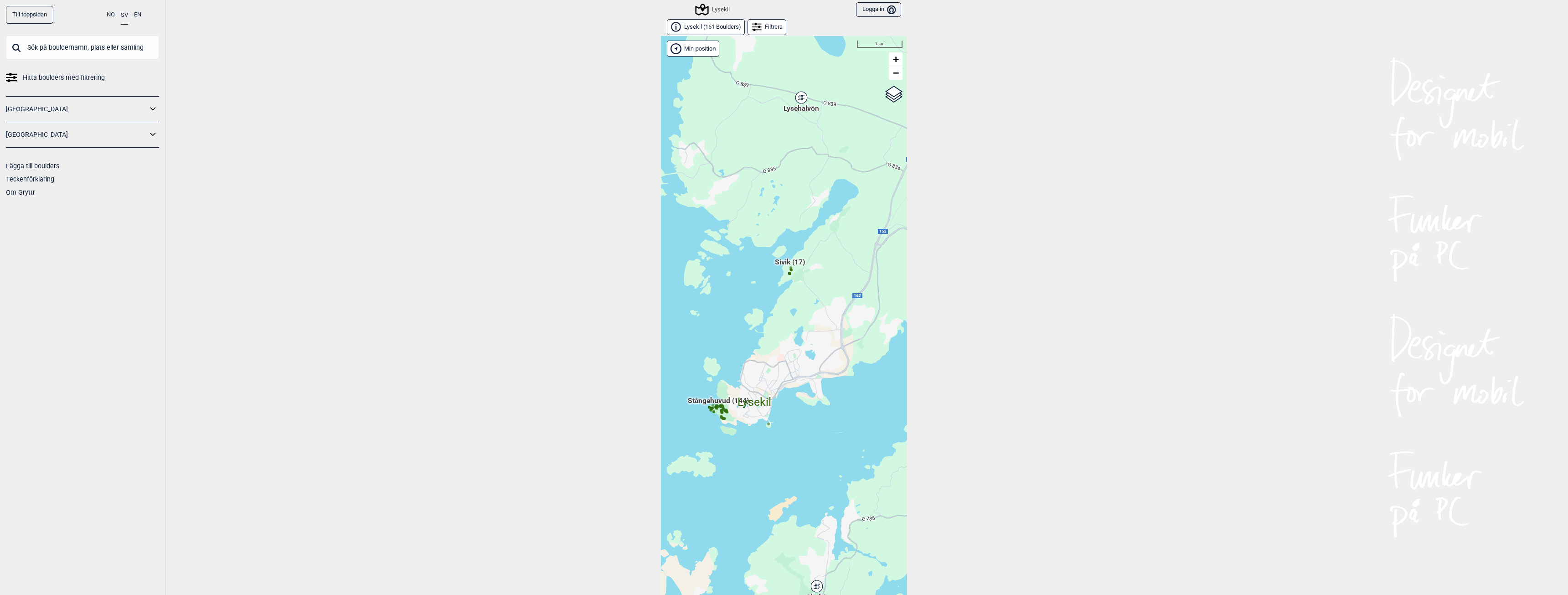
scroll to position [14, 0]
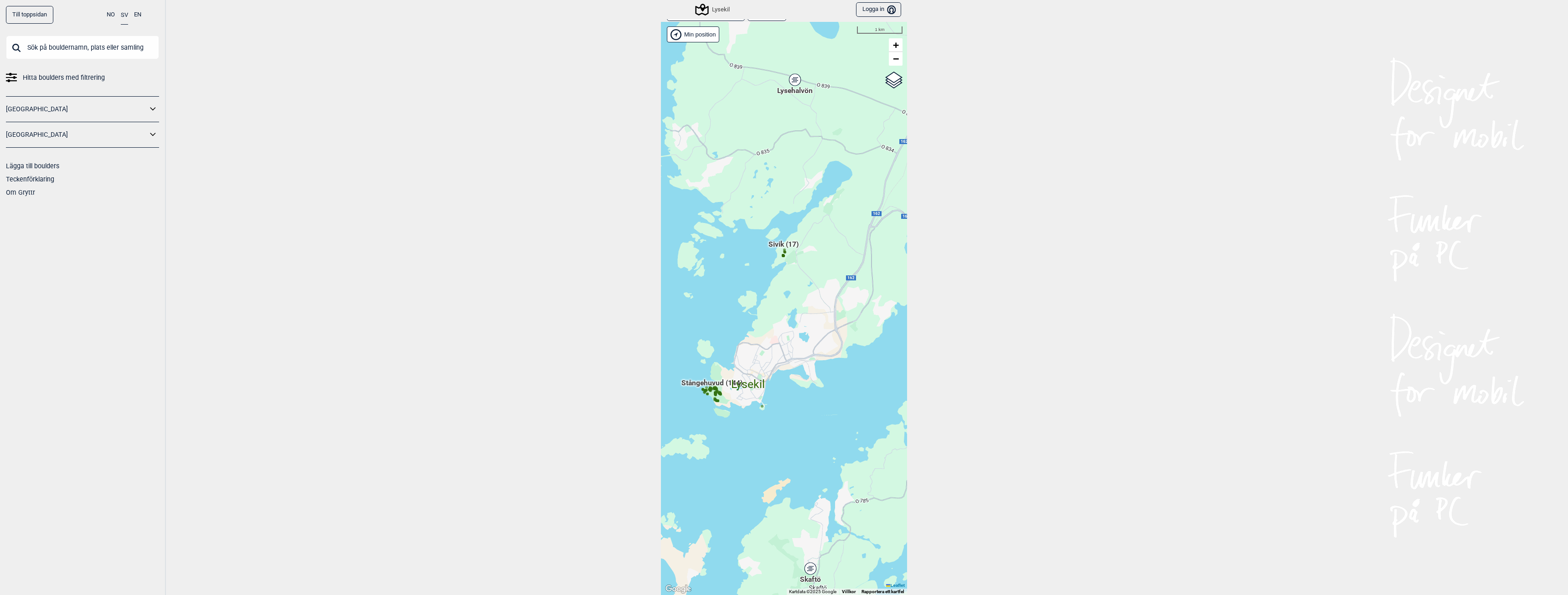
drag, startPoint x: 801, startPoint y: 295, endPoint x: 795, endPoint y: 296, distance: 6.1
click at [795, 296] on div "Hallingdal Gol Ål Stange Kolomoen [GEOGRAPHIC_DATA] [GEOGRAPHIC_DATA][PERSON_NA…" at bounding box center [784, 308] width 246 height 573
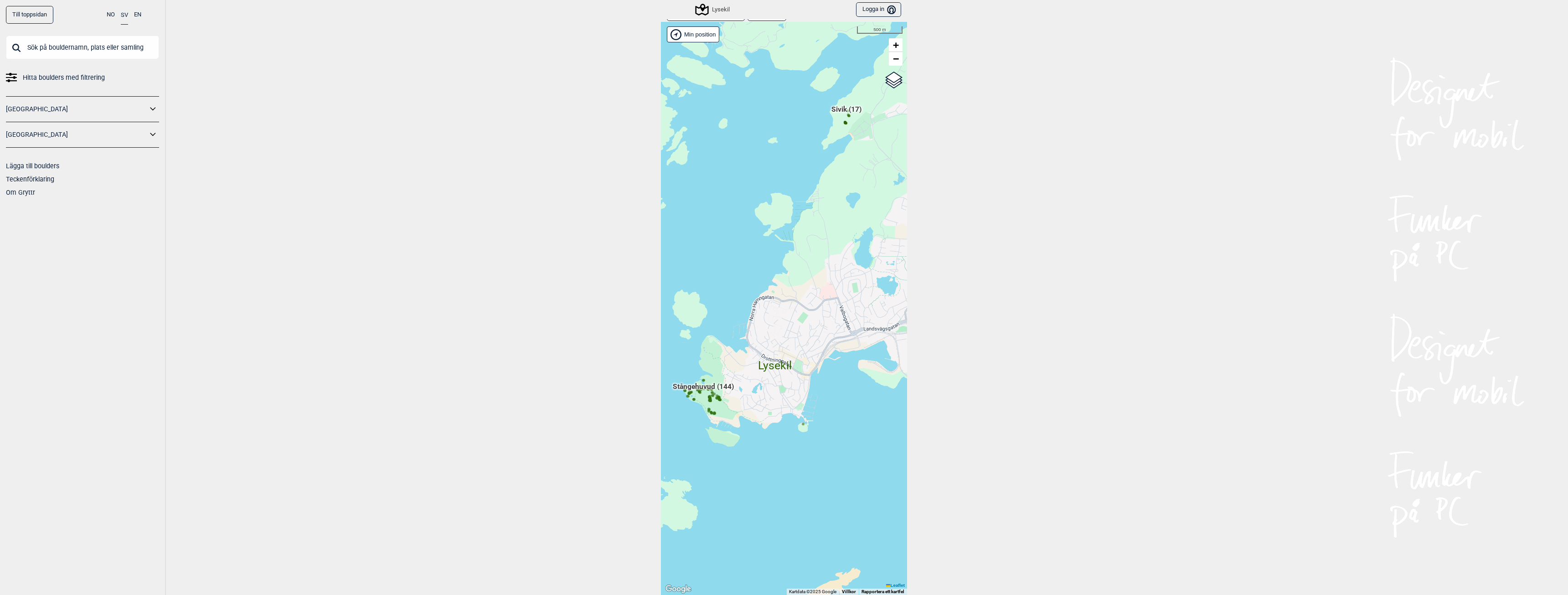
scroll to position [100, 0]
